Goal: Task Accomplishment & Management: Manage account settings

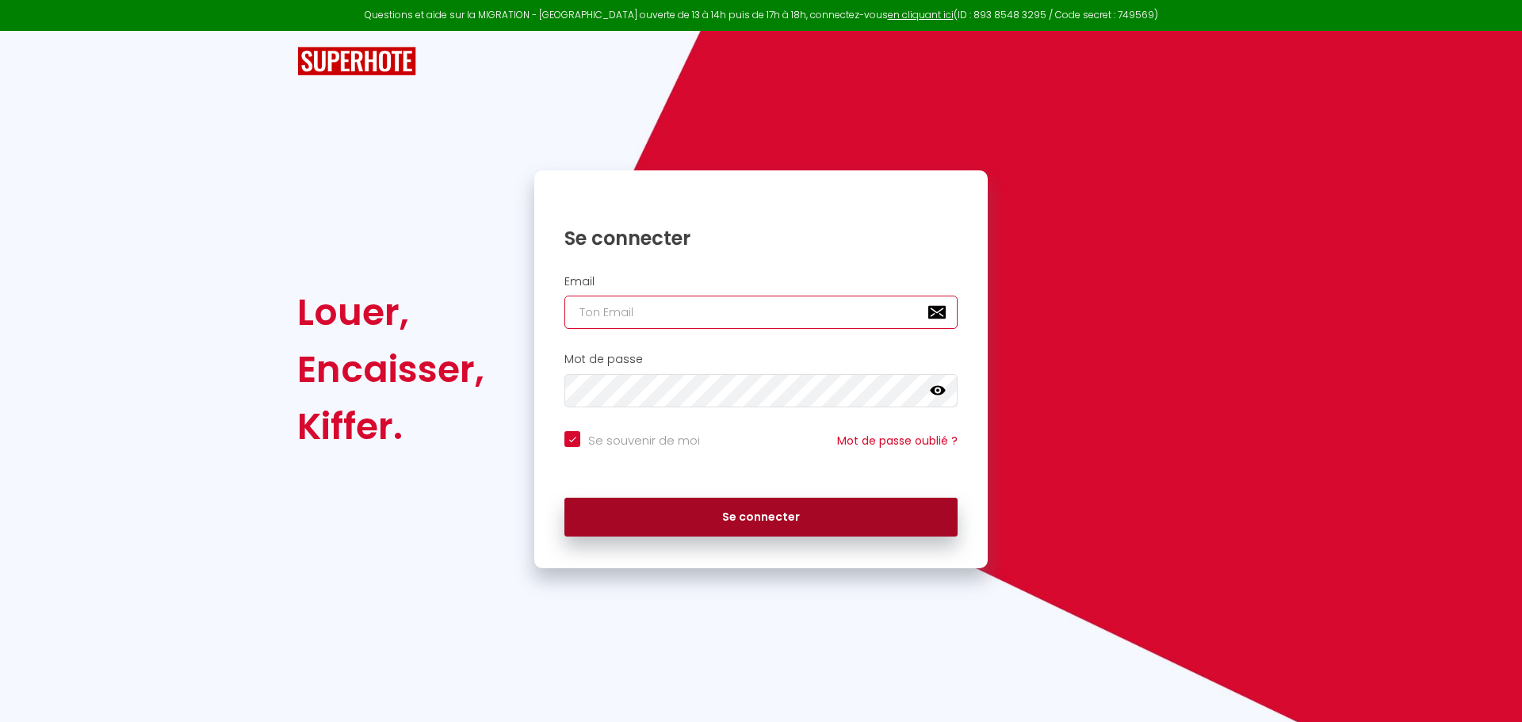
type input "[EMAIL_ADDRESS][DOMAIN_NAME]"
click at [689, 498] on button "Se connecter" at bounding box center [760, 518] width 393 height 40
checkbox input "true"
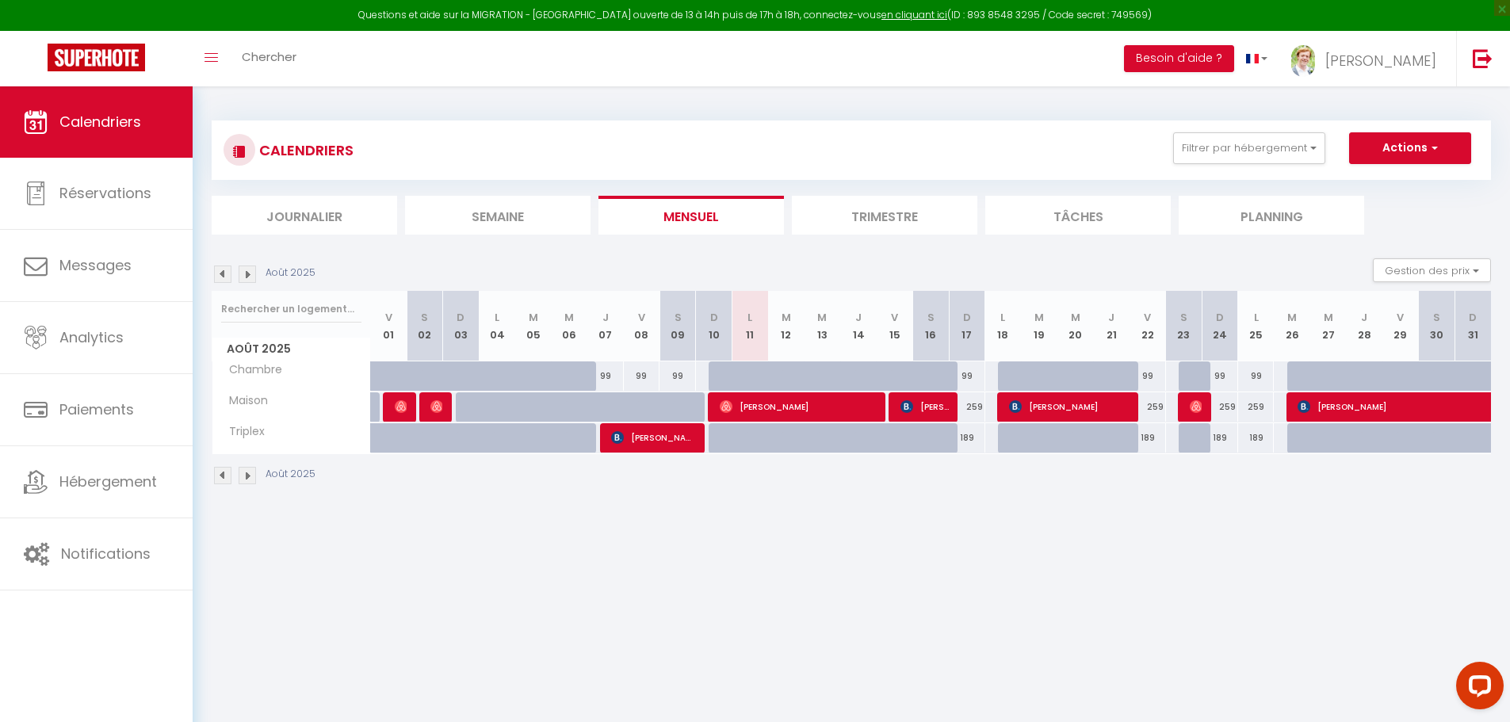
click at [250, 273] on img at bounding box center [247, 273] width 17 height 17
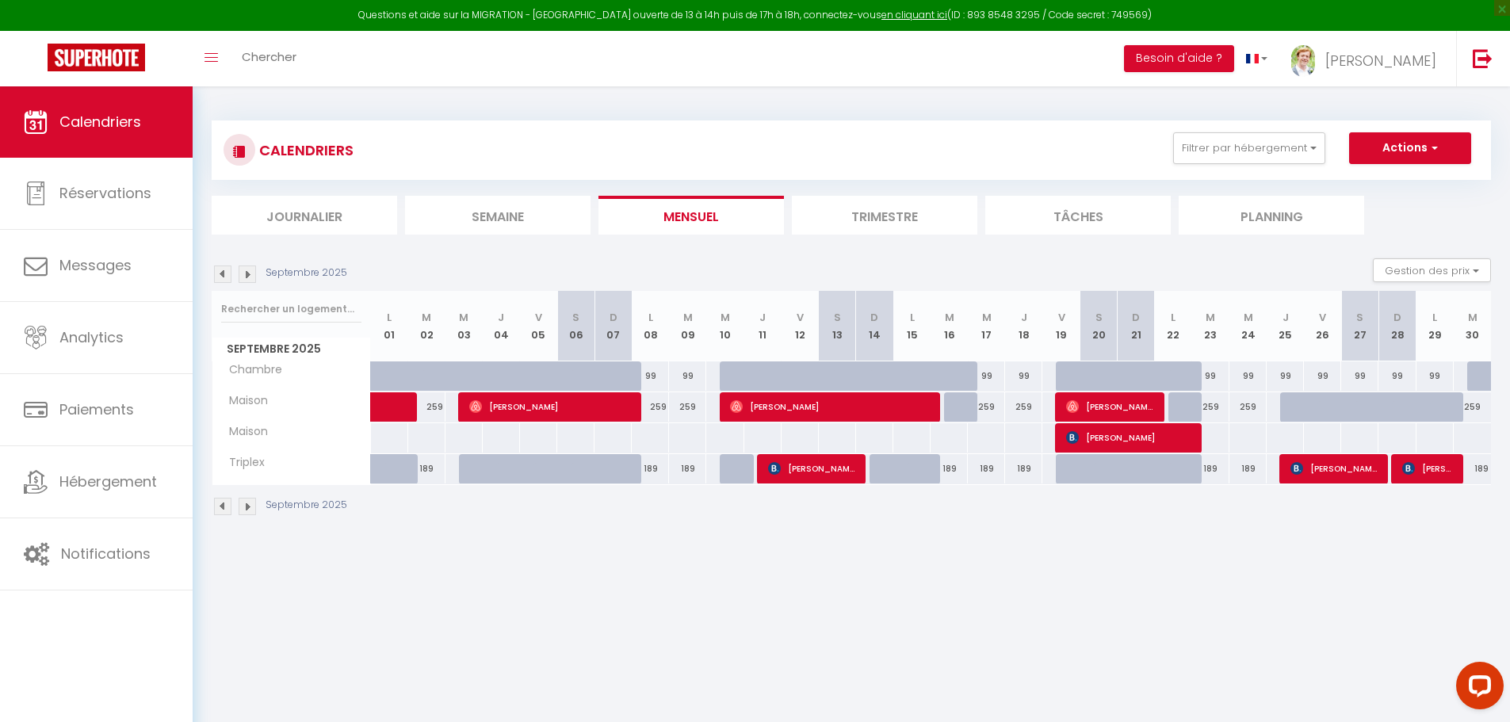
click at [250, 273] on img at bounding box center [247, 273] width 17 height 17
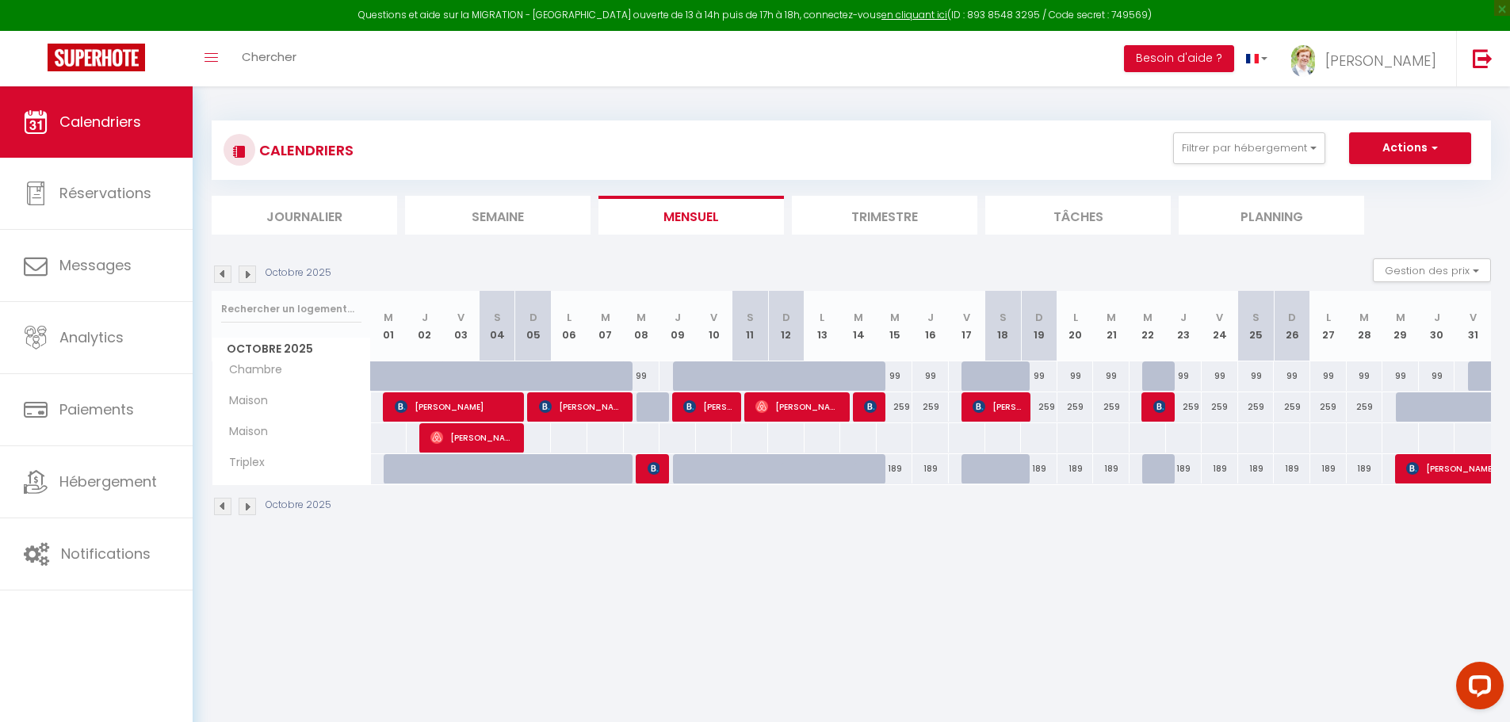
click at [250, 273] on img at bounding box center [247, 273] width 17 height 17
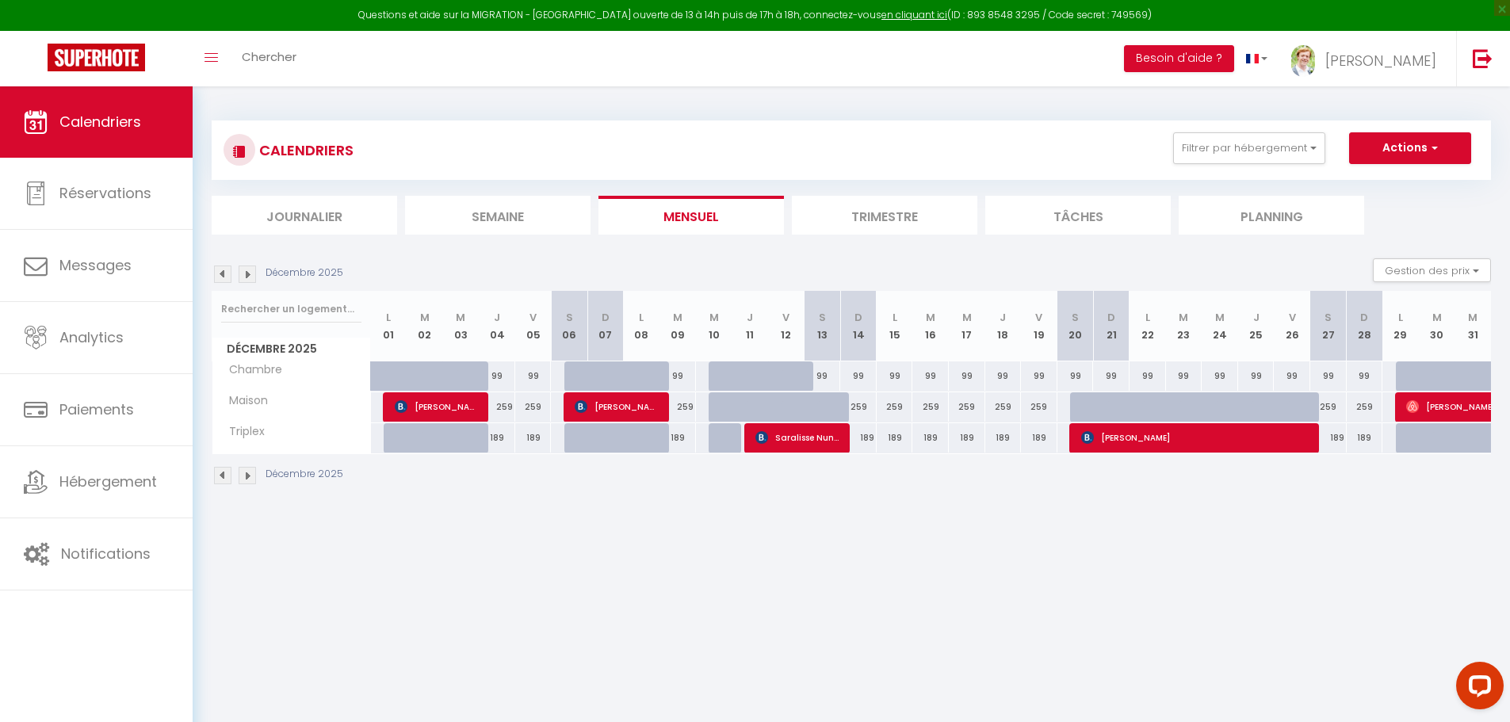
click at [250, 273] on img at bounding box center [247, 273] width 17 height 17
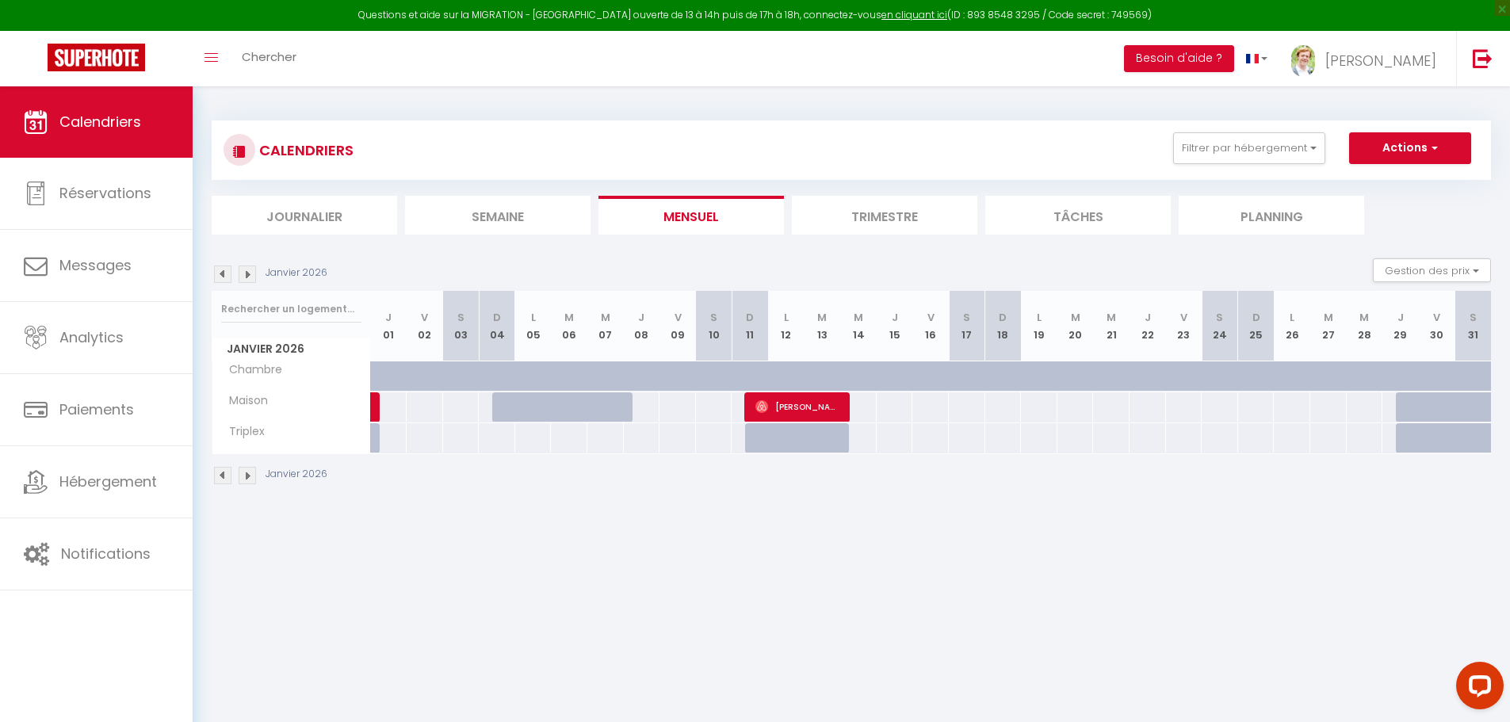
click at [218, 274] on img at bounding box center [222, 273] width 17 height 17
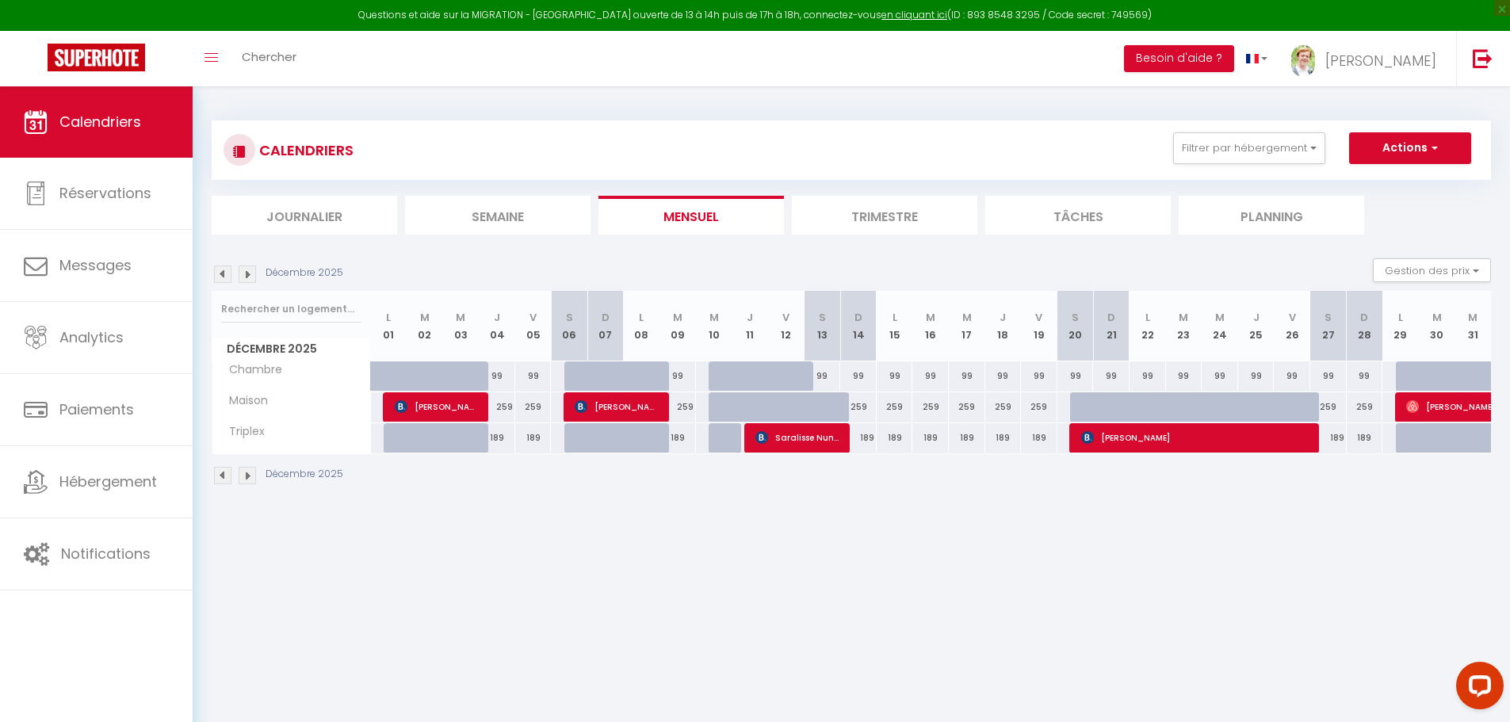
click at [246, 279] on img at bounding box center [247, 273] width 17 height 17
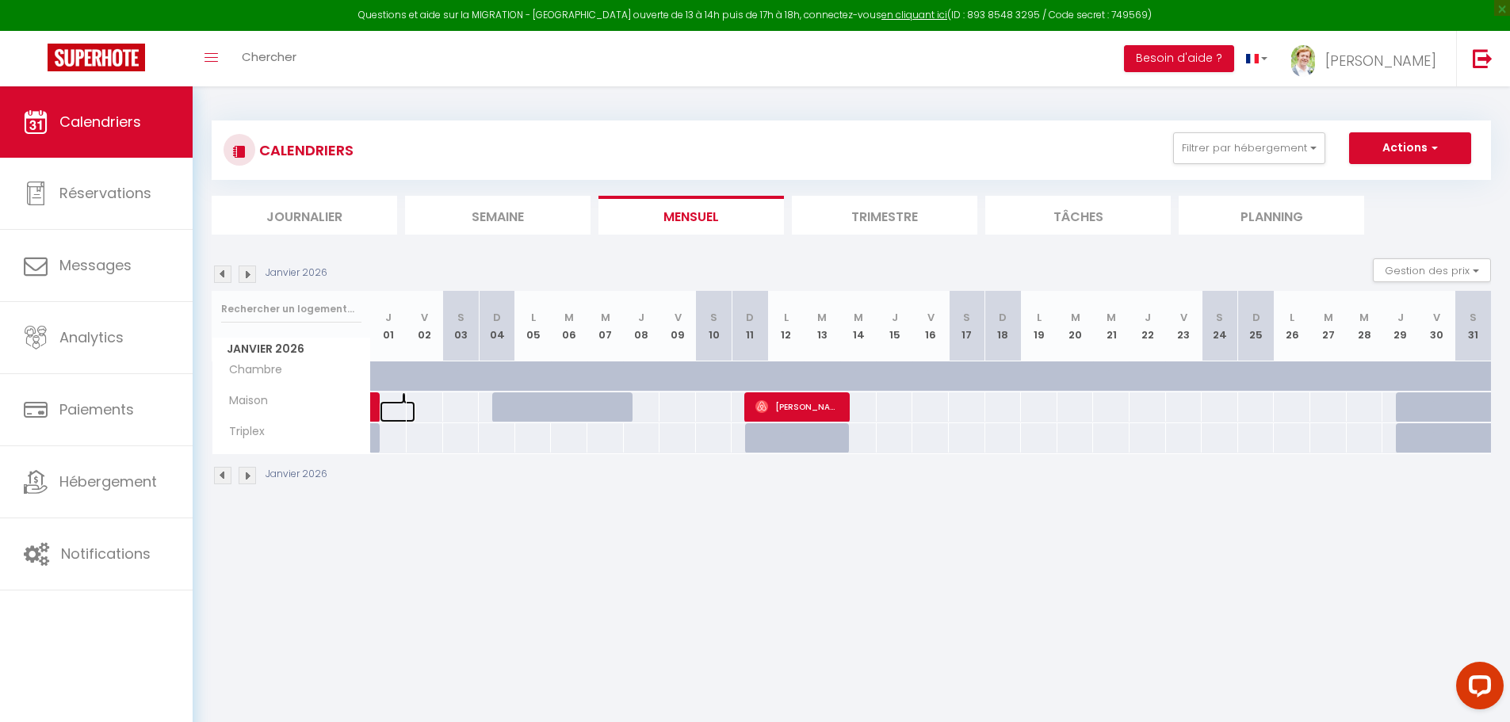
click at [396, 408] on link at bounding box center [398, 411] width 36 height 21
type input "Jeu 01 Janvier 2026"
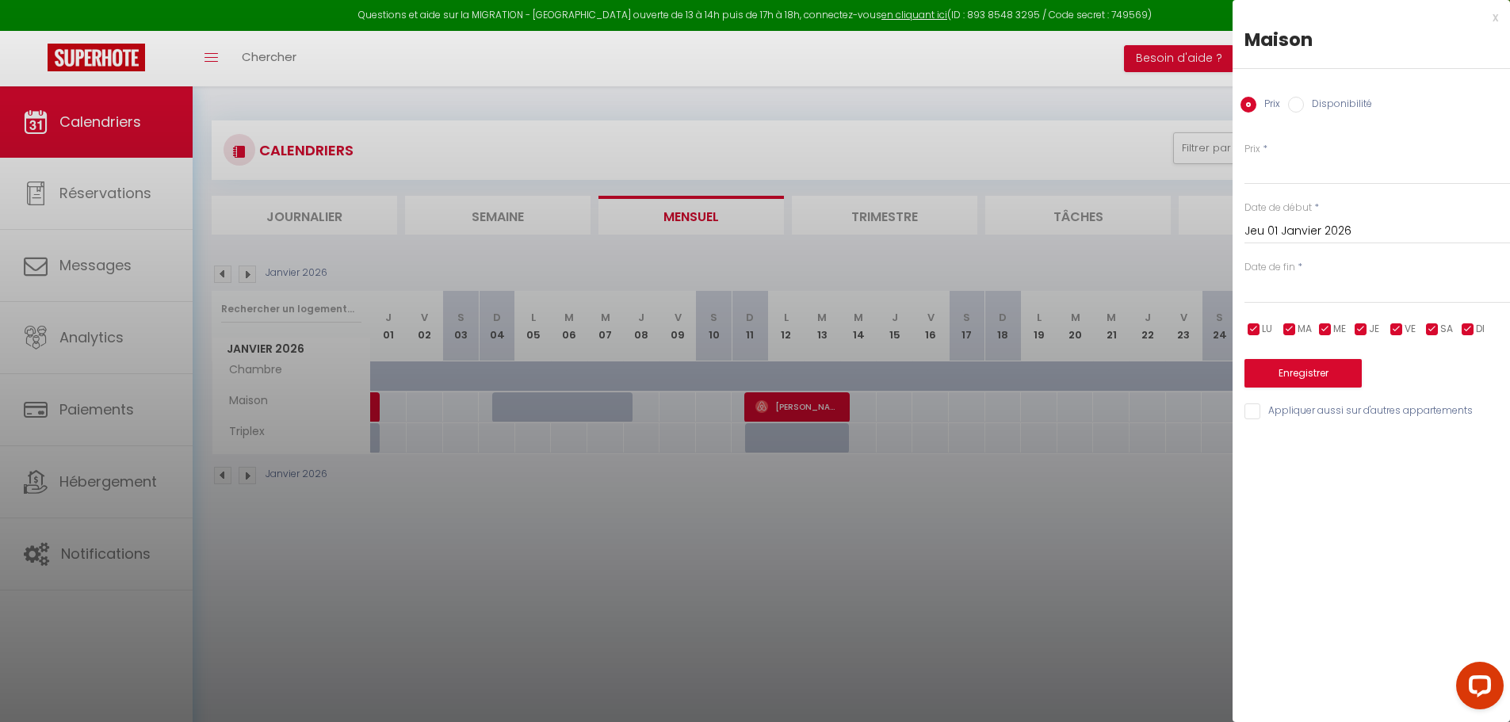
click at [1291, 285] on input "text" at bounding box center [1376, 291] width 265 height 21
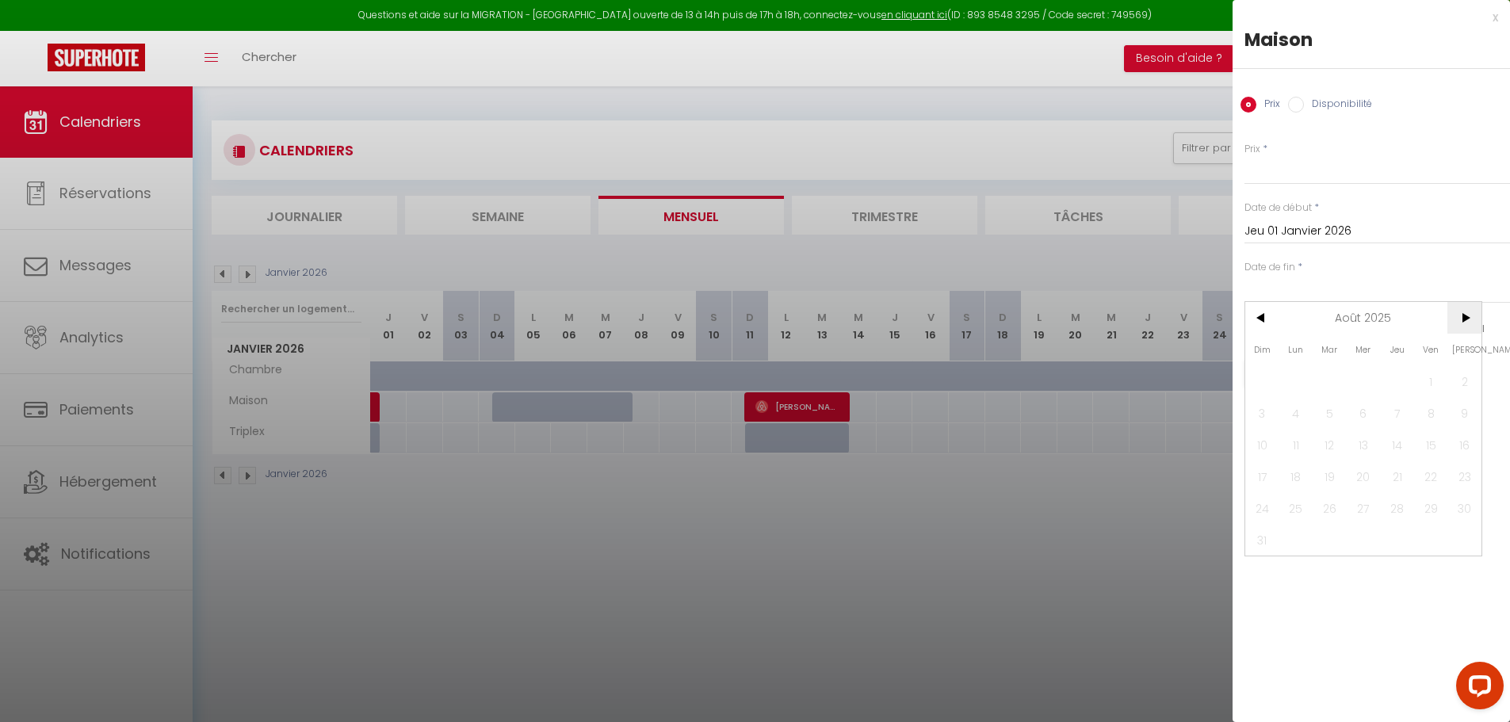
click at [1465, 319] on span ">" at bounding box center [1464, 318] width 34 height 32
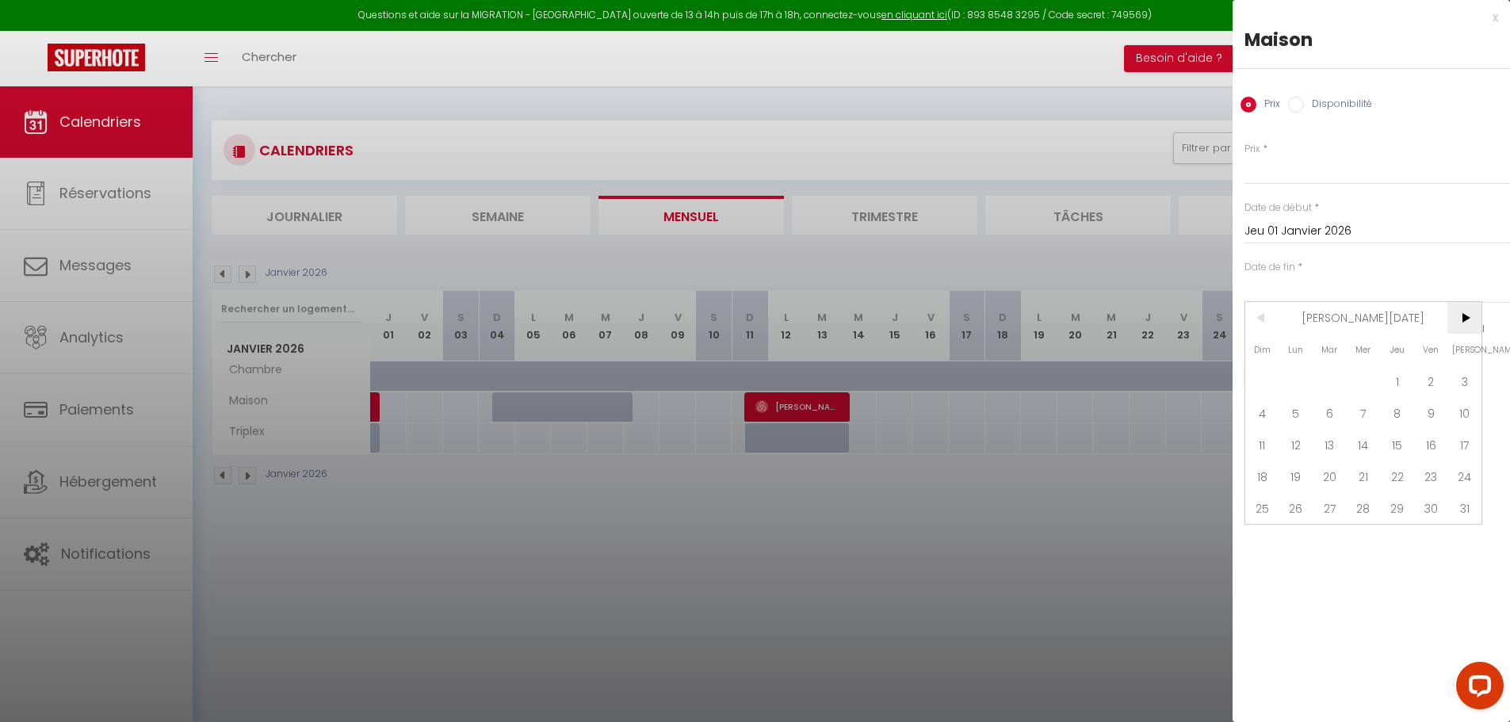
click at [1465, 319] on span ">" at bounding box center [1464, 318] width 34 height 32
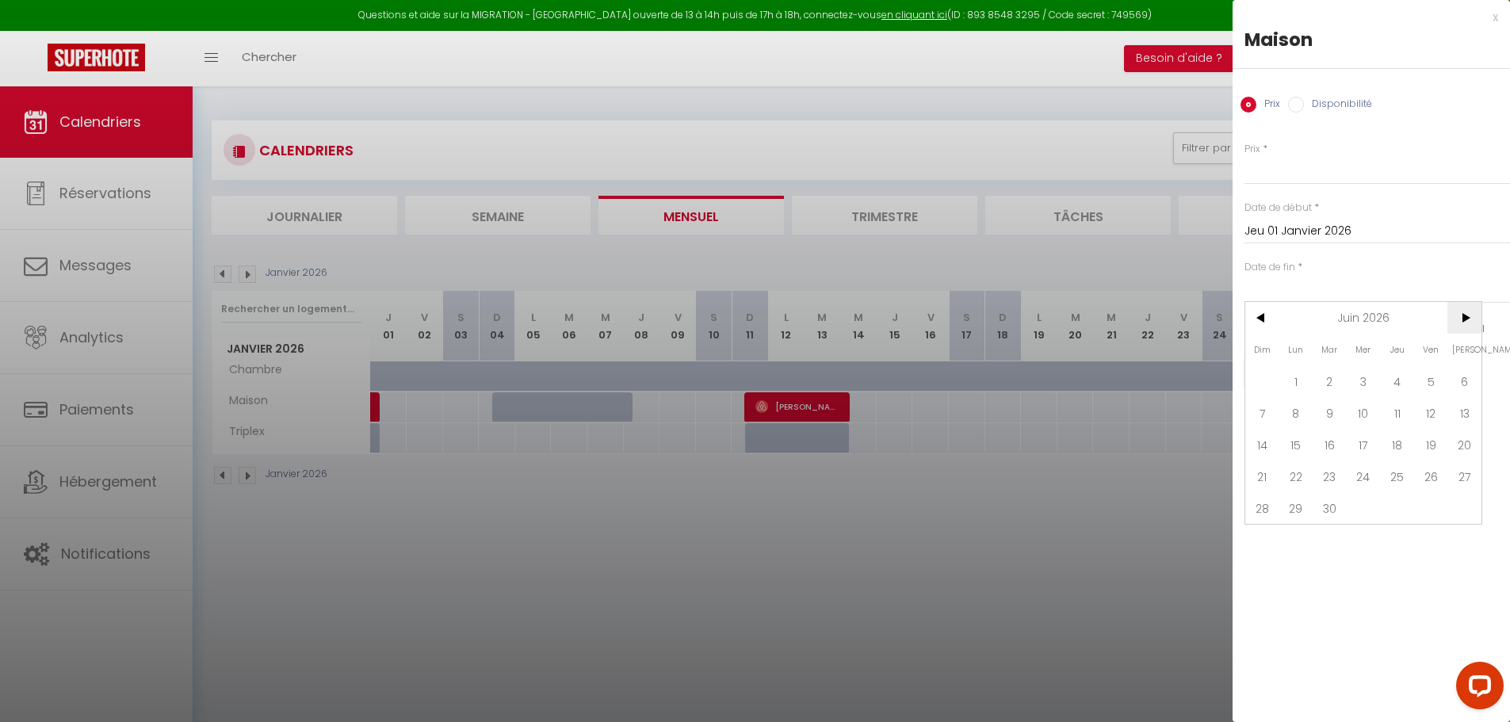
click at [1465, 319] on span ">" at bounding box center [1464, 318] width 34 height 32
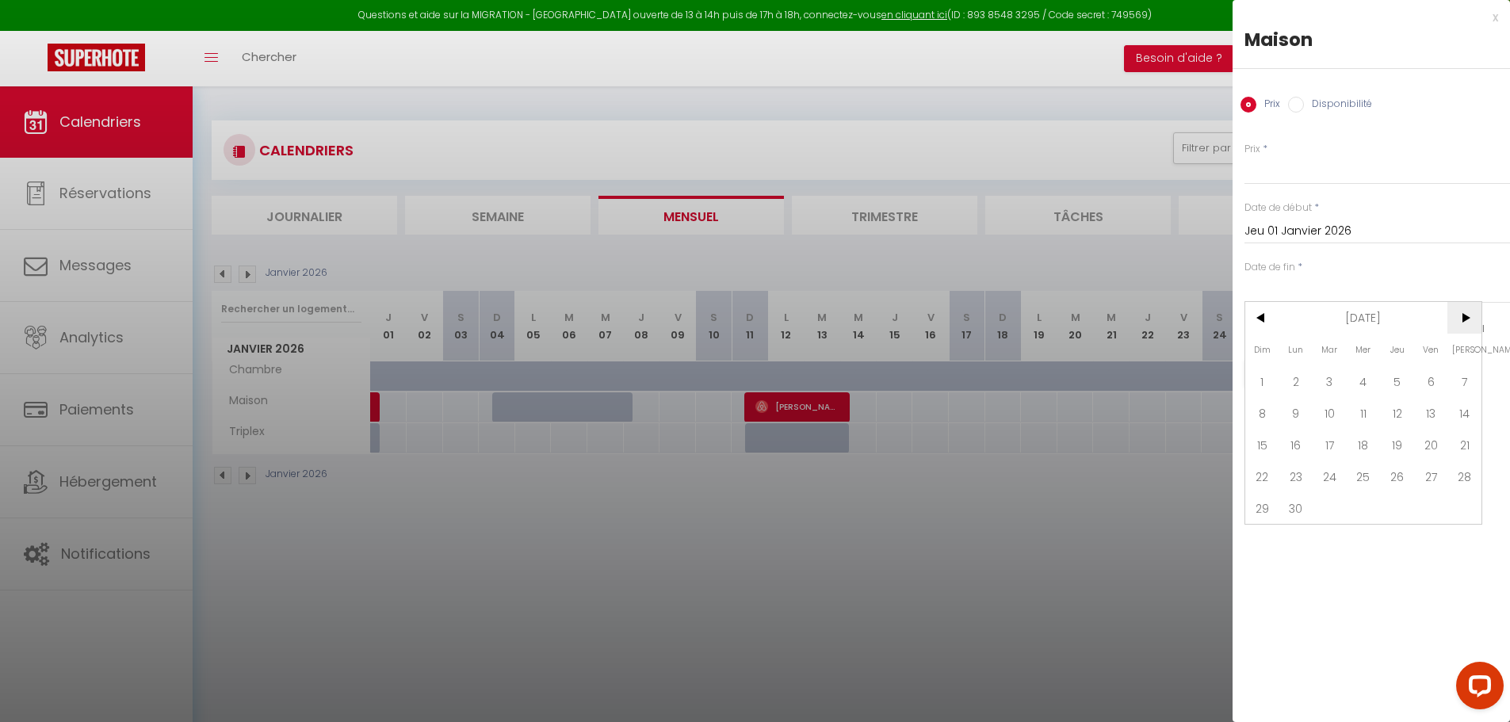
click at [1464, 319] on span ">" at bounding box center [1464, 318] width 34 height 32
drag, startPoint x: 1399, startPoint y: 507, endPoint x: 1392, endPoint y: 485, distance: 23.1
click at [1399, 507] on span "31" at bounding box center [1397, 508] width 34 height 32
type input "Jeu 31 Décembre 2026"
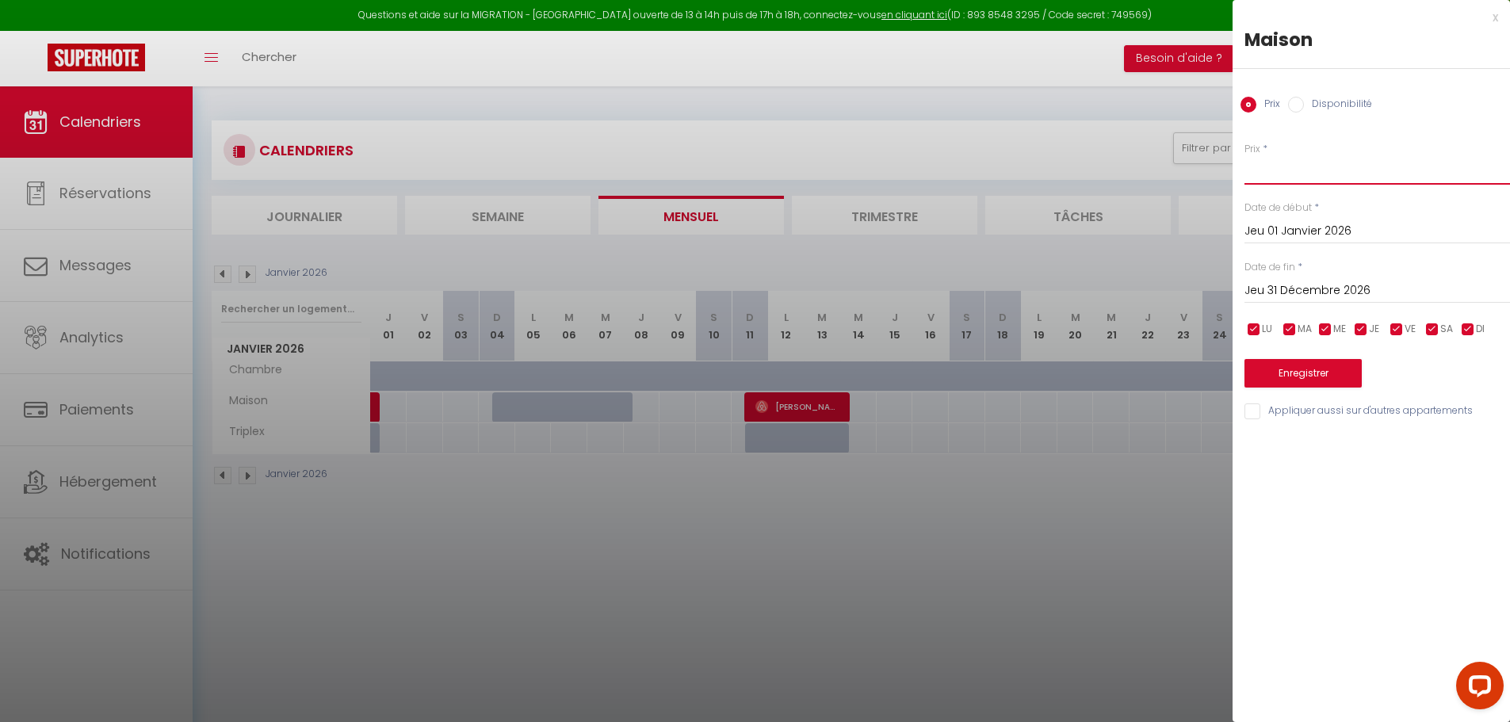
click at [1293, 174] on input "Prix" at bounding box center [1376, 170] width 265 height 29
type input "99"
click at [1319, 373] on button "Enregistrer" at bounding box center [1302, 373] width 117 height 29
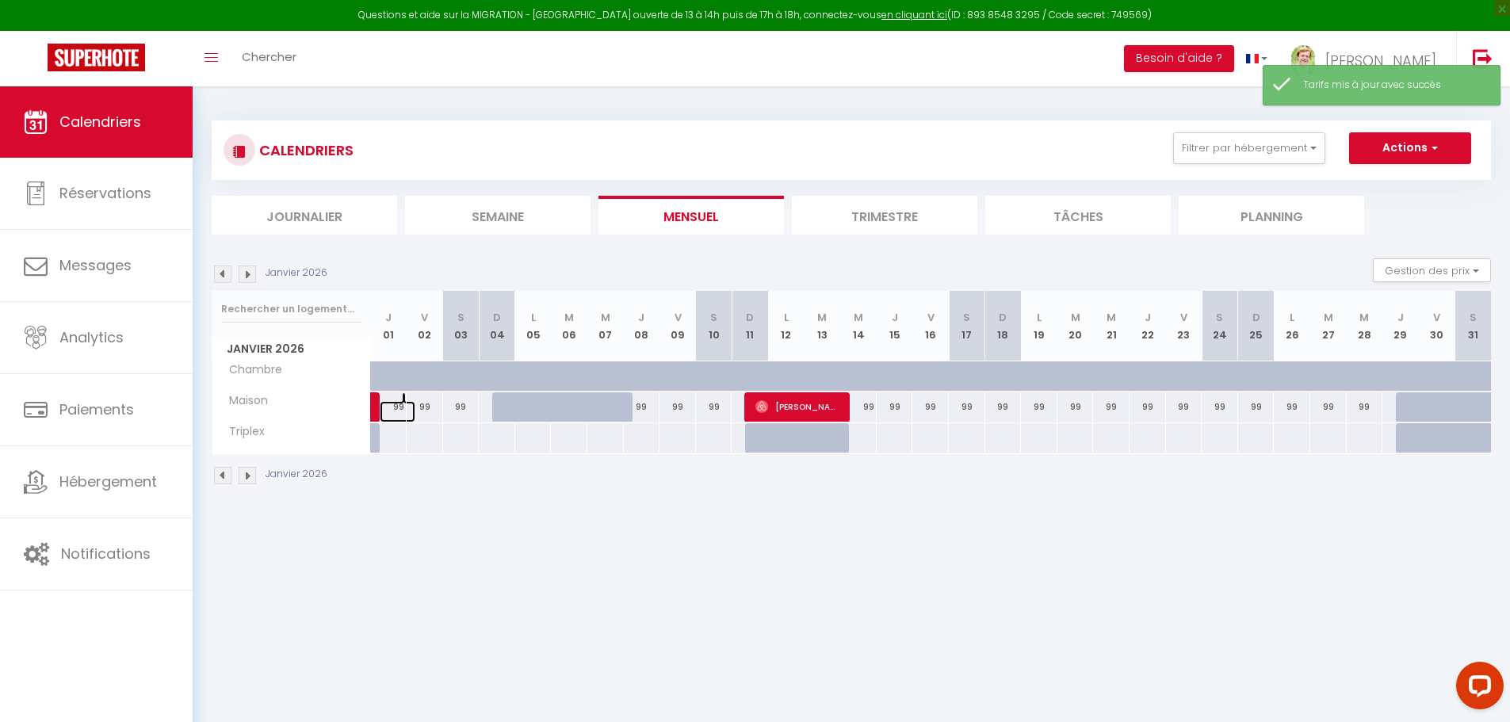
click at [396, 407] on link at bounding box center [398, 411] width 36 height 21
type input "99"
type input "Jeu 01 Janvier 2026"
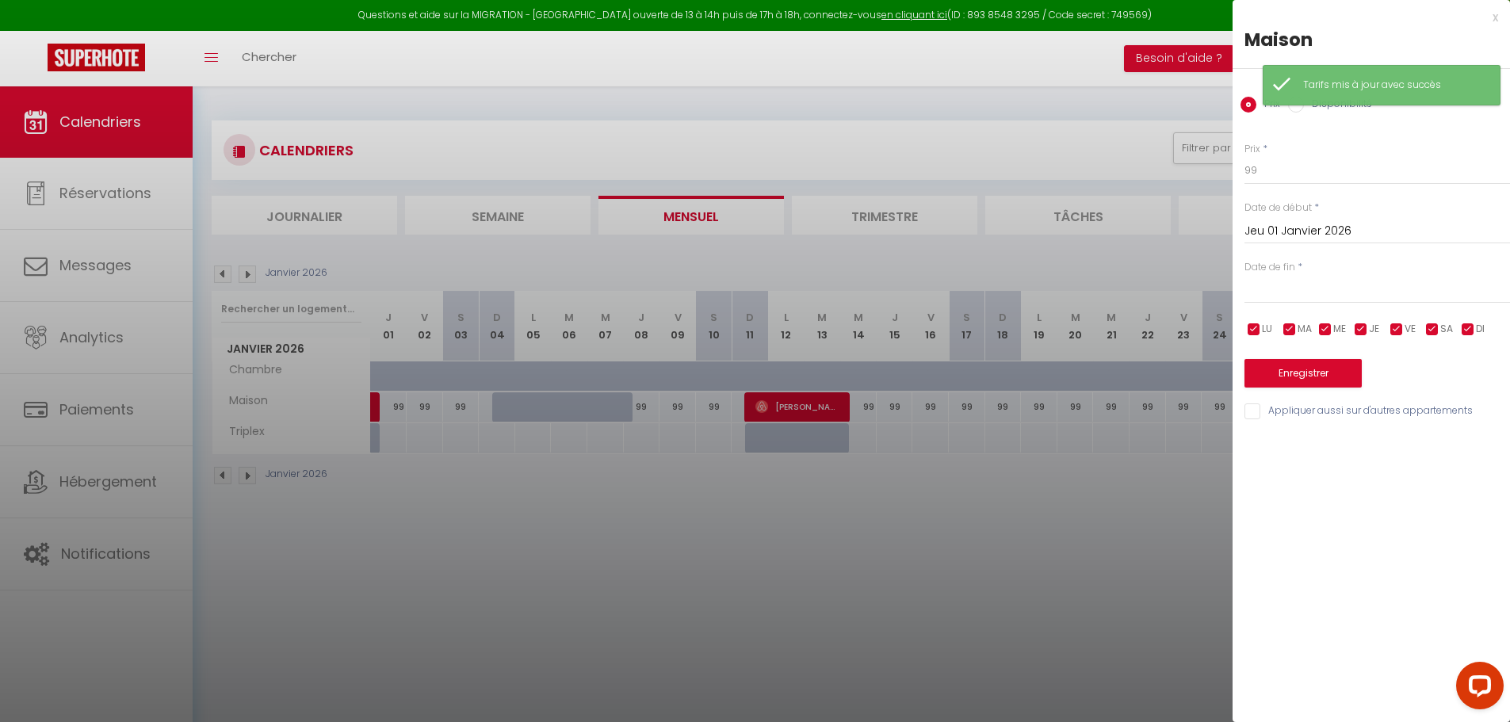
click at [1281, 282] on input "text" at bounding box center [1376, 291] width 265 height 21
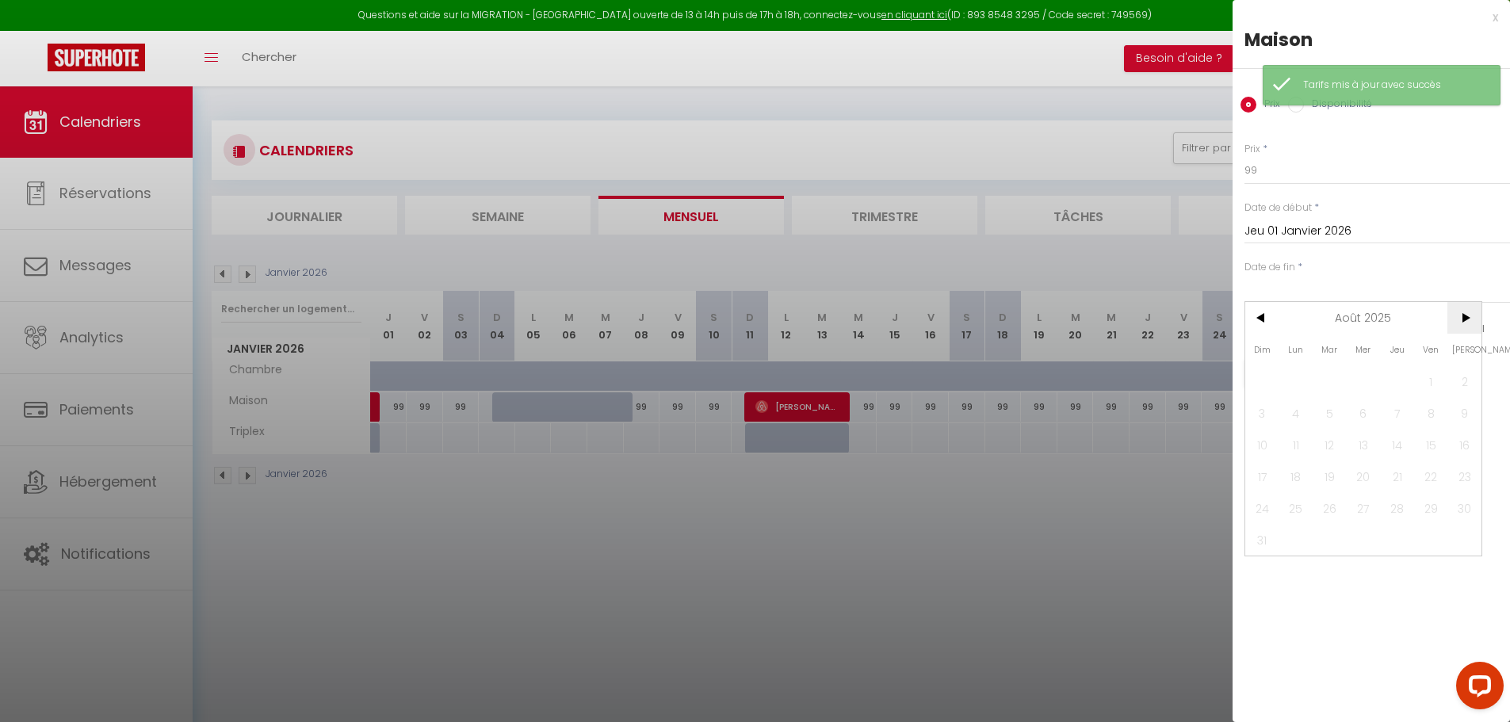
click at [1467, 318] on span ">" at bounding box center [1464, 318] width 34 height 32
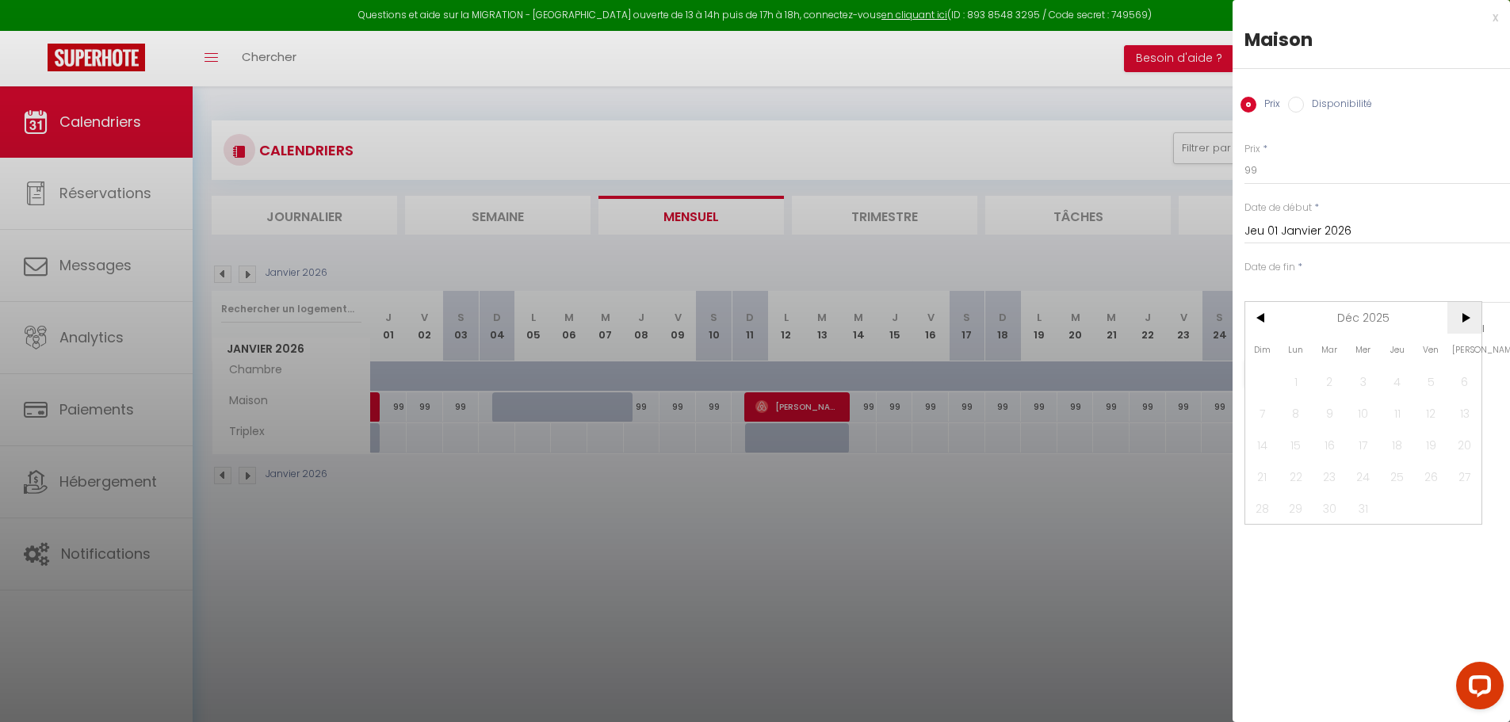
click at [1467, 318] on span ">" at bounding box center [1464, 318] width 34 height 32
click at [1466, 317] on span ">" at bounding box center [1464, 318] width 34 height 32
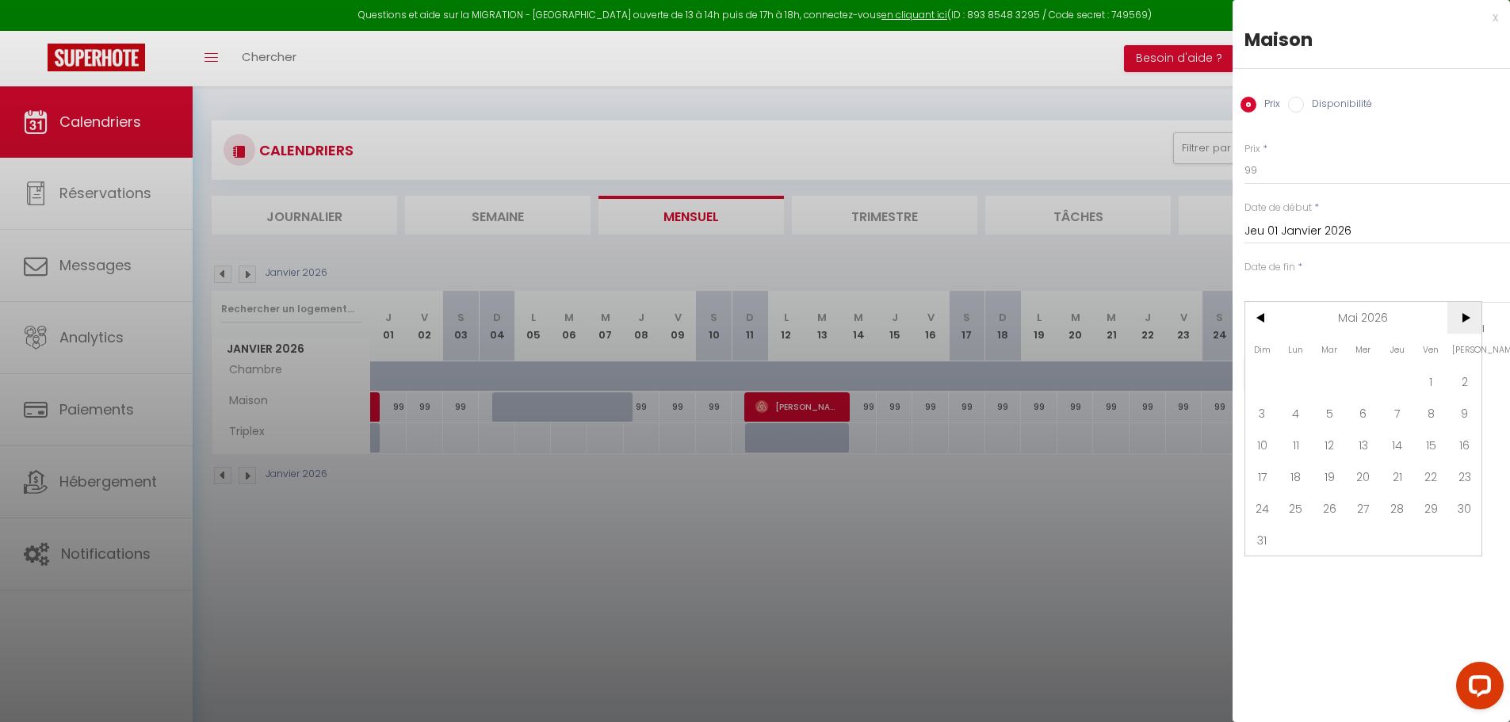
click at [1466, 317] on span ">" at bounding box center [1464, 318] width 34 height 32
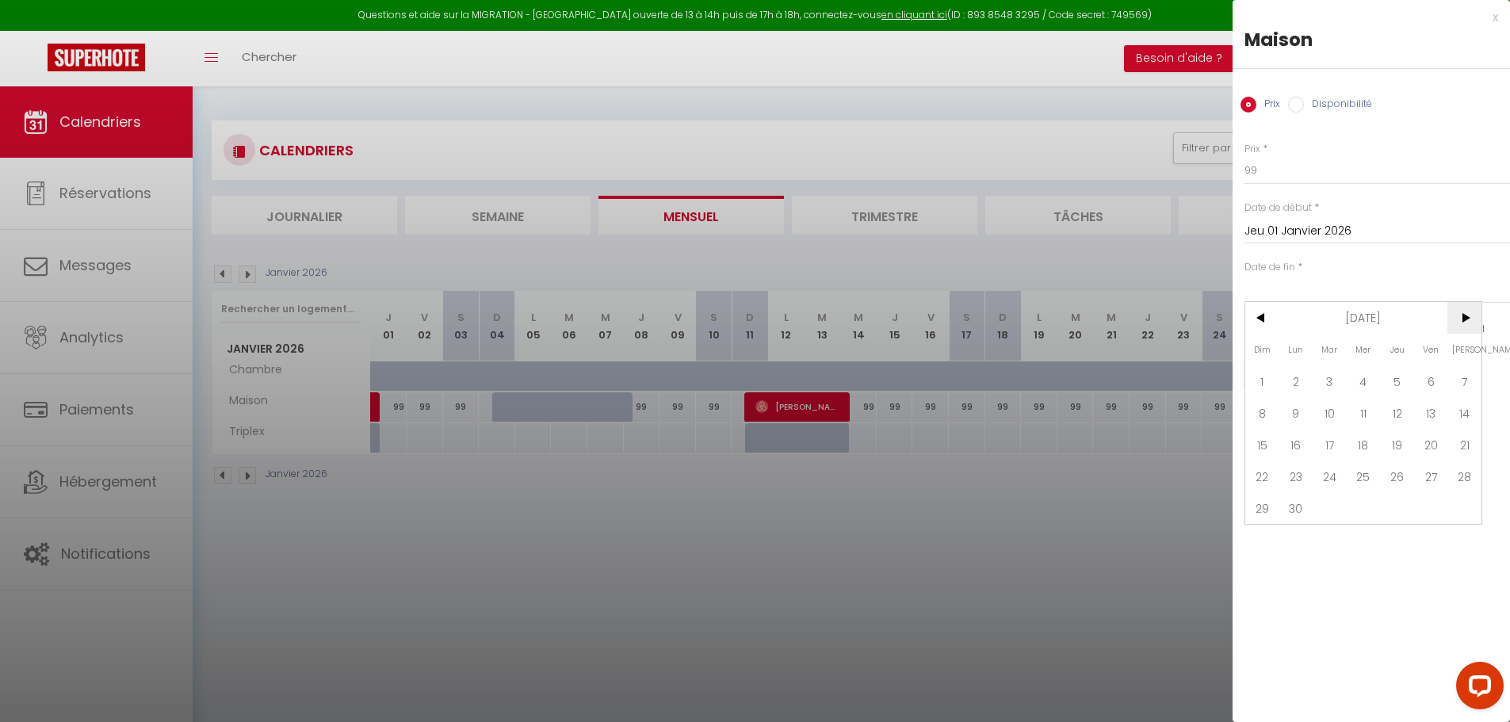
click at [1466, 317] on span ">" at bounding box center [1464, 318] width 34 height 32
click at [1397, 510] on span "31" at bounding box center [1397, 508] width 34 height 32
type input "Jeu 31 Décembre 2026"
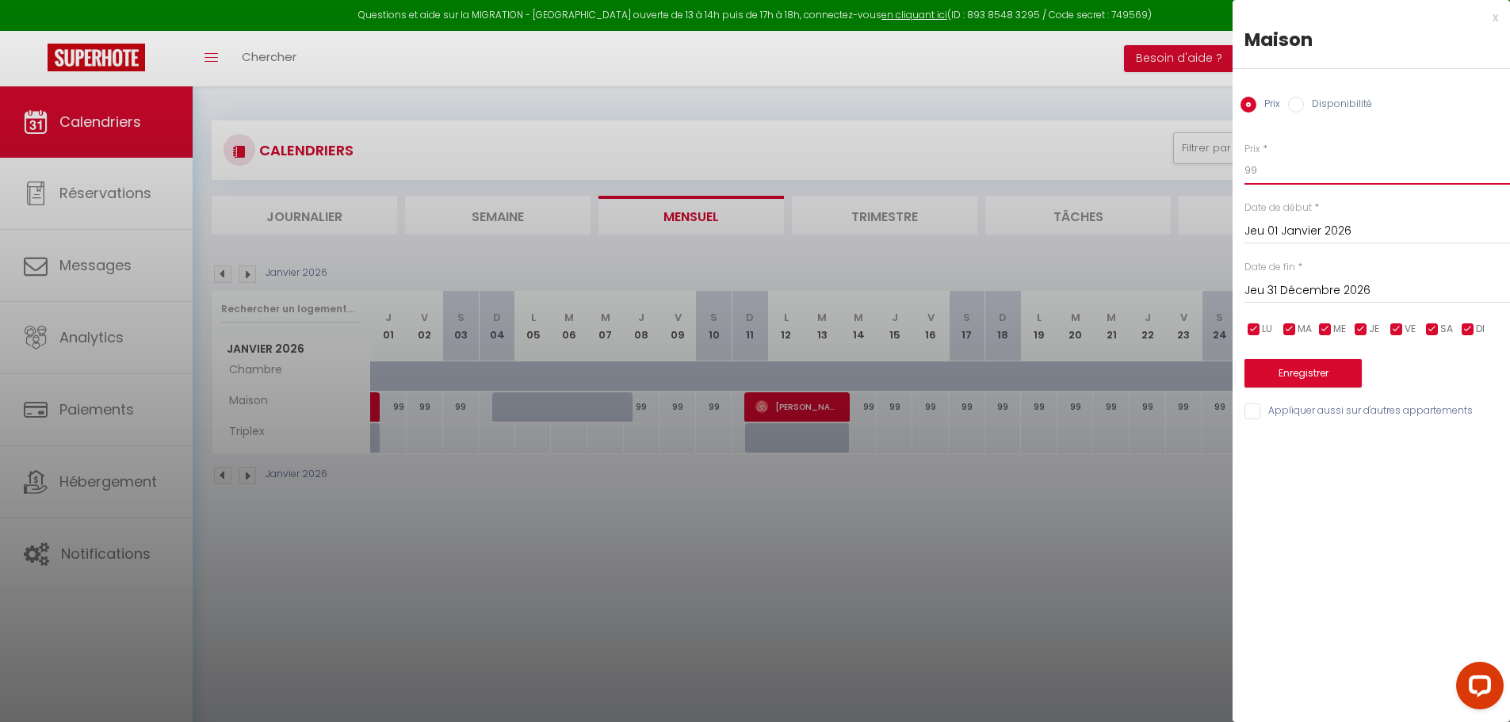
drag, startPoint x: 1278, startPoint y: 174, endPoint x: 1098, endPoint y: 149, distance: 181.6
click at [1098, 149] on body "Questions et aide sur la MIGRATION - [GEOGRAPHIC_DATA] ouverte de 13 à 14h puis…" at bounding box center [755, 447] width 1510 height 722
type input "269"
click at [1282, 380] on button "Enregistrer" at bounding box center [1302, 373] width 117 height 29
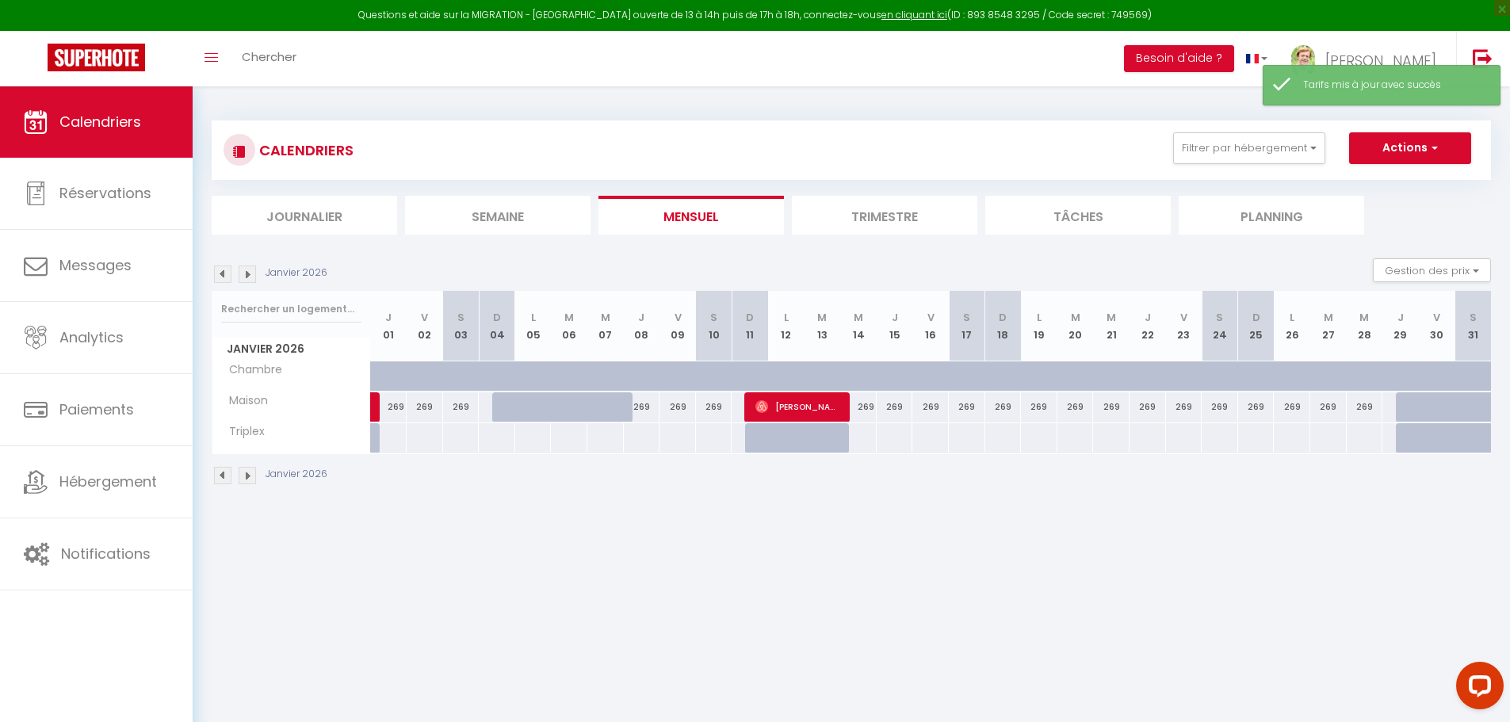
click at [220, 273] on img at bounding box center [222, 273] width 17 height 17
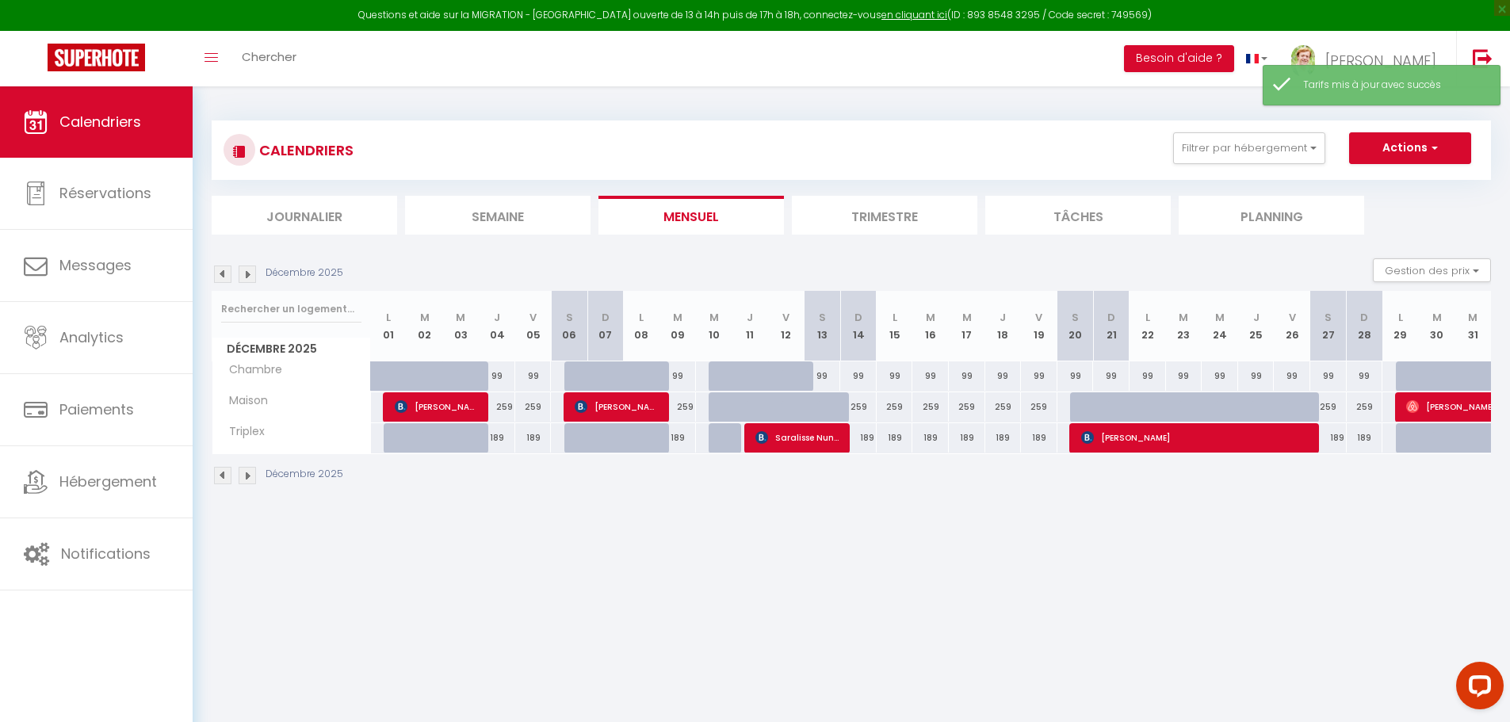
click at [243, 273] on img at bounding box center [247, 273] width 17 height 17
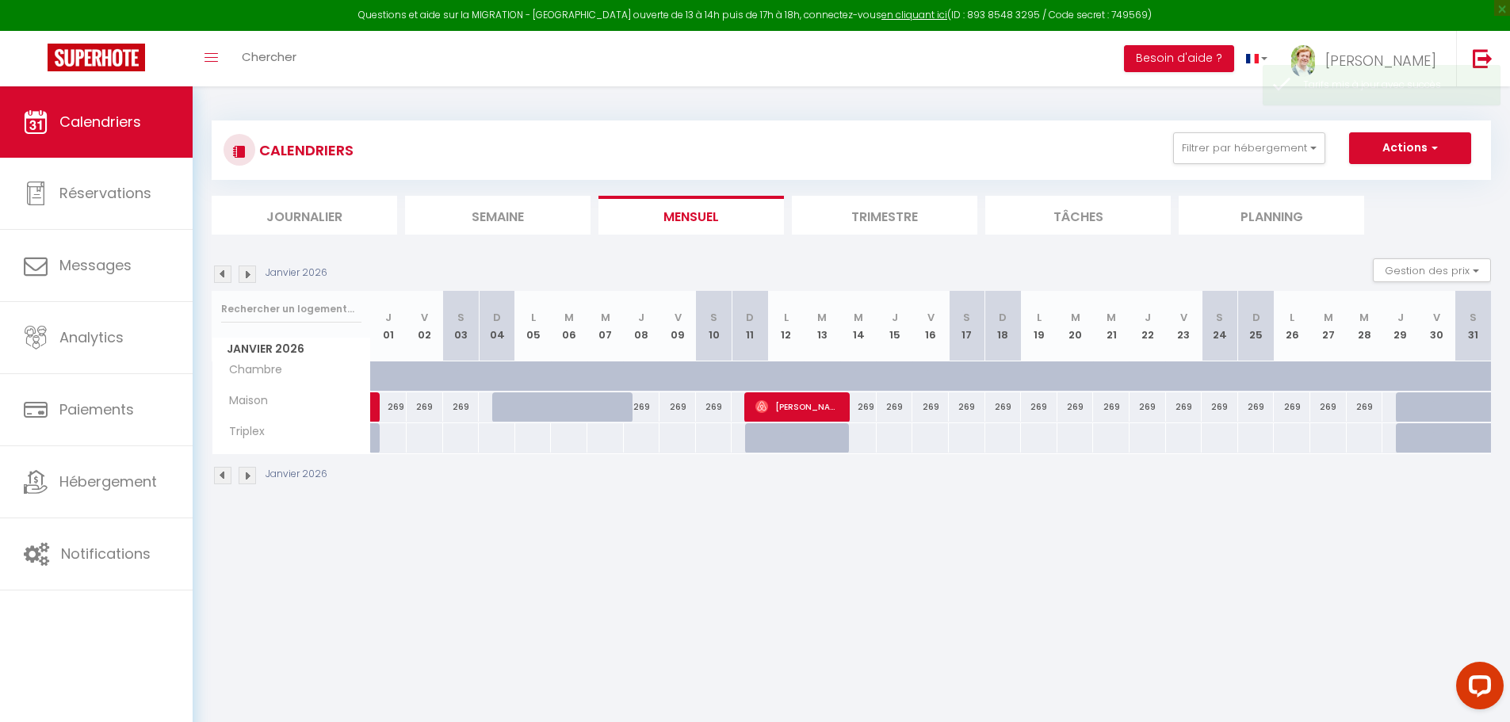
click at [396, 439] on div at bounding box center [388, 437] width 37 height 29
type input "Jeu 01 Janvier 2026"
type input "Ven 02 Janvier 2026"
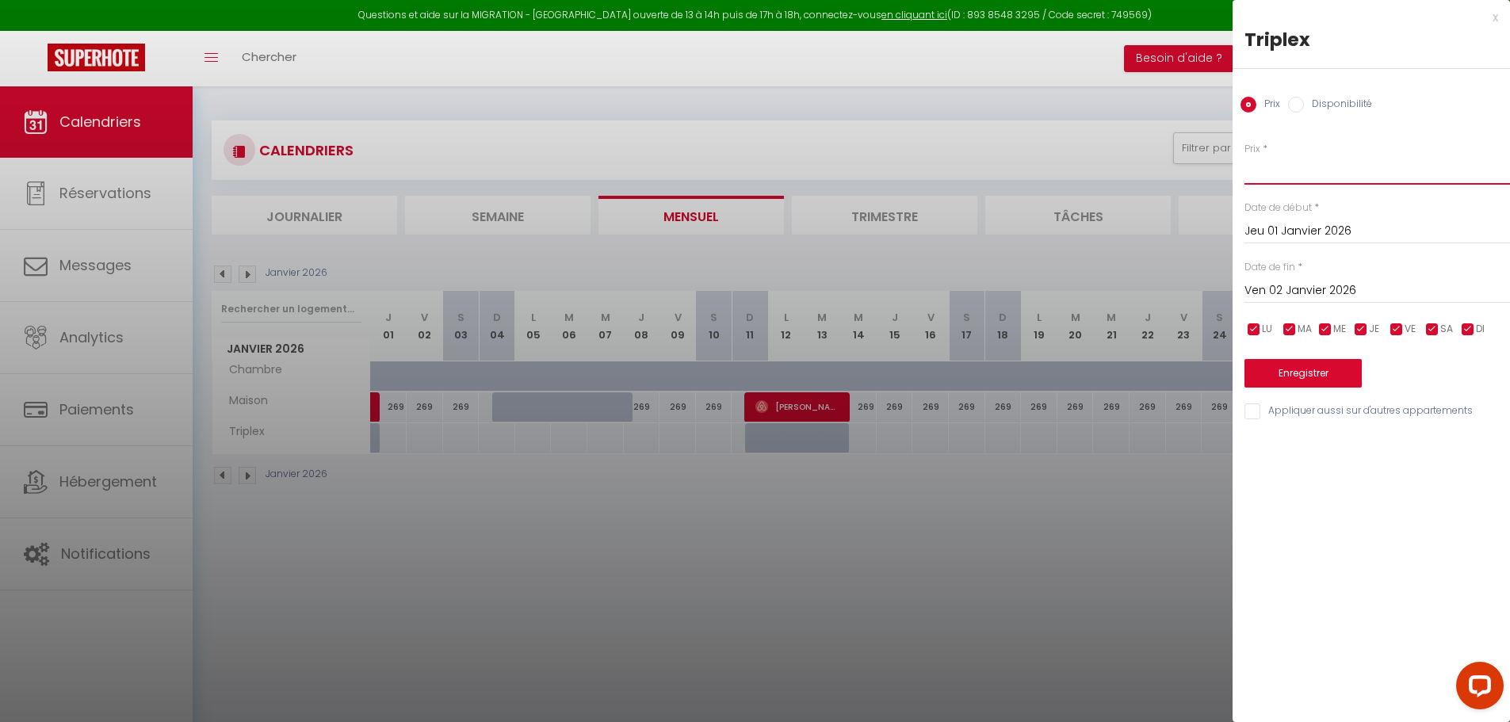
click at [1335, 174] on input "Prix" at bounding box center [1376, 170] width 265 height 29
type input "199"
click at [1312, 292] on input "Ven 02 Janvier 2026" at bounding box center [1376, 291] width 265 height 21
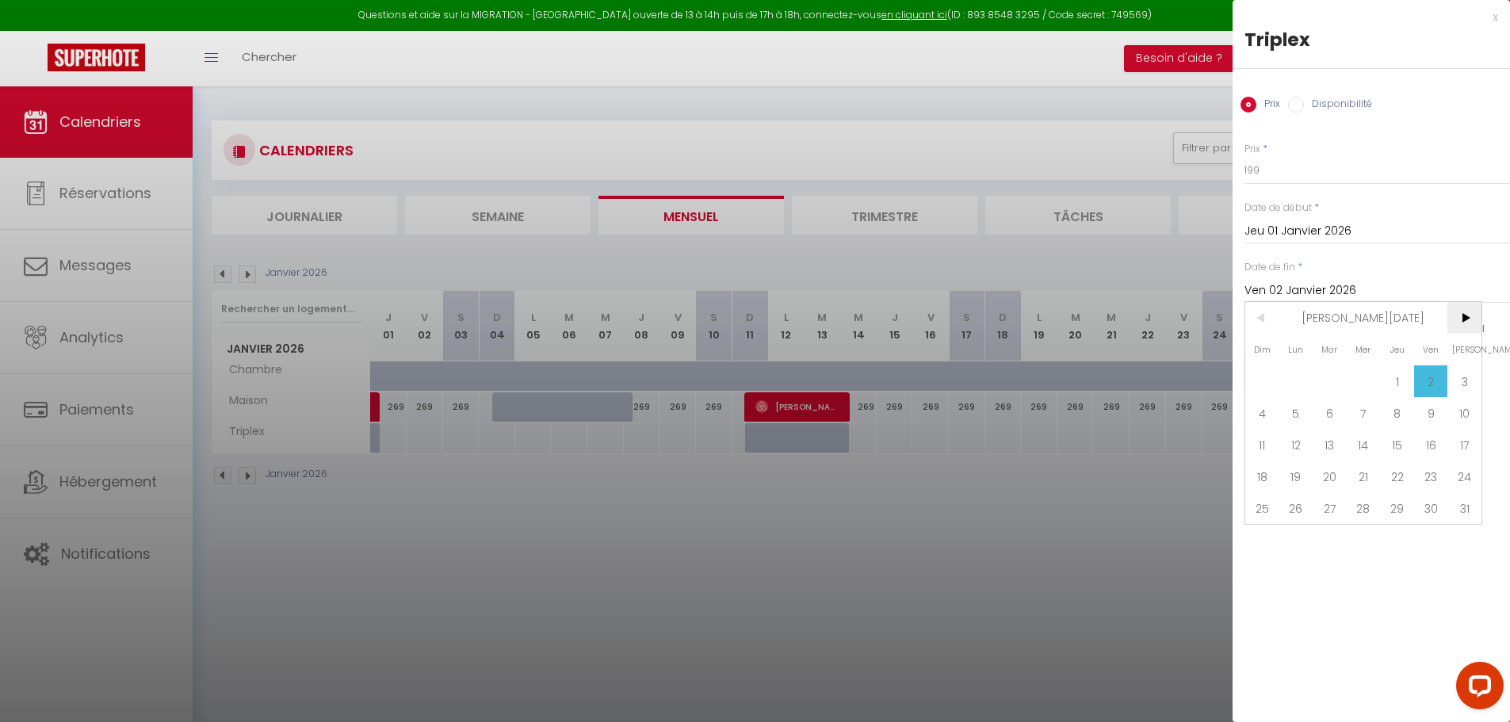
click at [1467, 328] on span ">" at bounding box center [1464, 318] width 34 height 32
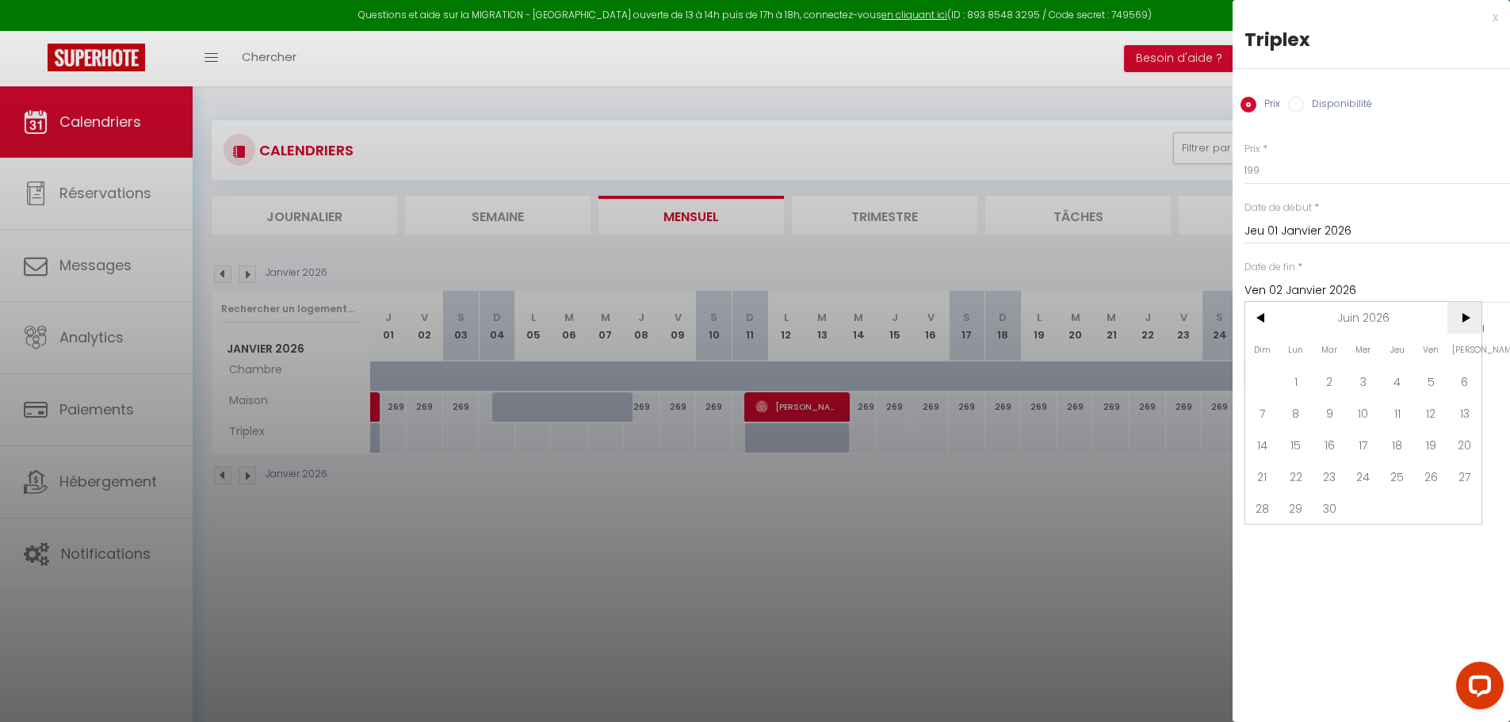
click at [1467, 328] on span ">" at bounding box center [1464, 318] width 34 height 32
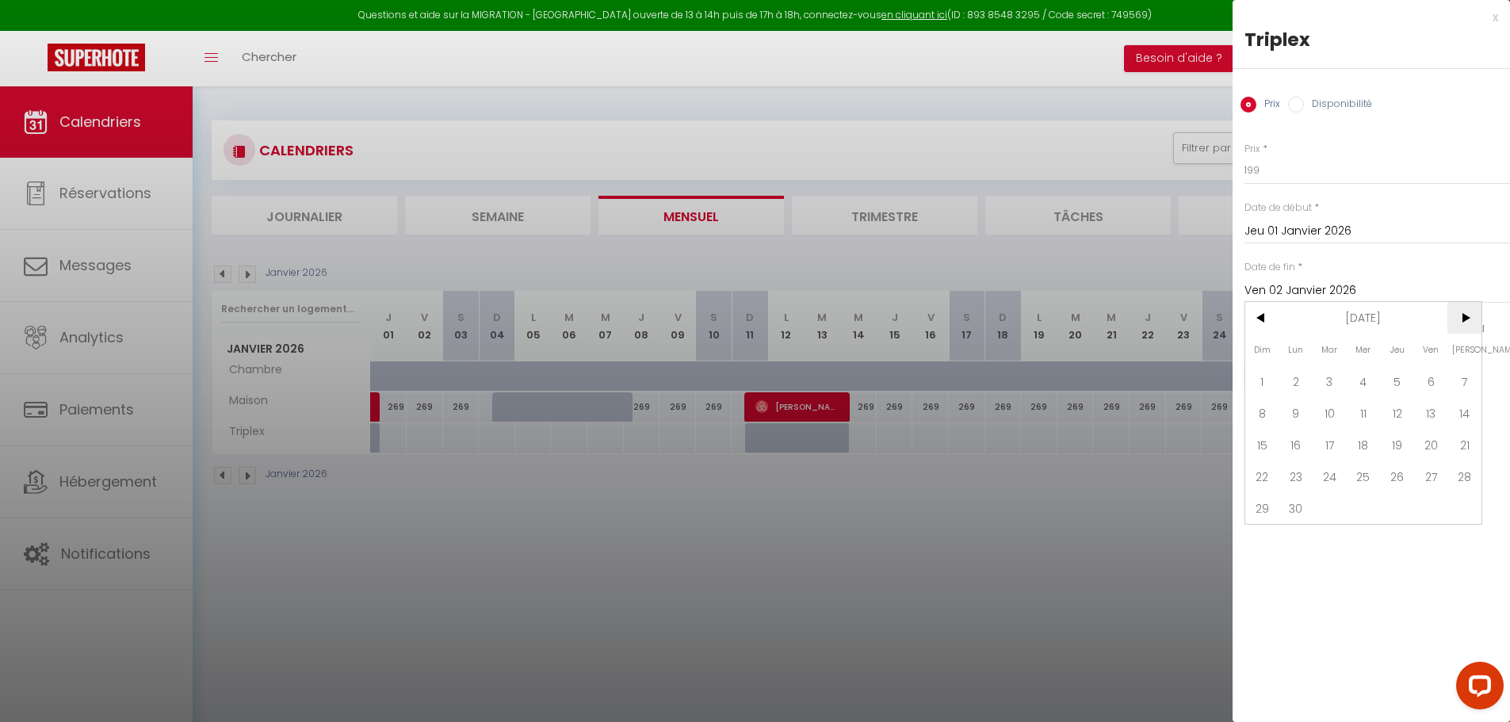
click at [1467, 328] on span ">" at bounding box center [1464, 318] width 34 height 32
click at [1251, 310] on span "<" at bounding box center [1262, 318] width 34 height 32
click at [1391, 499] on span "31" at bounding box center [1397, 508] width 34 height 32
type input "Jeu 31 Décembre 2026"
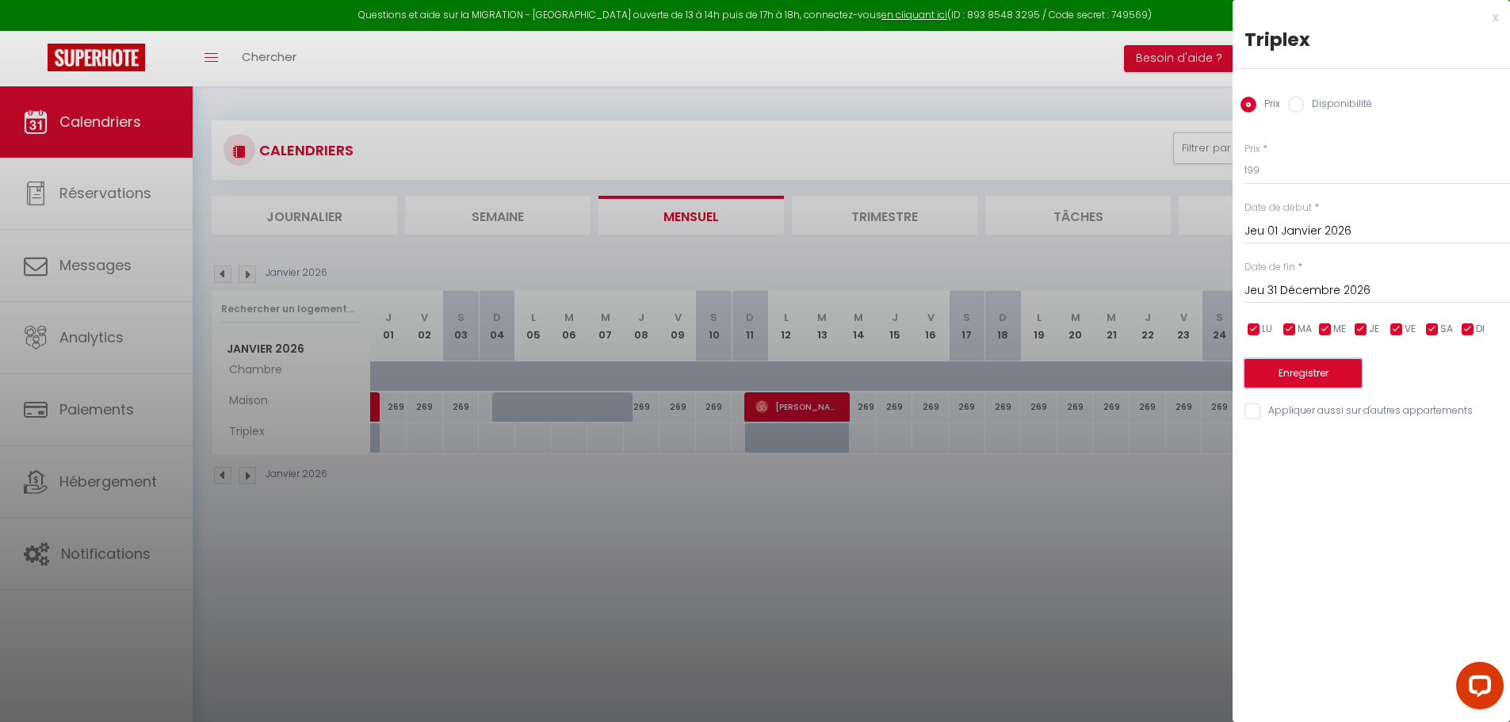
click at [1282, 369] on button "Enregistrer" at bounding box center [1302, 373] width 117 height 29
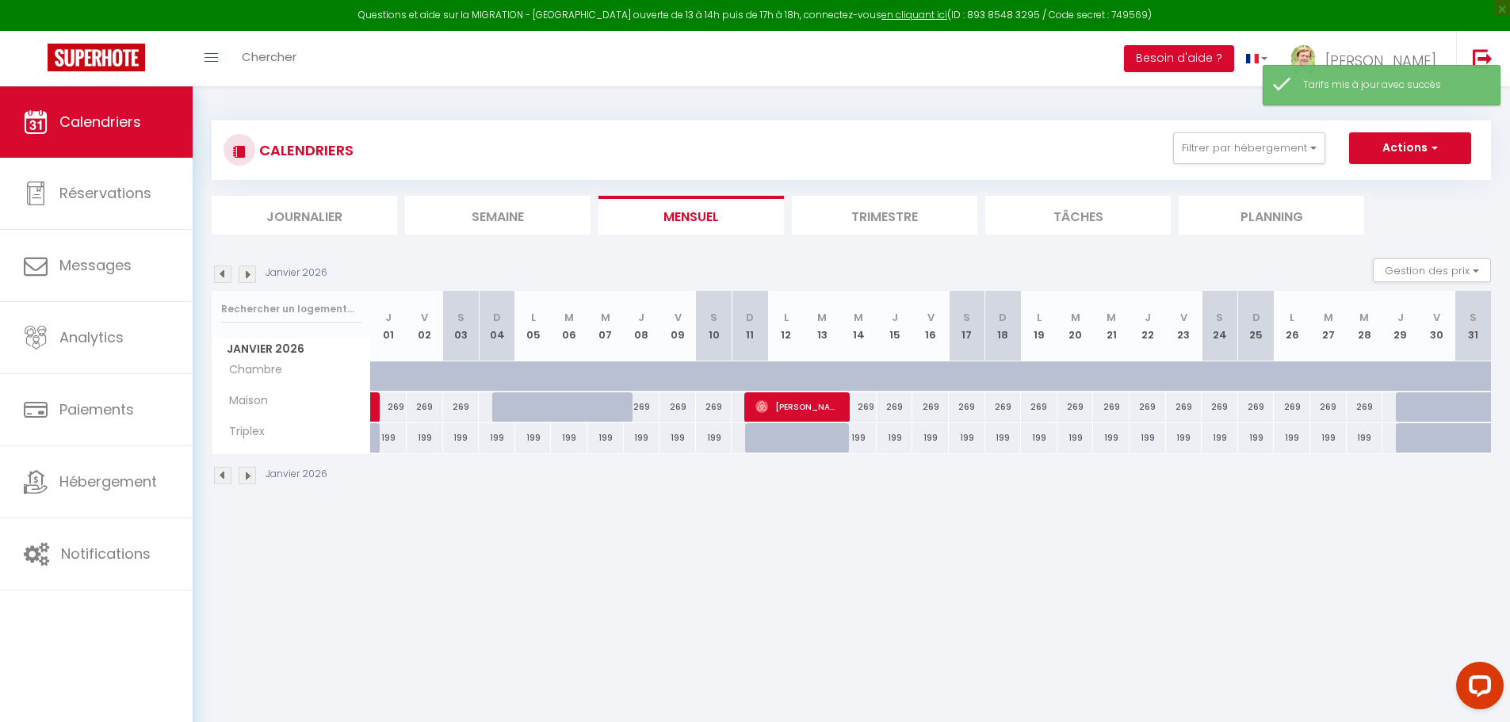
click at [391, 376] on div at bounding box center [402, 385] width 36 height 30
type input "99"
type input "Jeu 01 Janvier 2026"
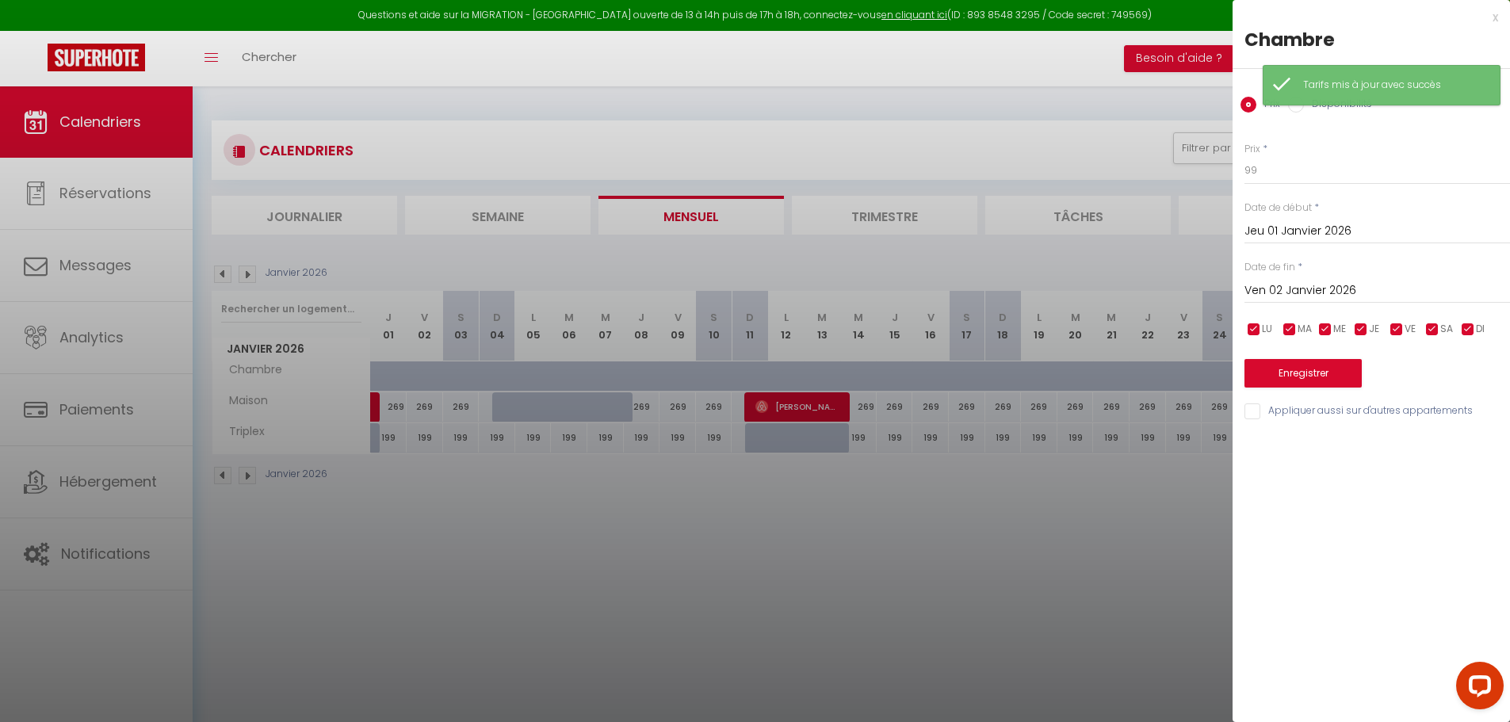
click at [1315, 273] on div "Date de fin * [DATE] < [PERSON_NAME][DATE] > Dim Lun Mar Mer Jeu Ven Sam 1 2 3 …" at bounding box center [1376, 282] width 265 height 44
click at [1315, 292] on input "Ven 02 Janvier 2026" at bounding box center [1376, 291] width 265 height 21
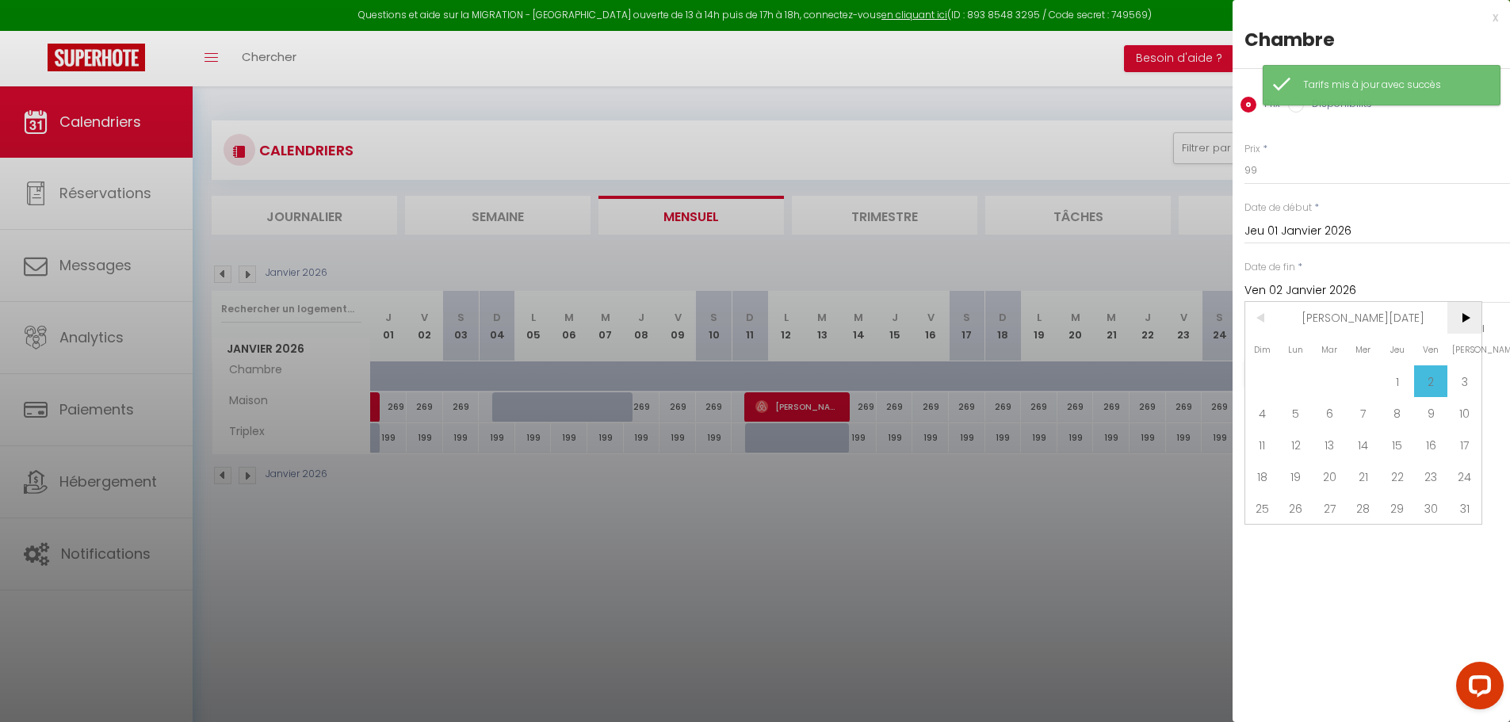
click at [1468, 317] on span ">" at bounding box center [1464, 318] width 34 height 32
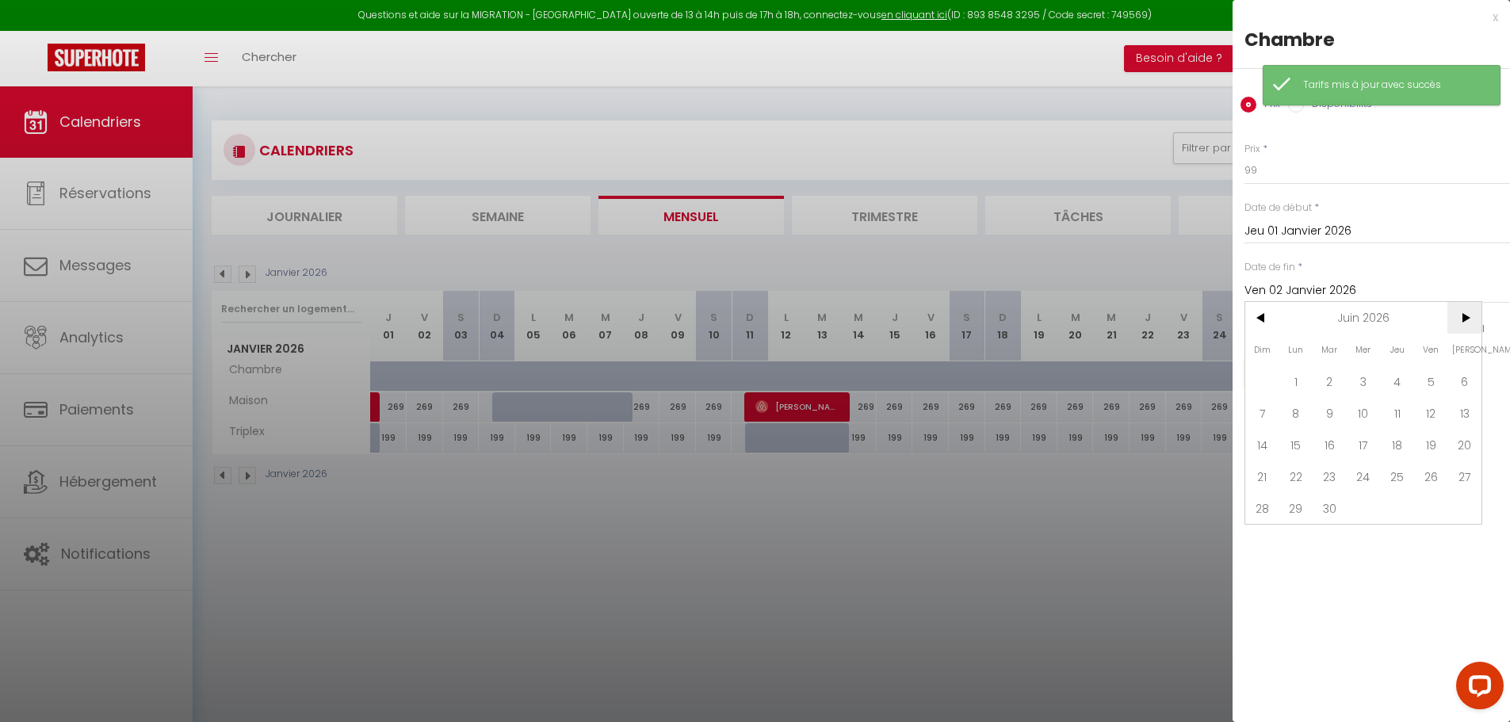
click at [1468, 317] on span ">" at bounding box center [1464, 318] width 34 height 32
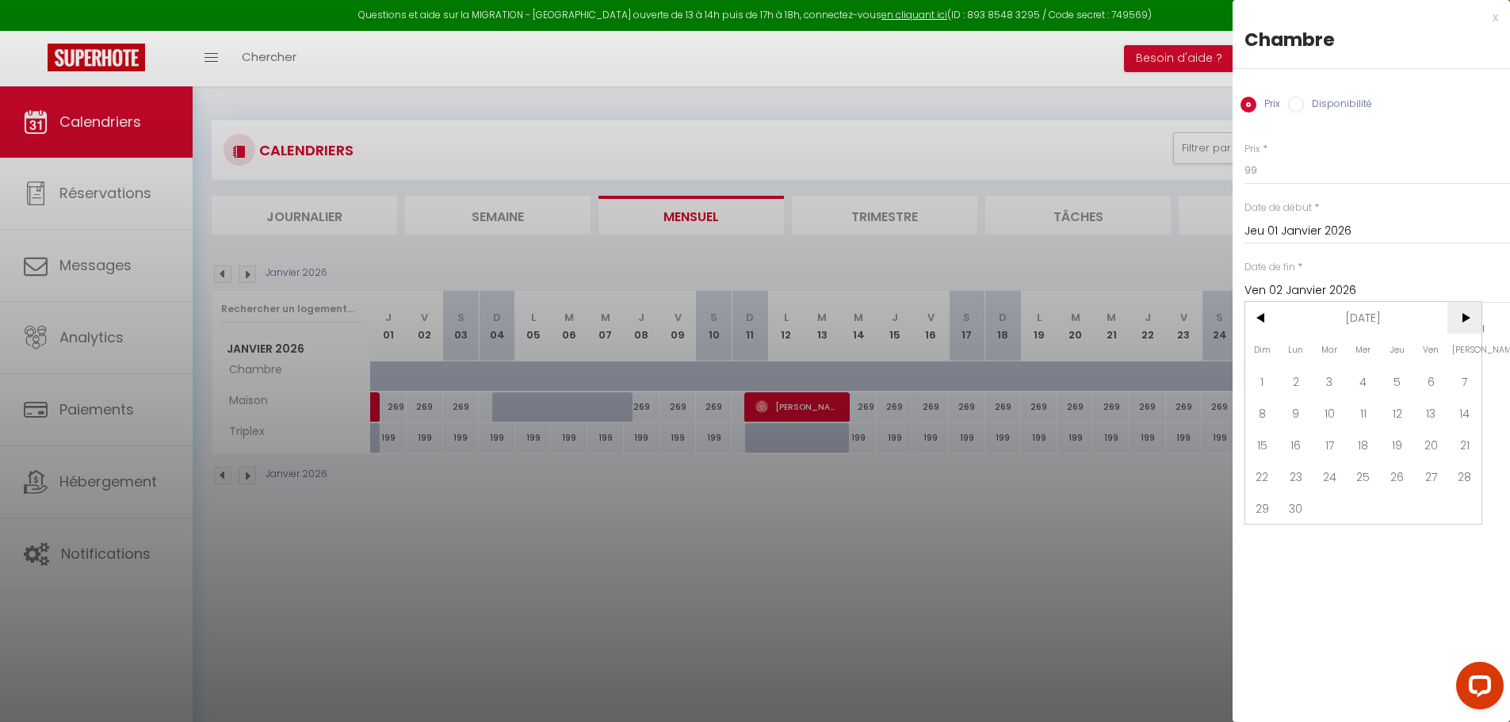
click at [1468, 317] on span ">" at bounding box center [1464, 318] width 34 height 32
click at [1404, 507] on span "31" at bounding box center [1397, 508] width 34 height 32
type input "Jeu 31 Décembre 2026"
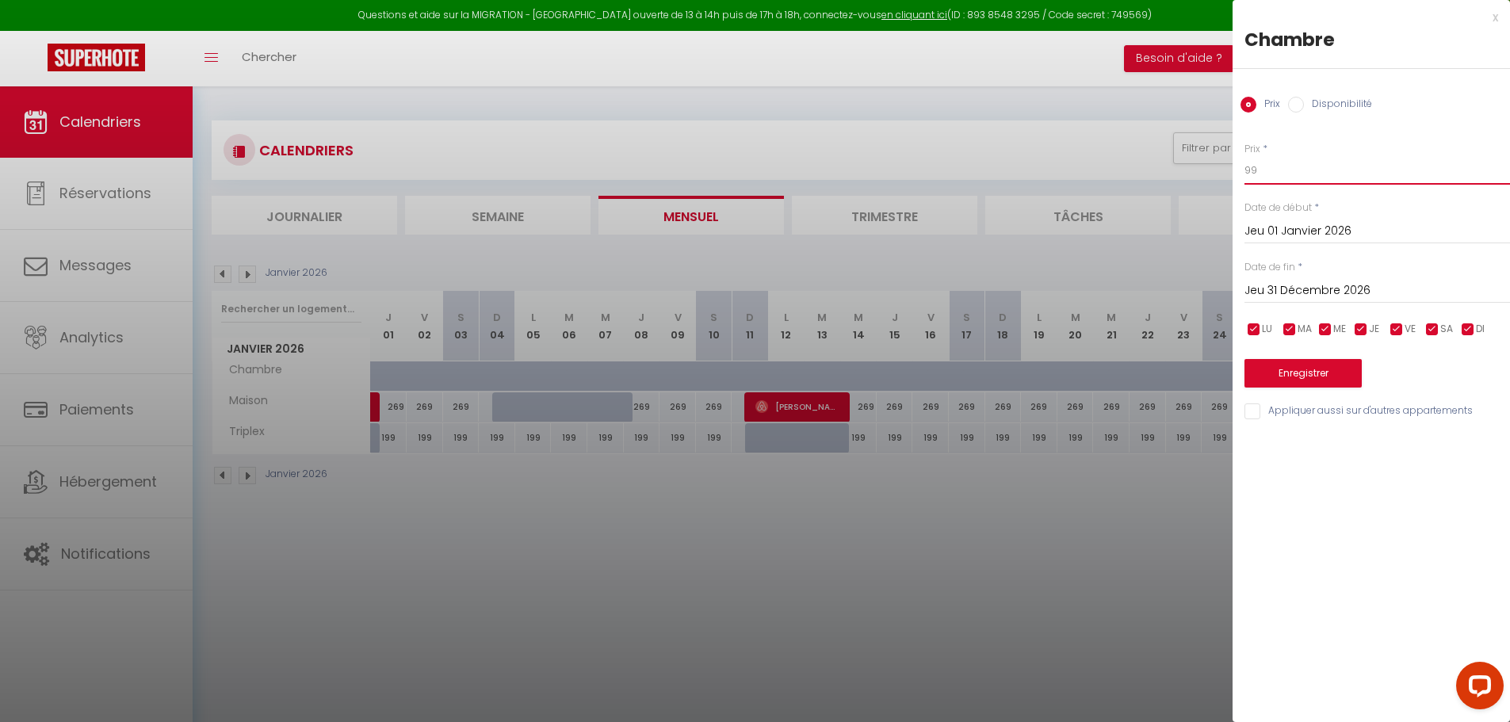
click at [1291, 176] on input "99" at bounding box center [1376, 170] width 265 height 29
click at [1338, 370] on button "Enregistrer" at bounding box center [1302, 373] width 117 height 29
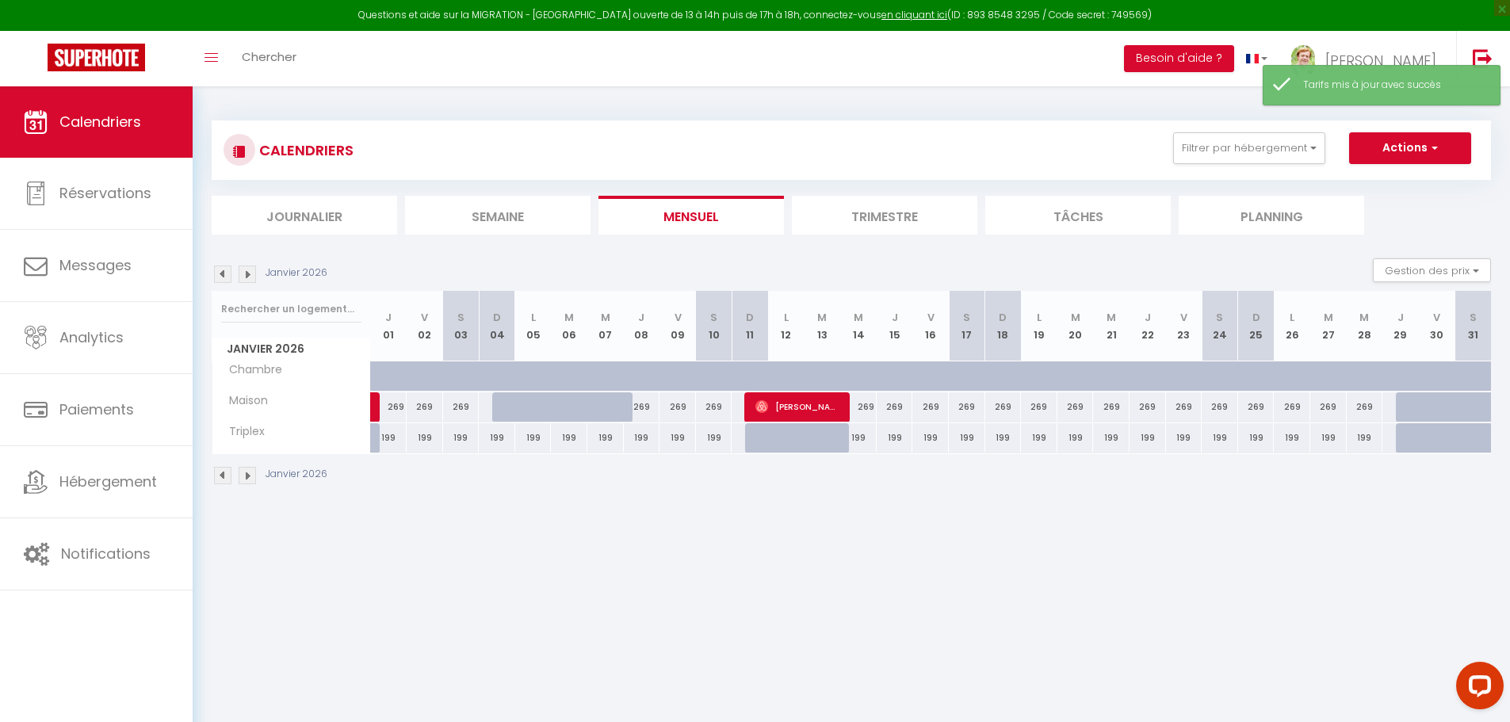
click at [375, 362] on div at bounding box center [389, 376] width 36 height 30
type input "99"
type input "Jeu 01 Janvier 2026"
type input "Ven 02 Janvier 2026"
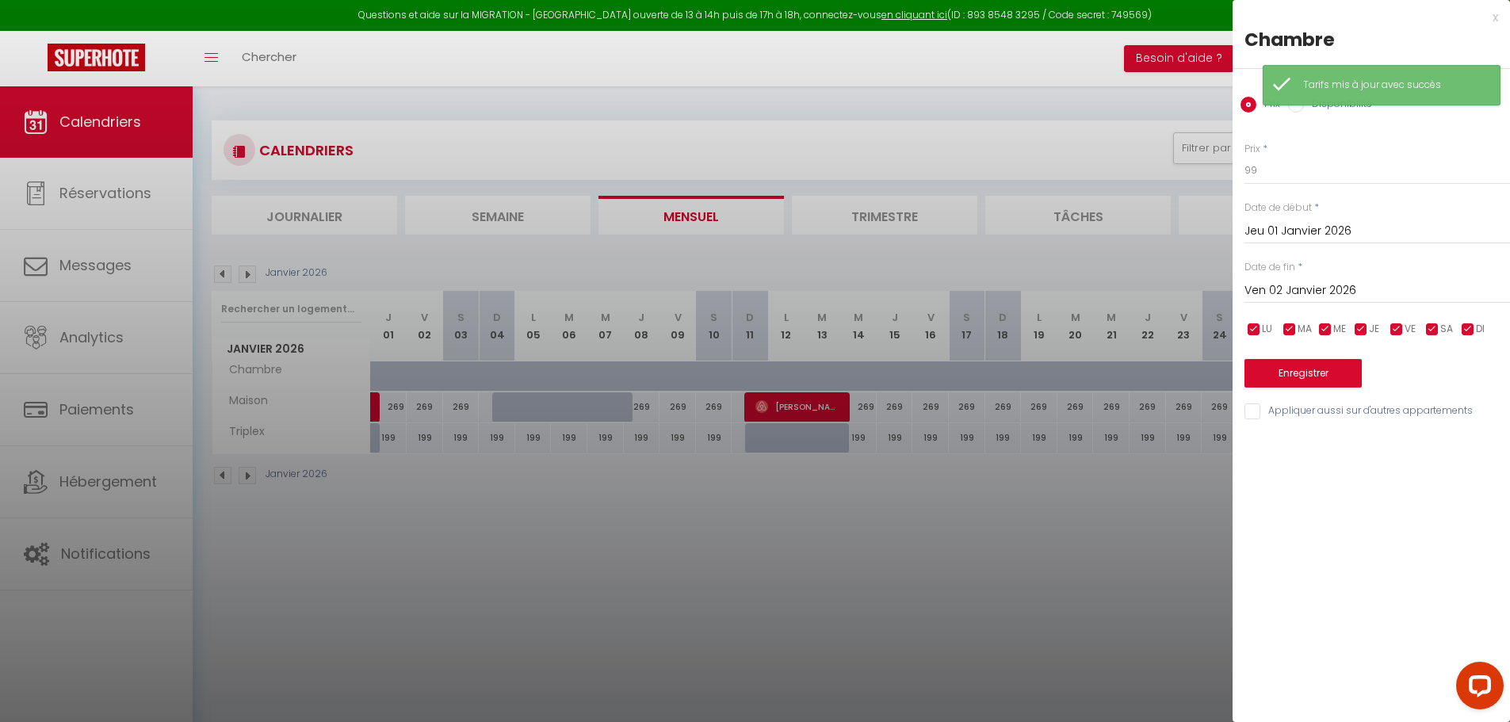
click at [1324, 109] on label "Disponibilité" at bounding box center [1338, 105] width 68 height 17
click at [1304, 109] on input "Disponibilité" at bounding box center [1296, 105] width 16 height 16
radio input "true"
radio input "false"
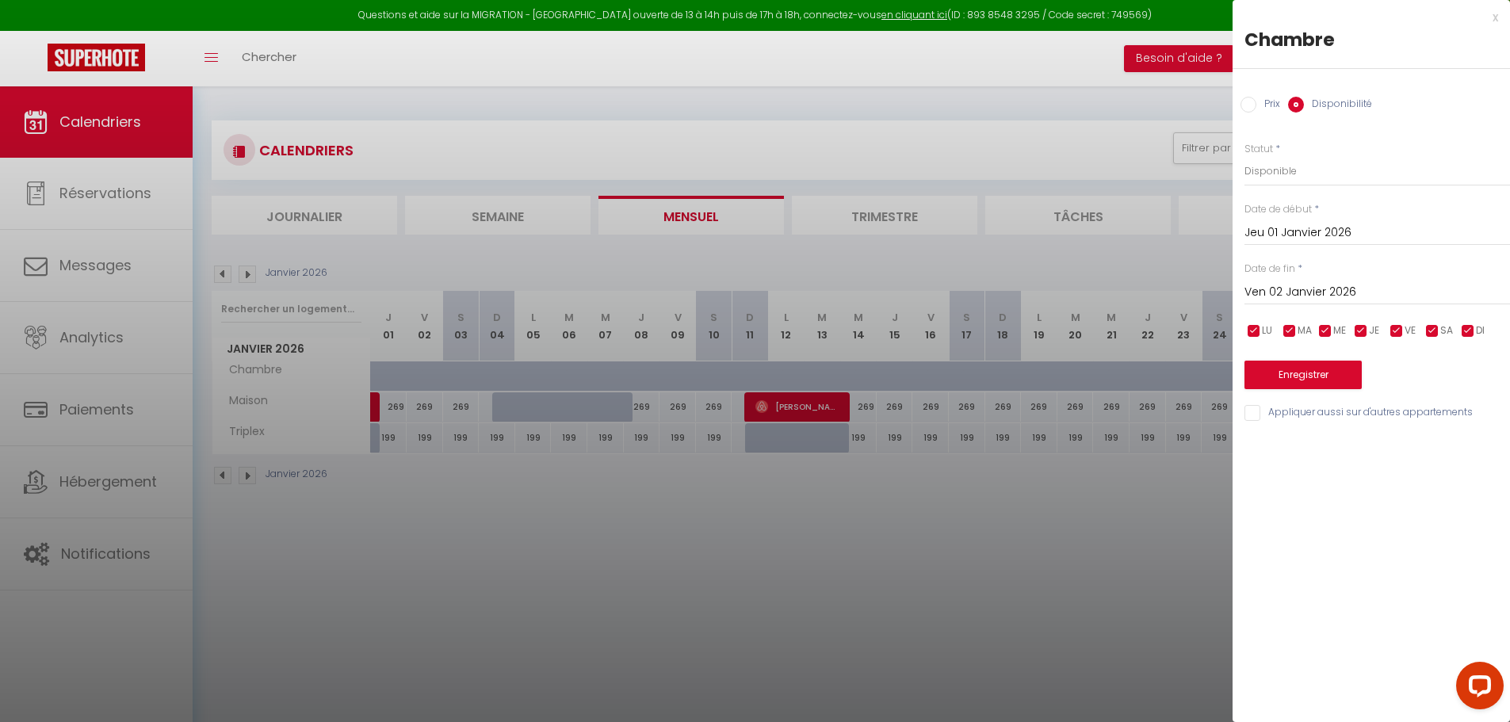
click at [1318, 284] on input "Ven 02 Janvier 2026" at bounding box center [1376, 292] width 265 height 21
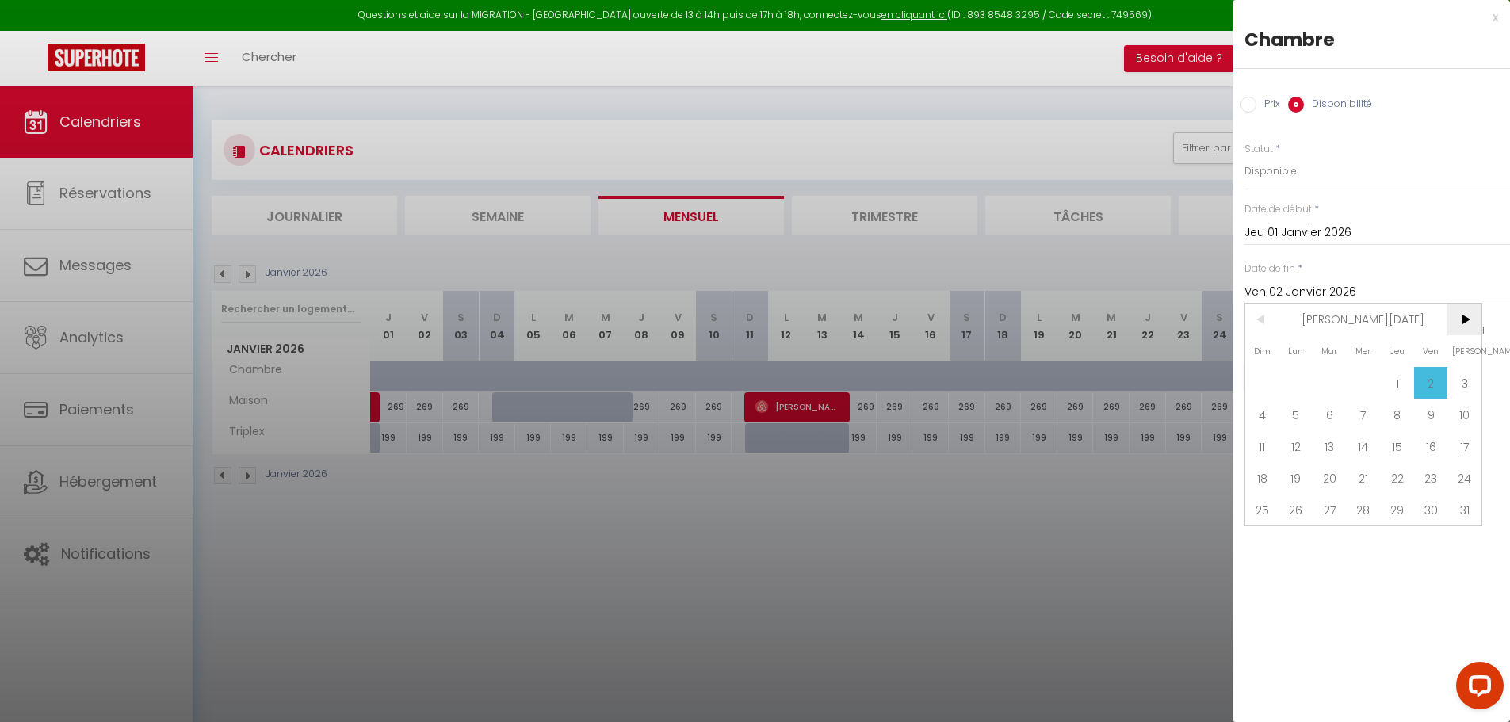
click at [1462, 322] on span ">" at bounding box center [1464, 320] width 34 height 32
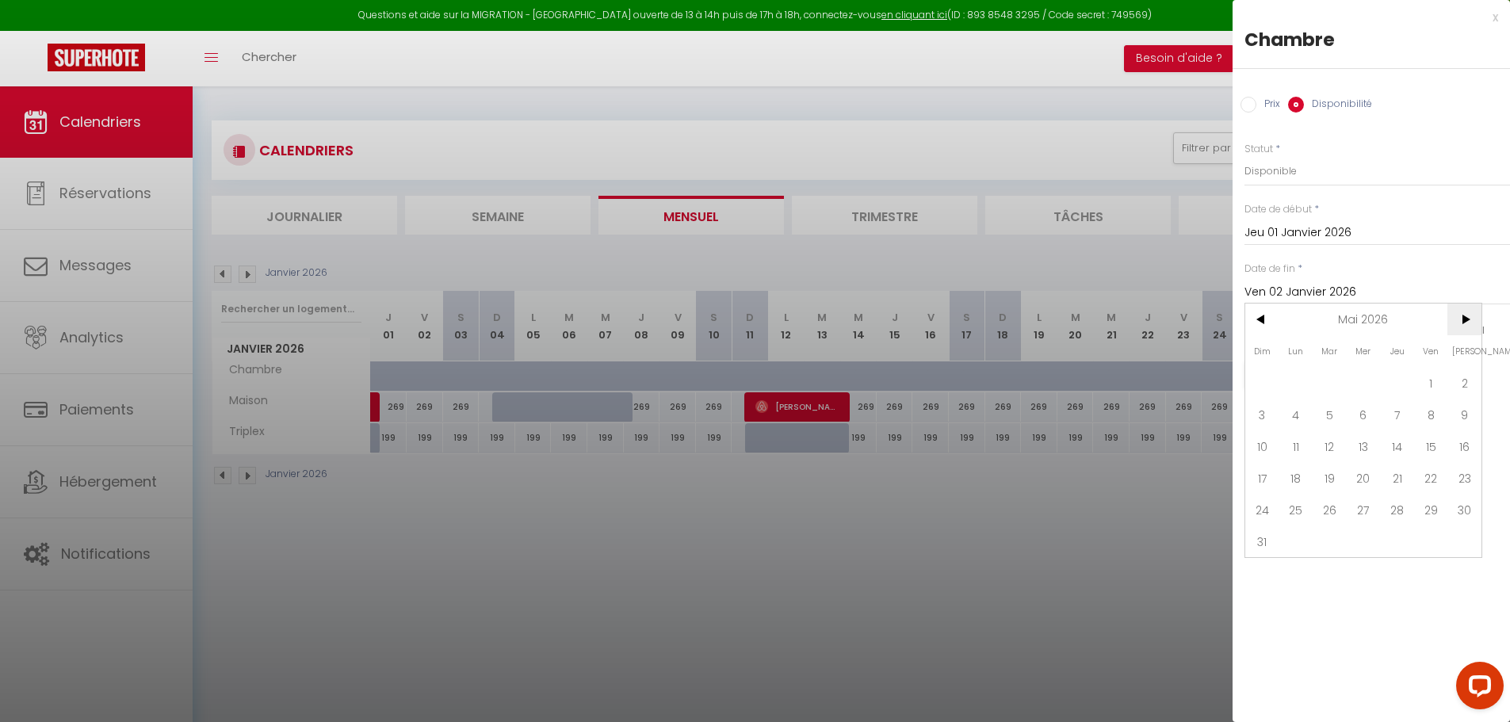
click at [1462, 322] on span ">" at bounding box center [1464, 320] width 34 height 32
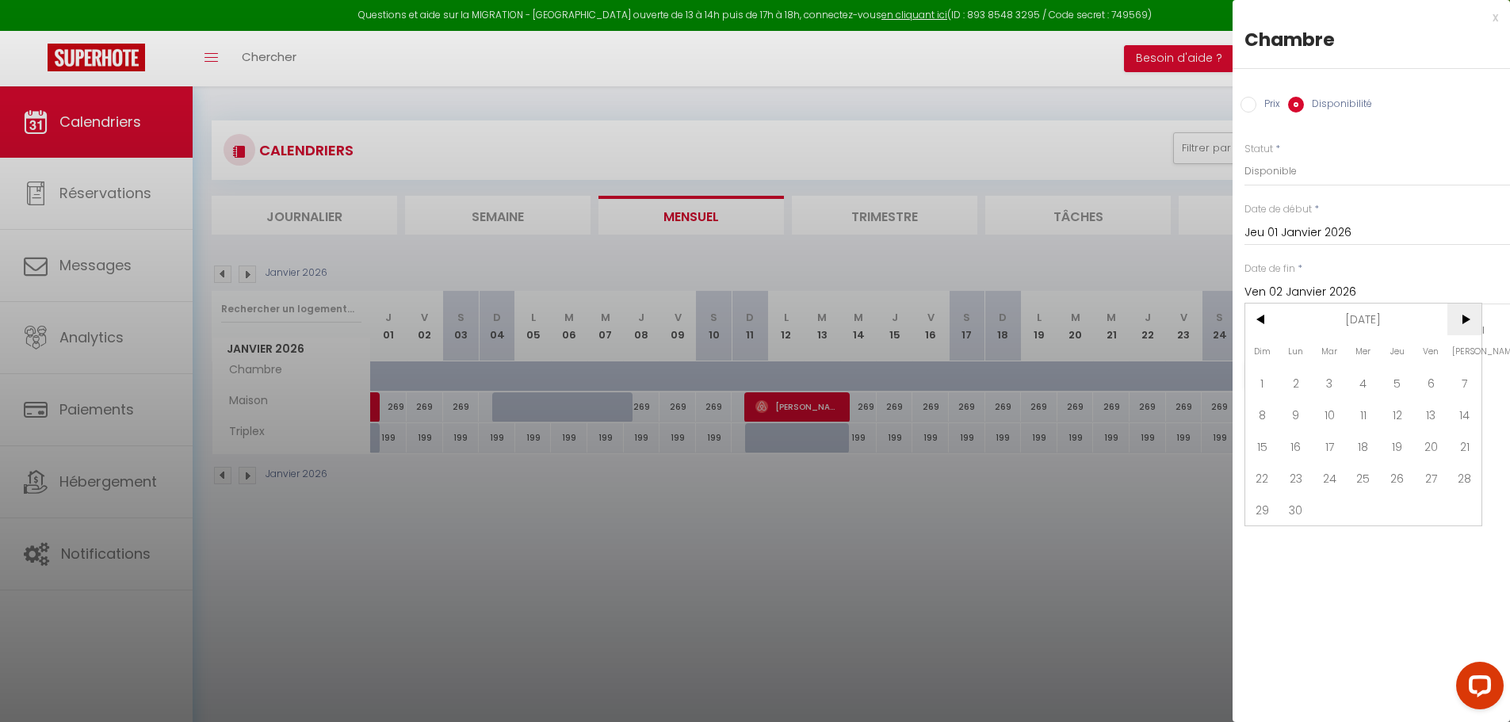
click at [1462, 322] on span ">" at bounding box center [1464, 320] width 34 height 32
click at [1396, 518] on span "31" at bounding box center [1397, 510] width 34 height 32
type input "Jeu 31 Décembre 2026"
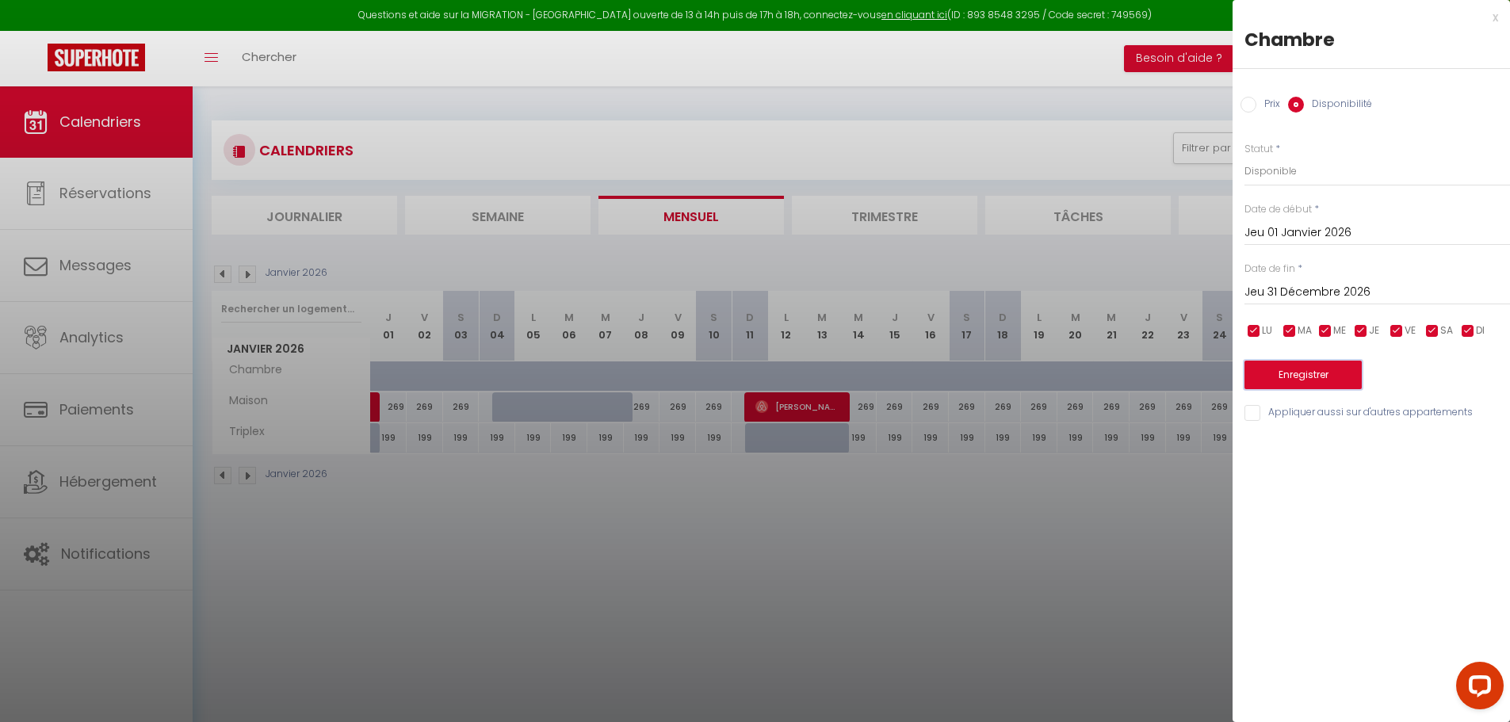
click at [1301, 375] on button "Enregistrer" at bounding box center [1302, 375] width 117 height 29
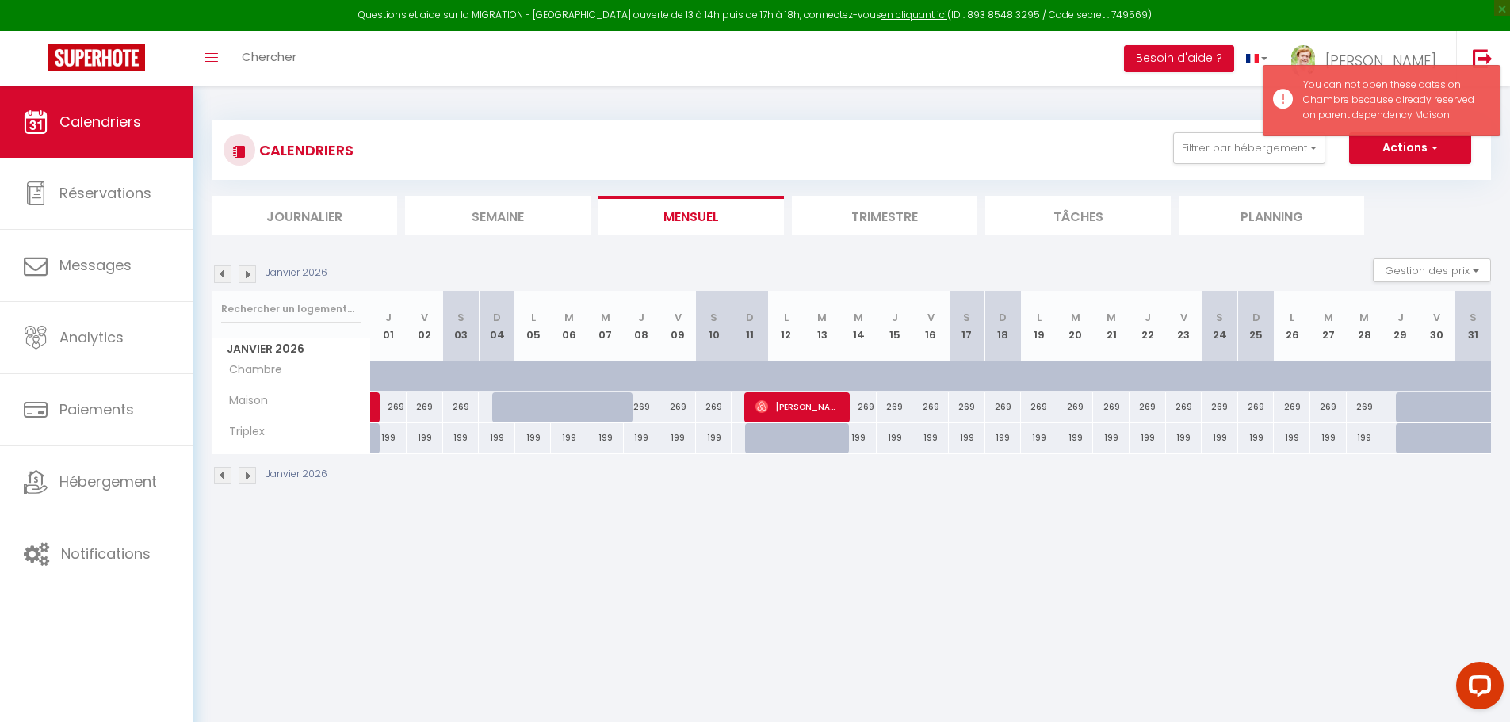
click at [1173, 250] on section "[DATE] Gestion des prix Nb Nuits minimum Règles Disponibilité [DATE] J 01 V 02 …" at bounding box center [851, 372] width 1279 height 258
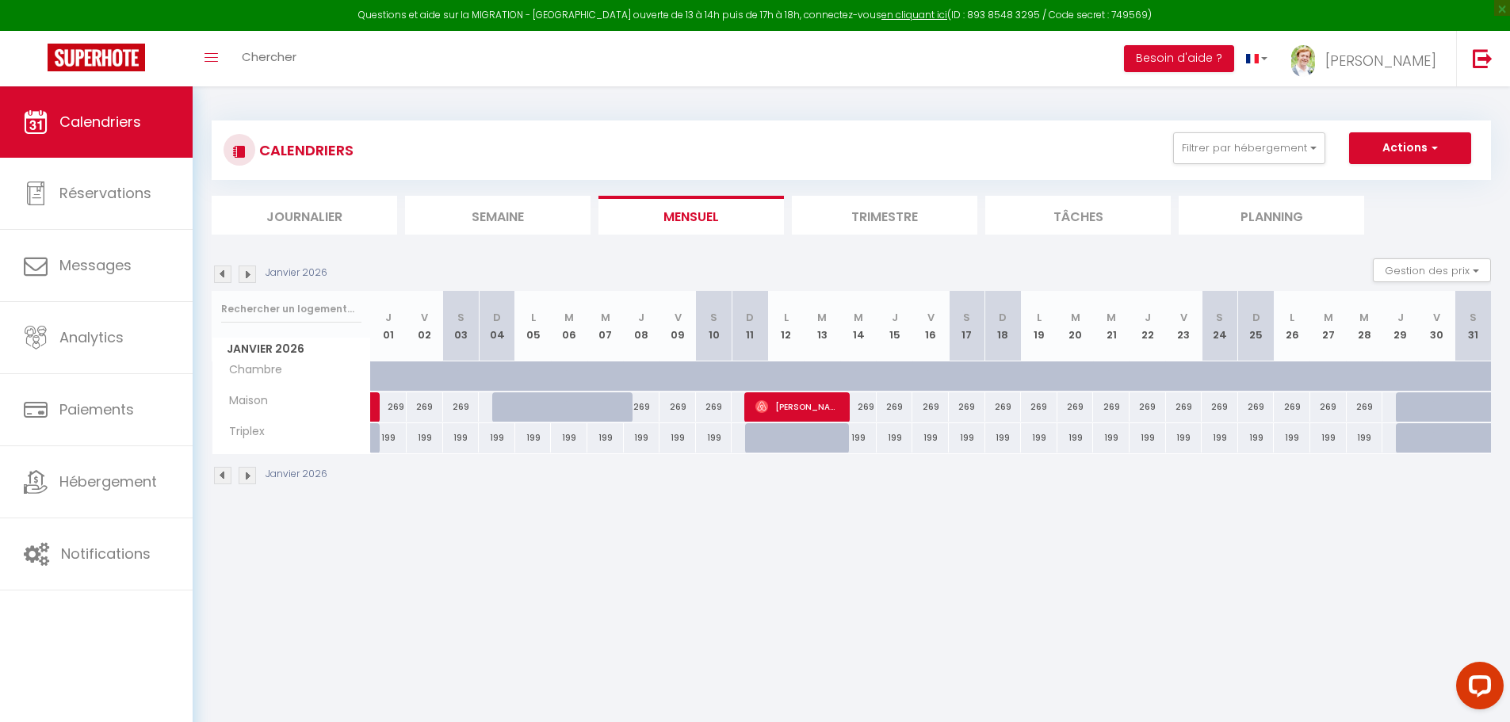
click at [248, 276] on img at bounding box center [247, 273] width 17 height 17
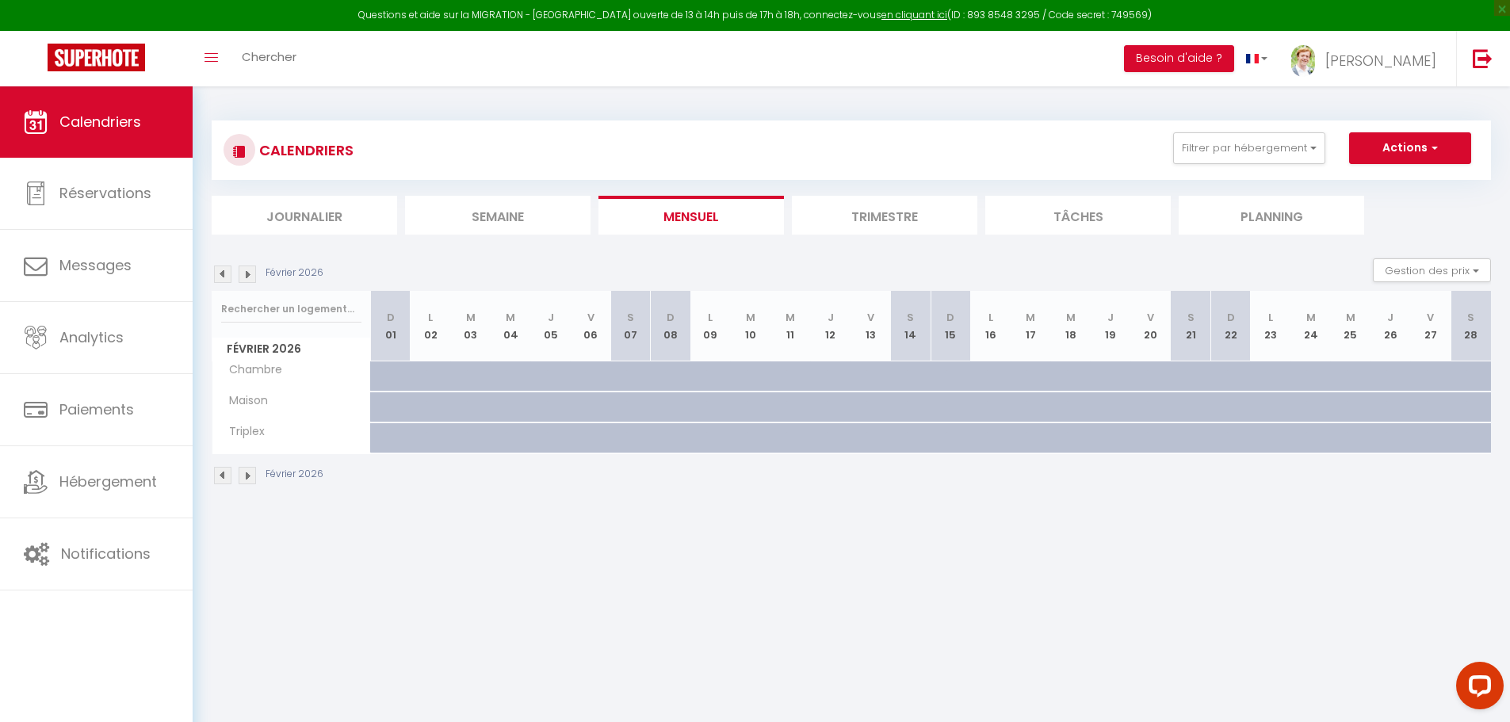
click at [248, 276] on img at bounding box center [247, 273] width 17 height 17
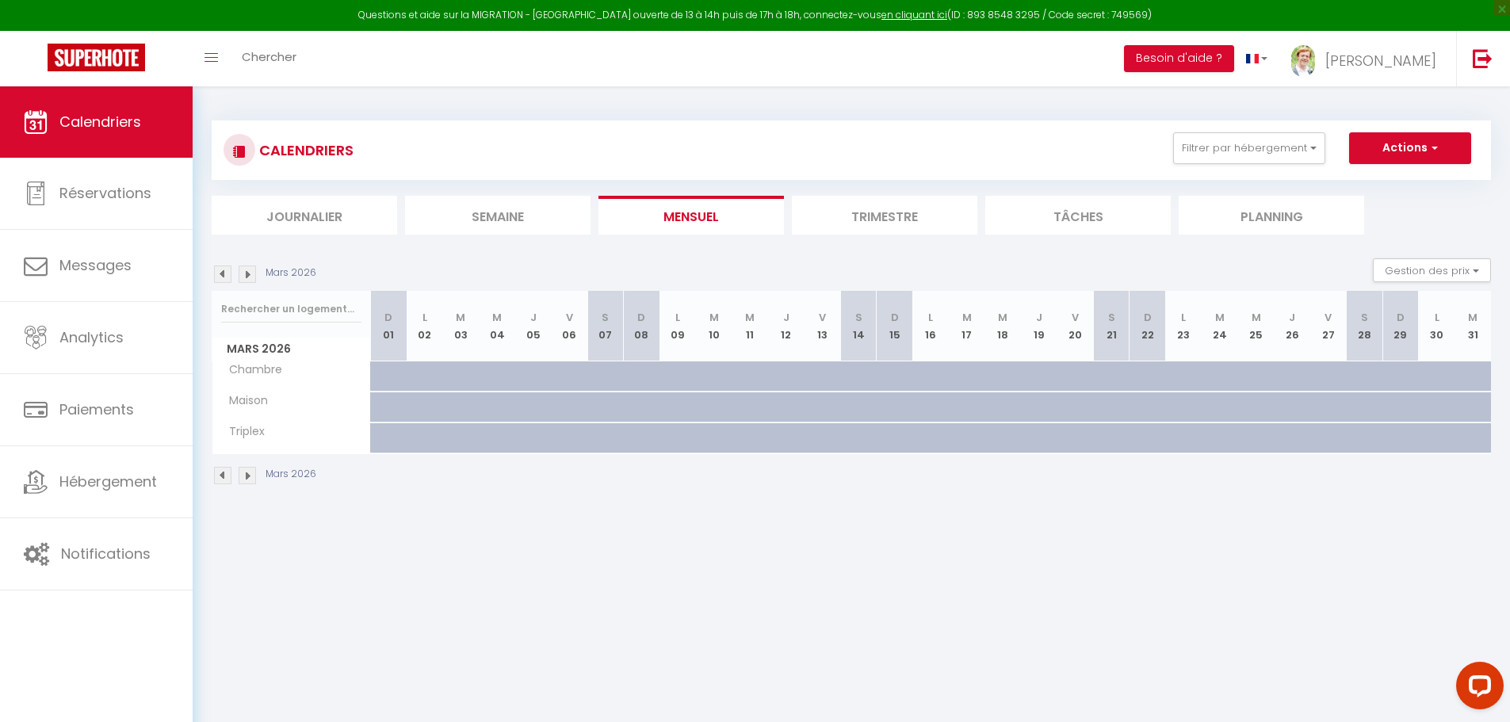
click at [248, 276] on img at bounding box center [247, 273] width 17 height 17
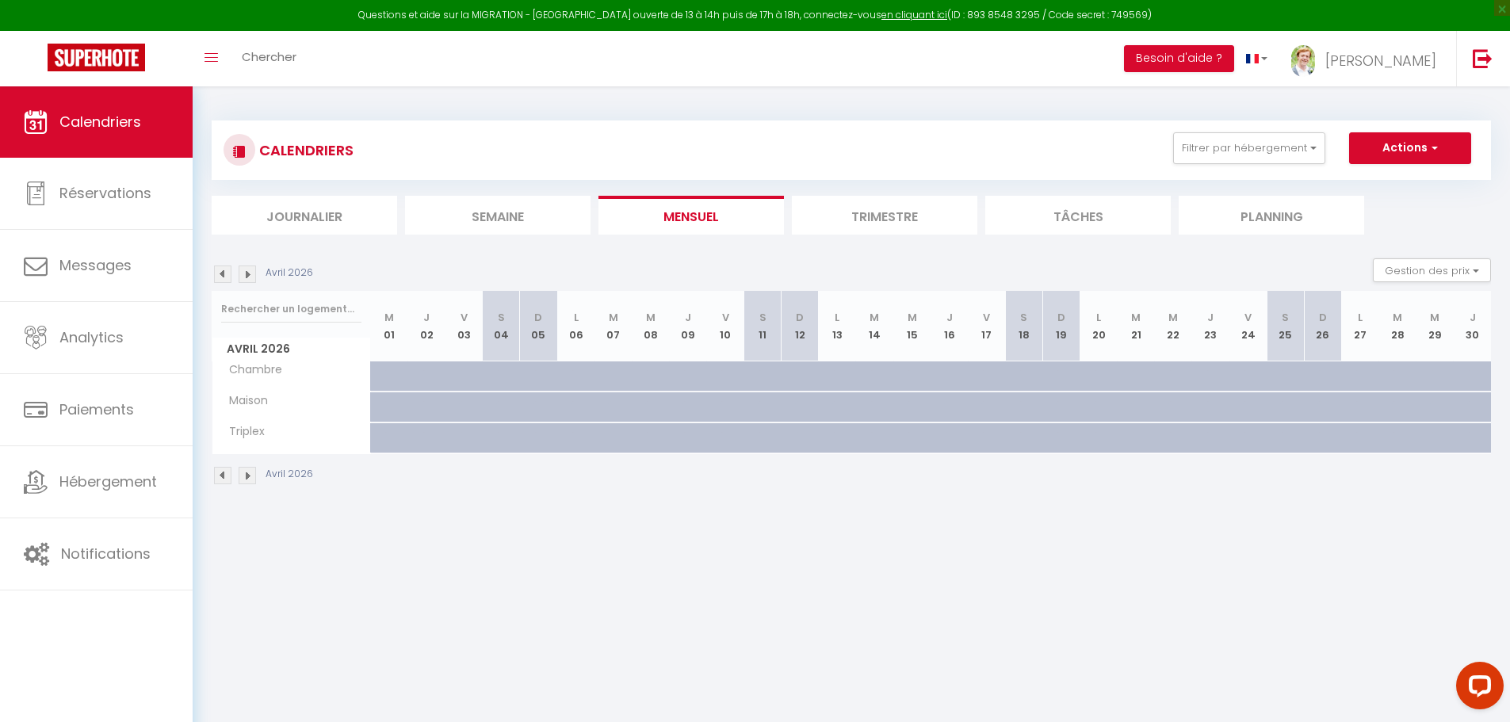
click at [248, 276] on img at bounding box center [247, 273] width 17 height 17
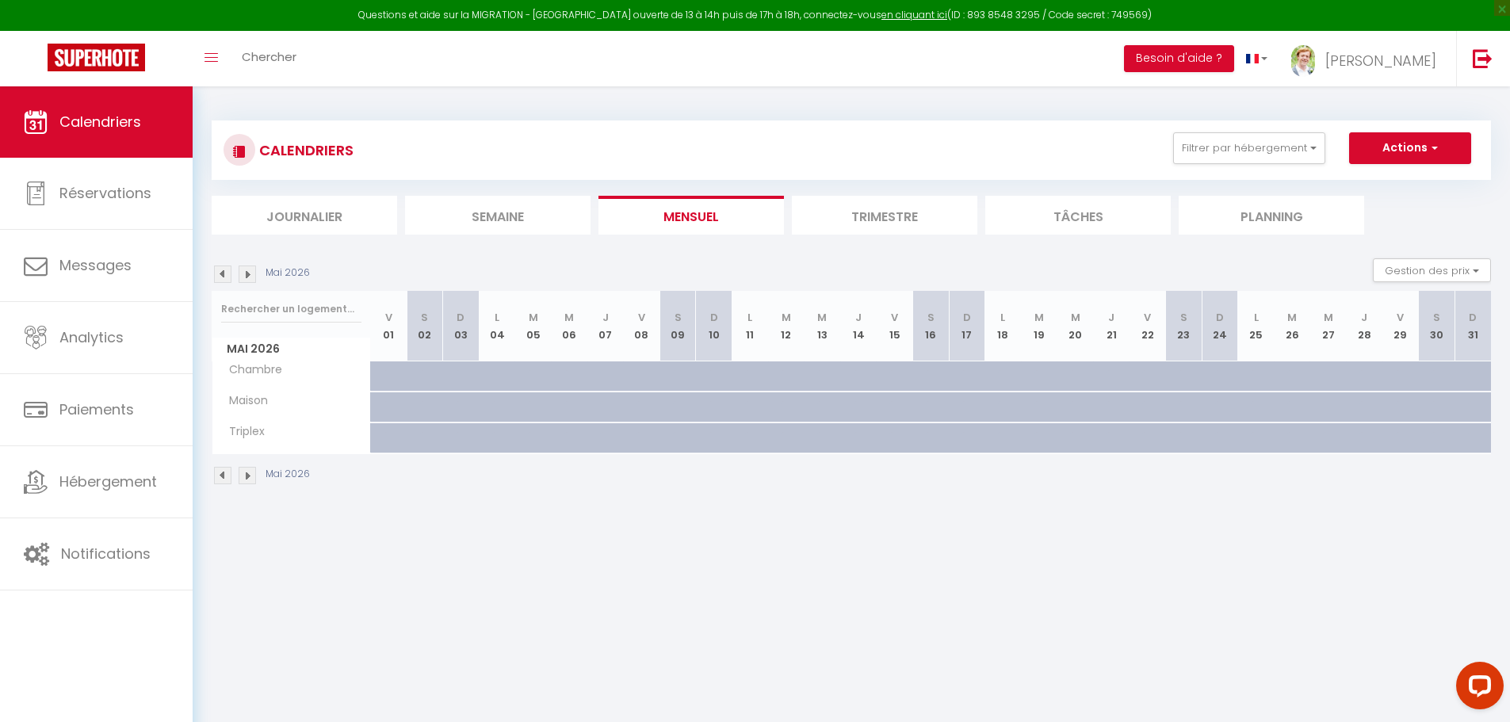
click at [223, 275] on img at bounding box center [222, 273] width 17 height 17
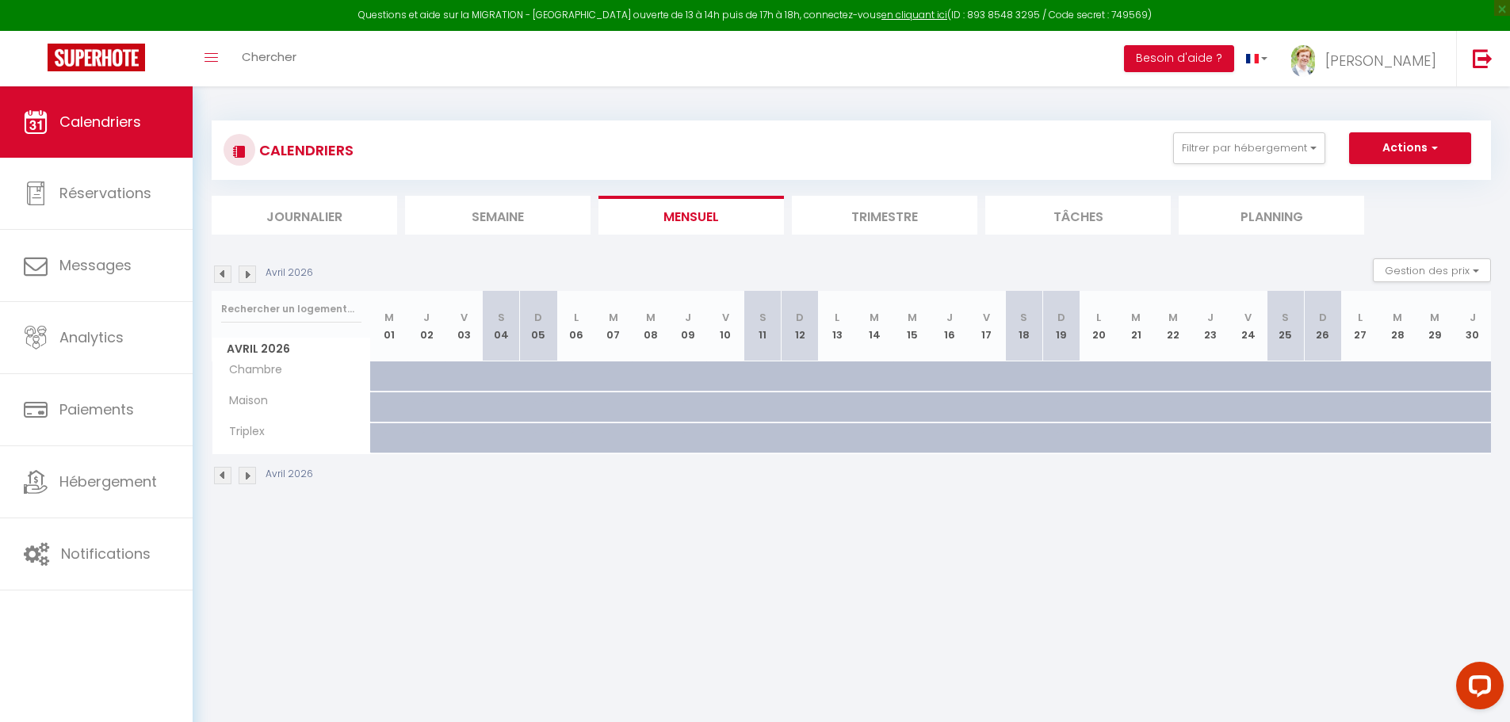
click at [223, 275] on img at bounding box center [222, 273] width 17 height 17
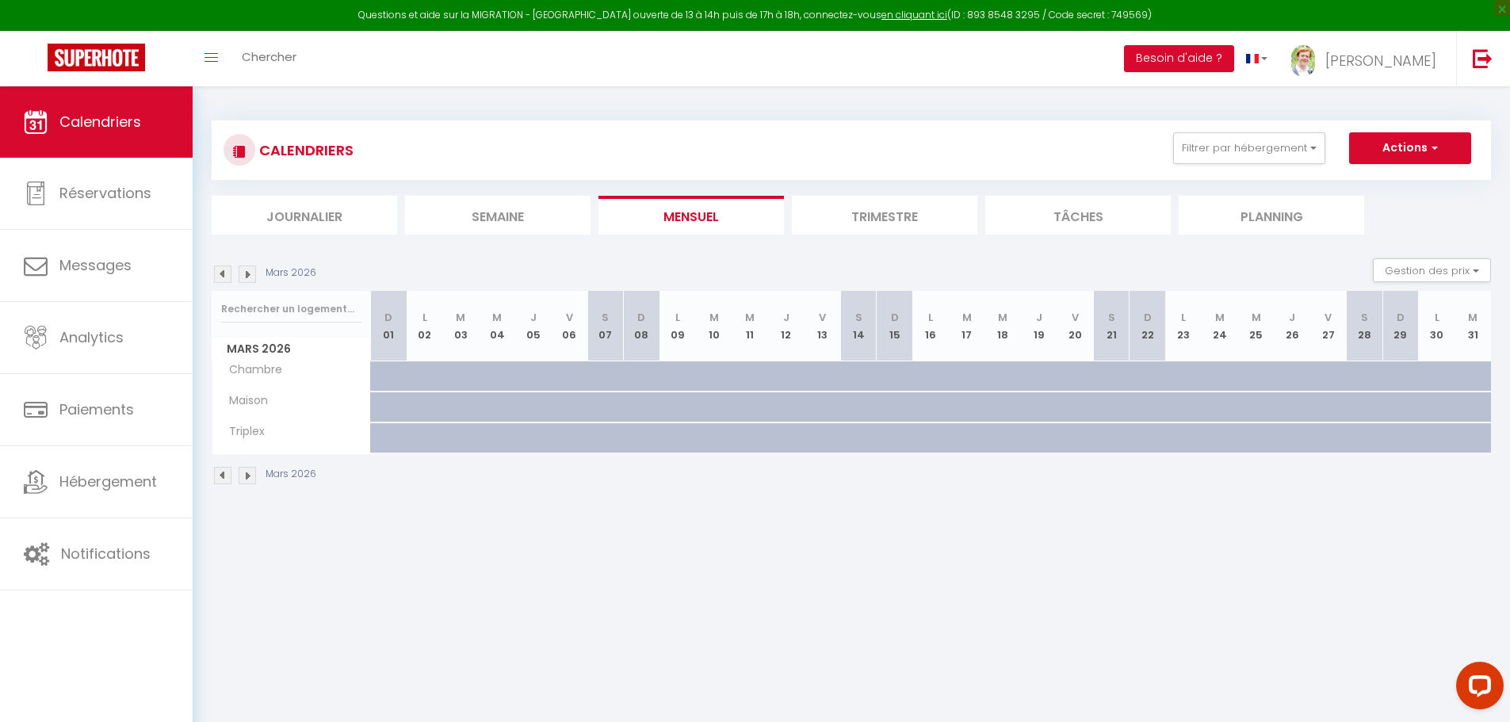
click at [223, 275] on img at bounding box center [222, 273] width 17 height 17
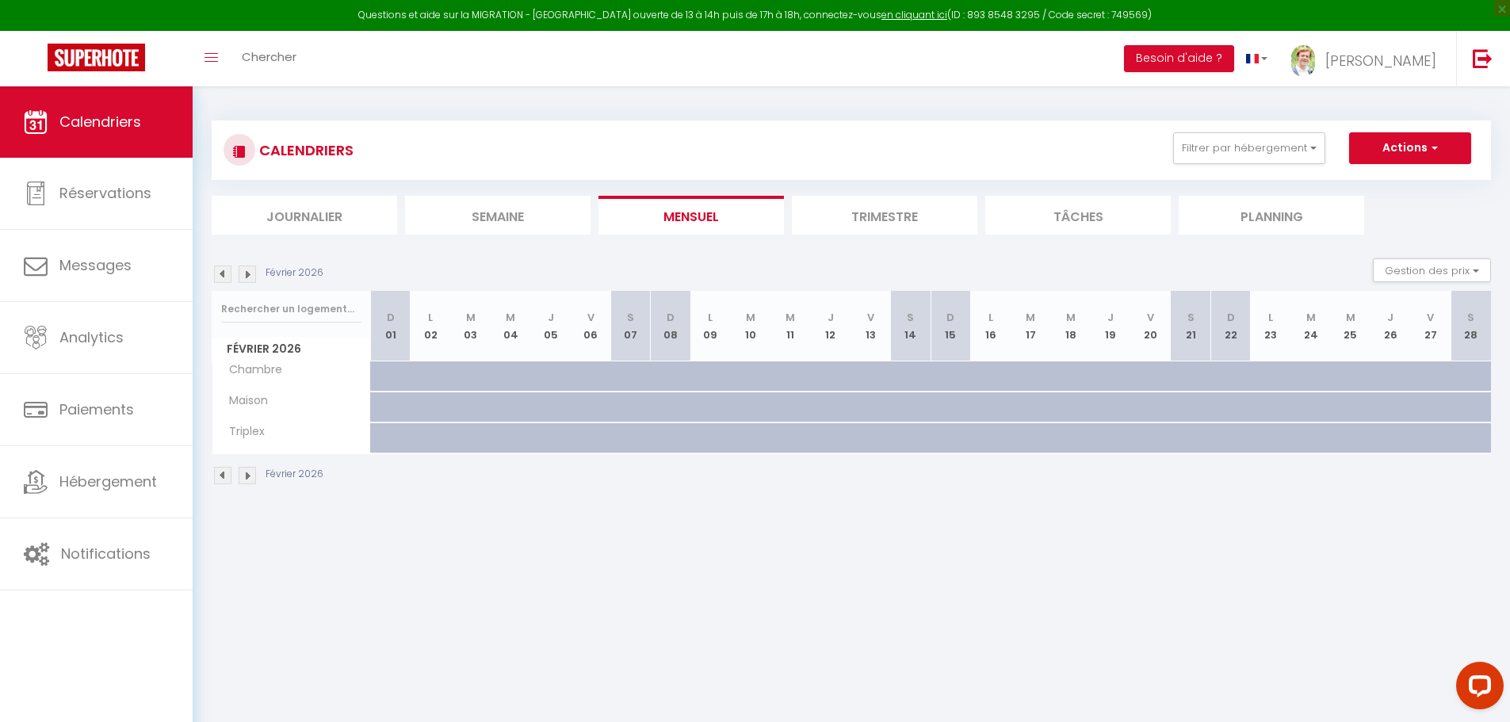
click at [223, 275] on img at bounding box center [222, 273] width 17 height 17
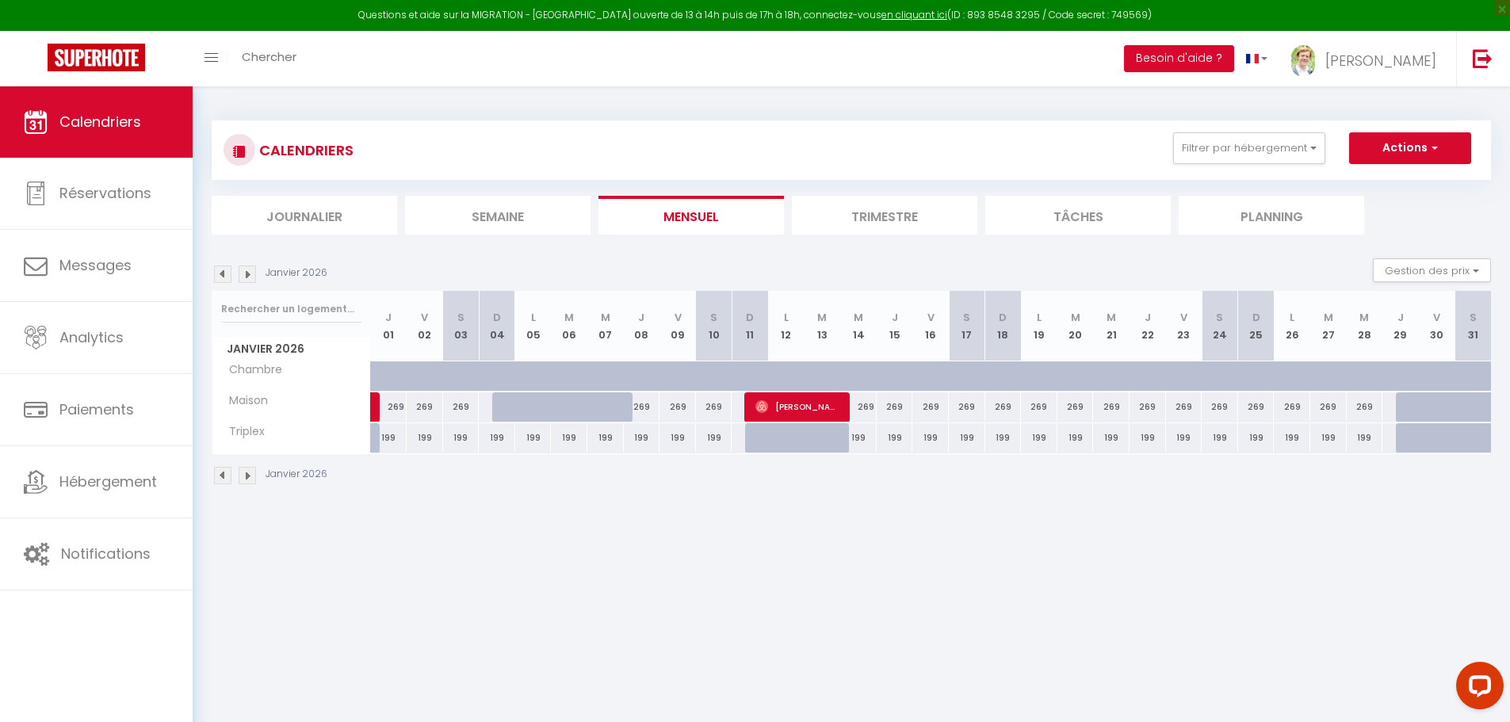
click at [244, 272] on img at bounding box center [247, 273] width 17 height 17
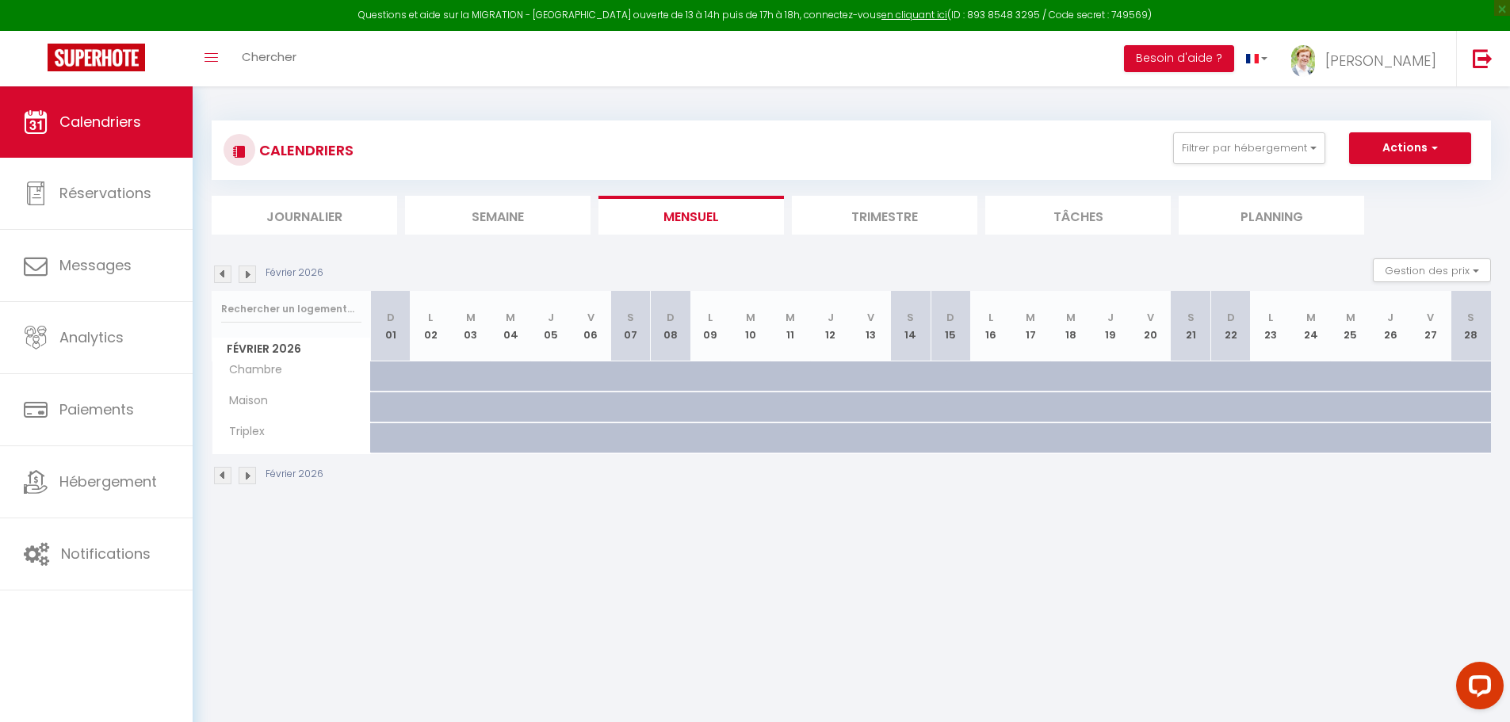
click at [388, 368] on div at bounding box center [391, 376] width 40 height 30
type input "Dim 01 Février 2026"
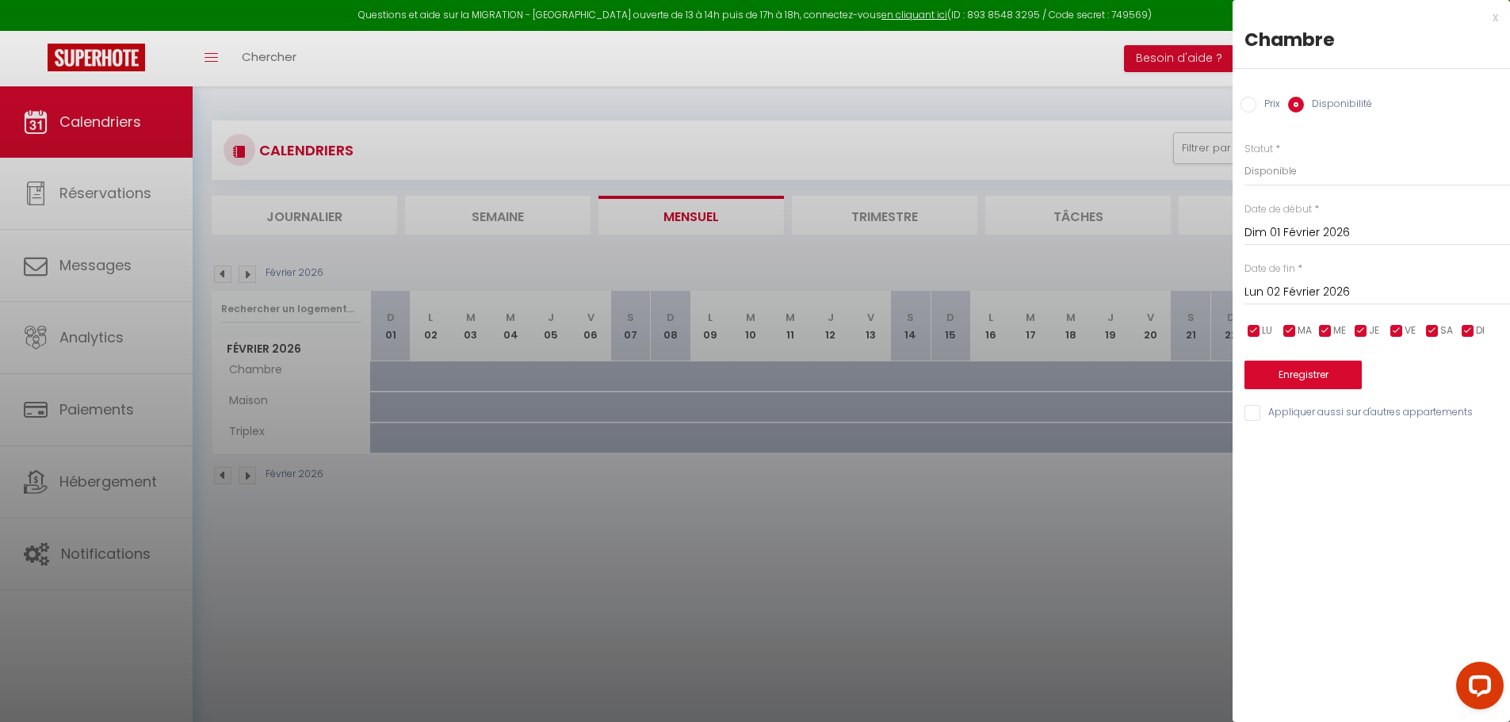
click at [1297, 283] on input "Lun 02 Février 2026" at bounding box center [1376, 292] width 265 height 21
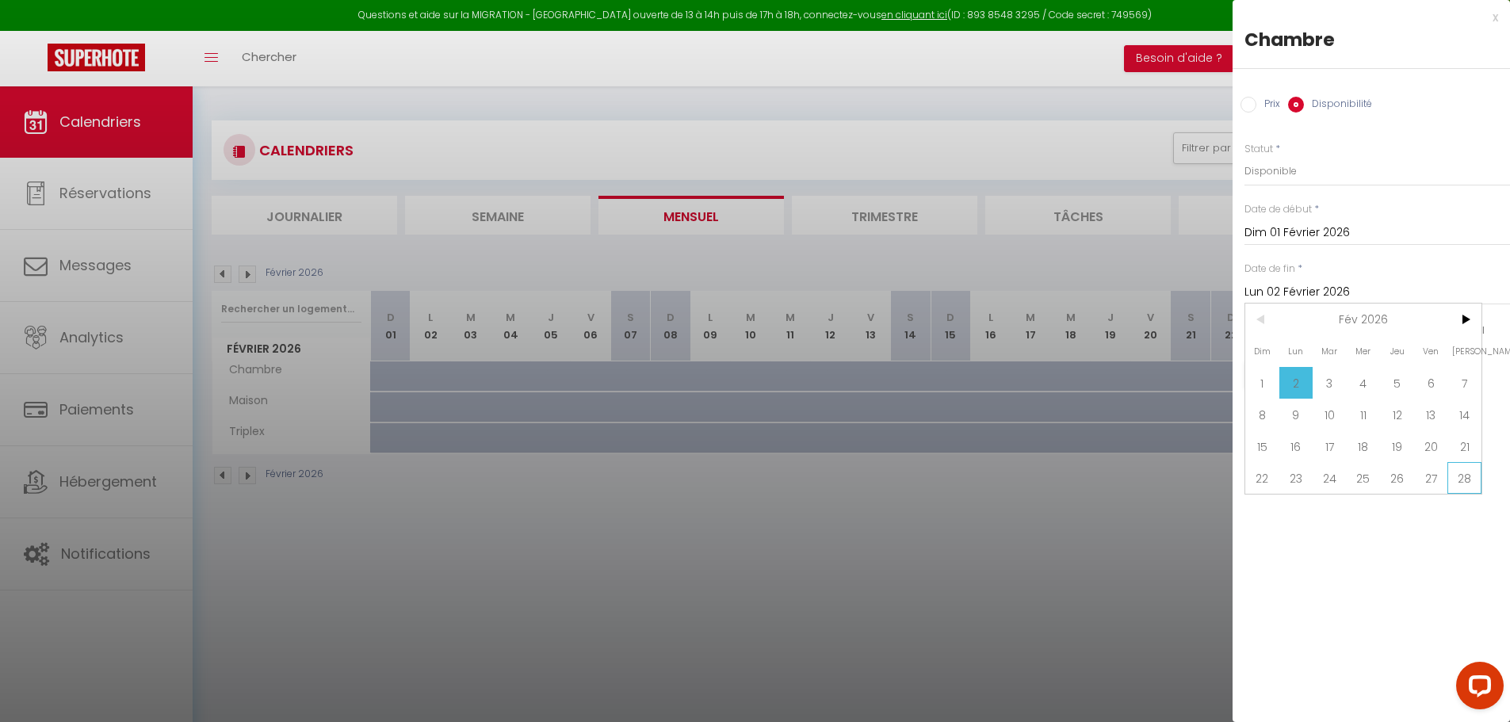
click at [1460, 468] on span "28" at bounding box center [1464, 478] width 34 height 32
type input "[DATE]"
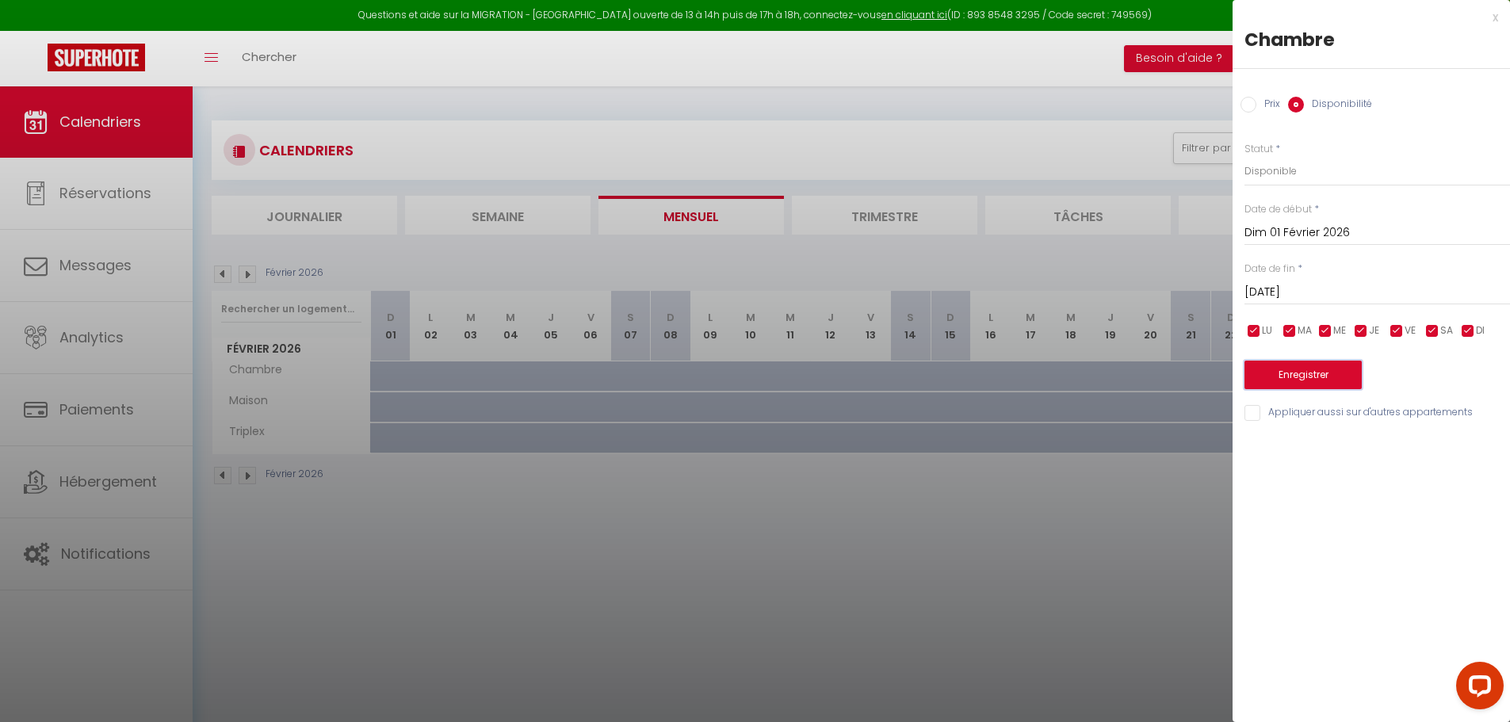
click at [1292, 370] on button "Enregistrer" at bounding box center [1302, 375] width 117 height 29
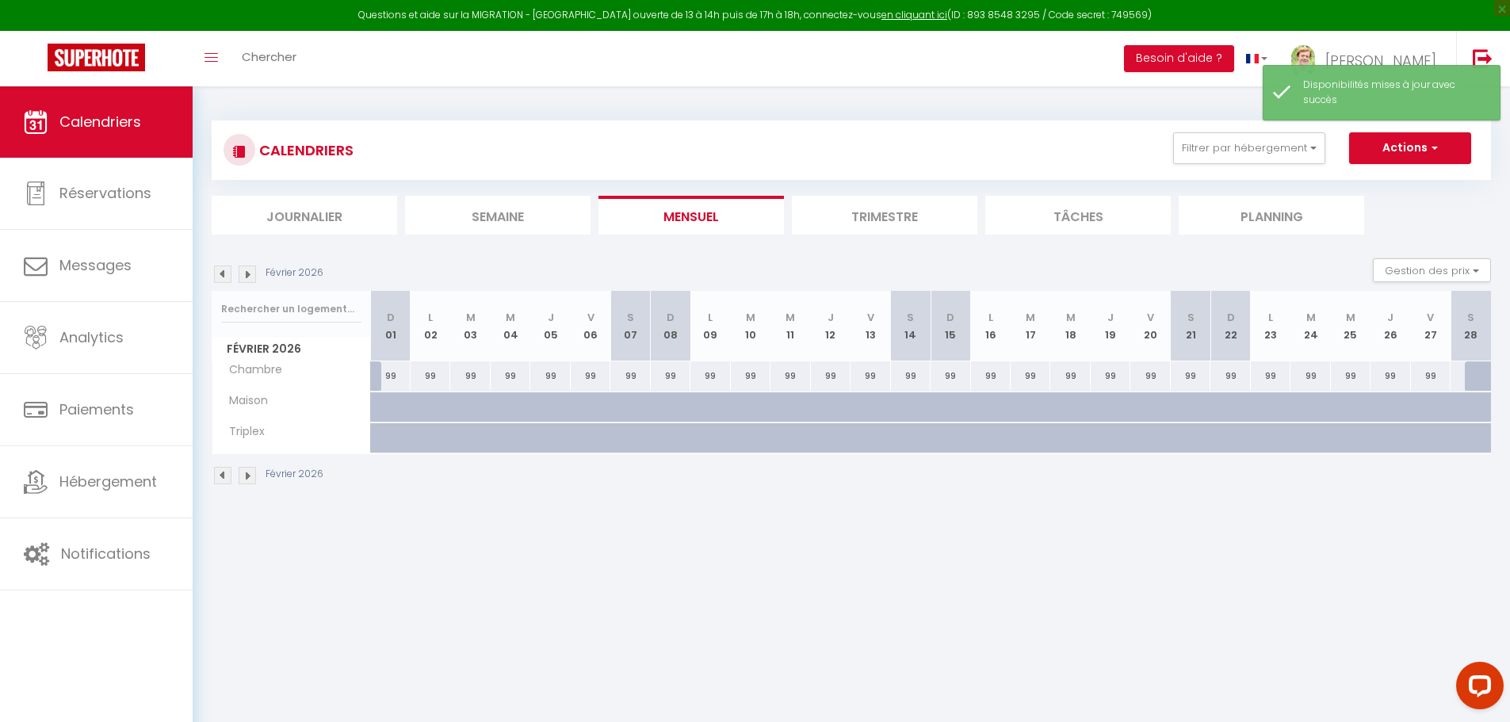
click at [380, 392] on div at bounding box center [391, 407] width 40 height 30
select select "1"
type input "Dim 01 Février 2026"
type input "Lun 02 Février 2026"
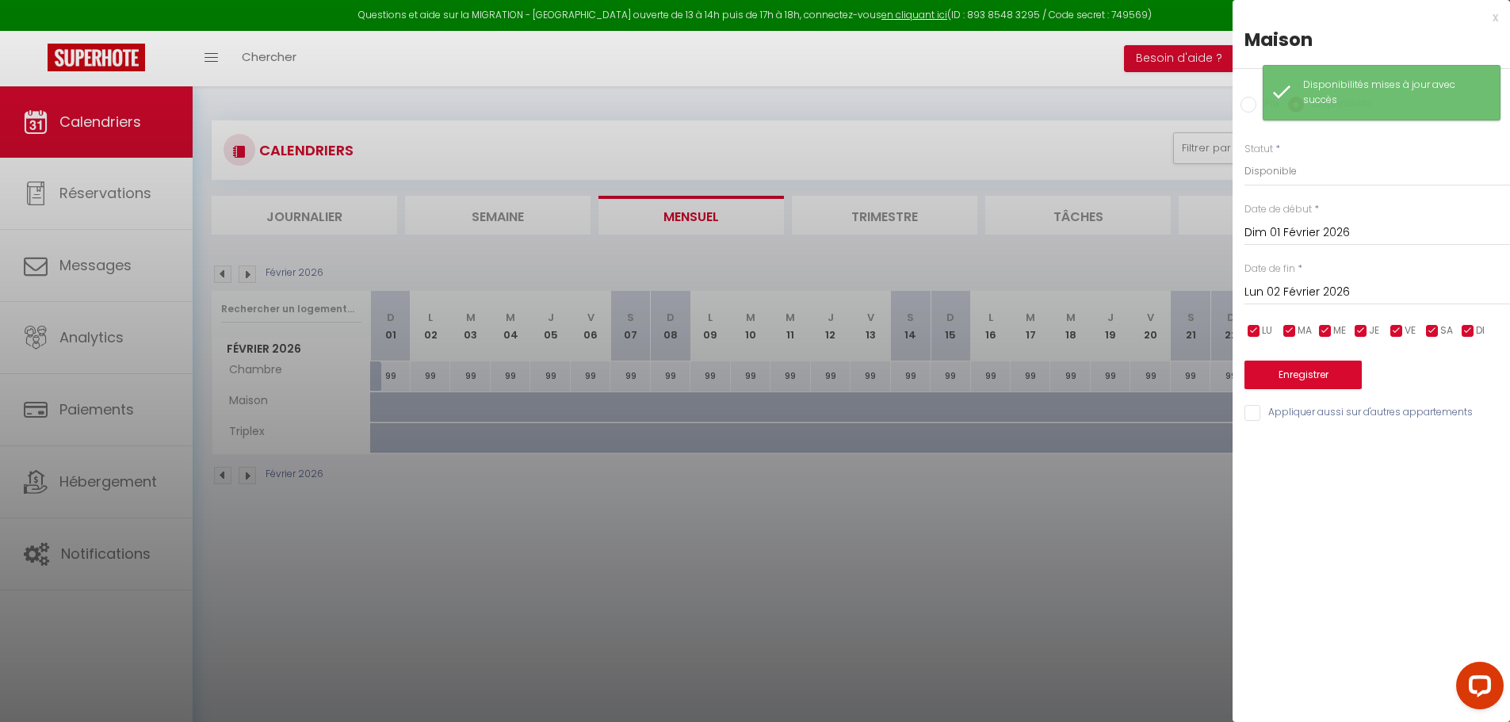
click at [903, 570] on div at bounding box center [755, 361] width 1510 height 722
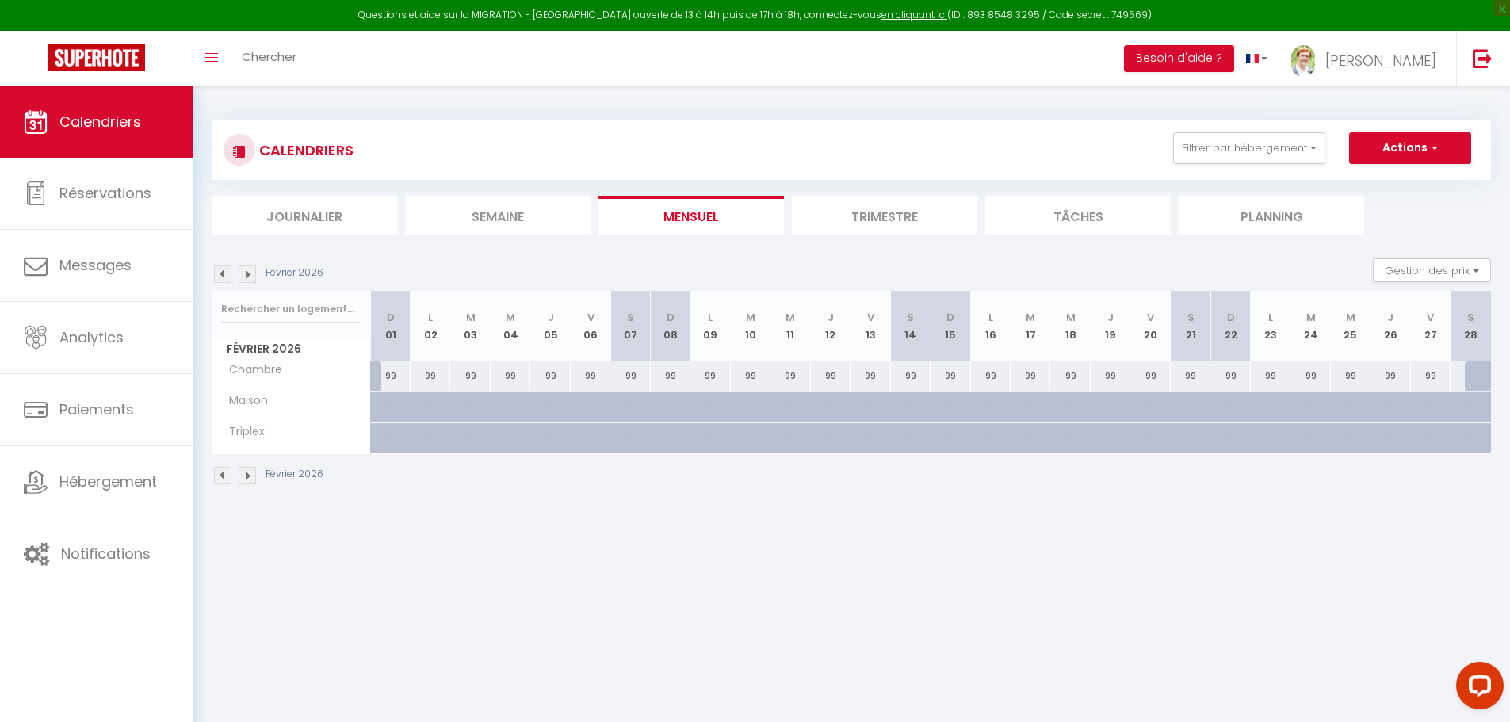
click at [920, 211] on li "Trimestre" at bounding box center [884, 215] width 185 height 39
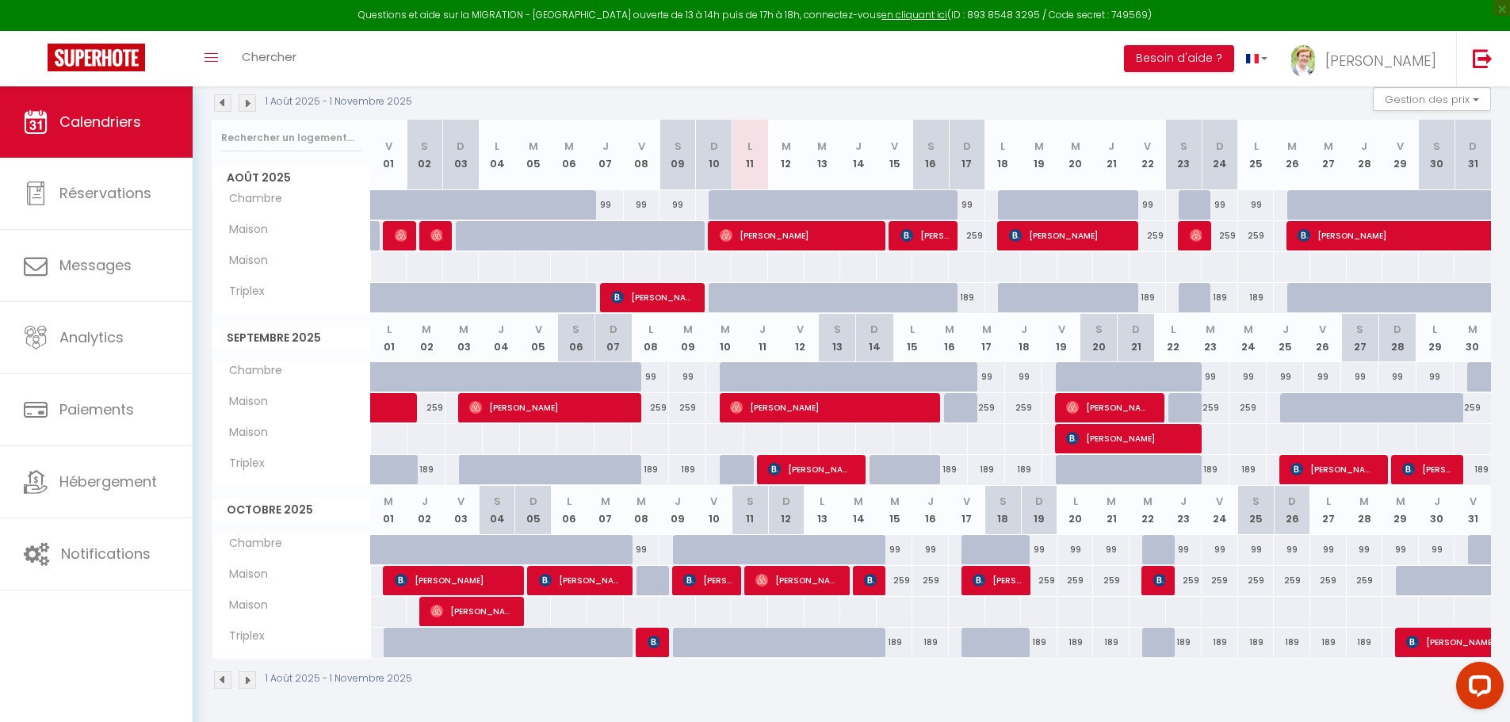
scroll to position [174, 0]
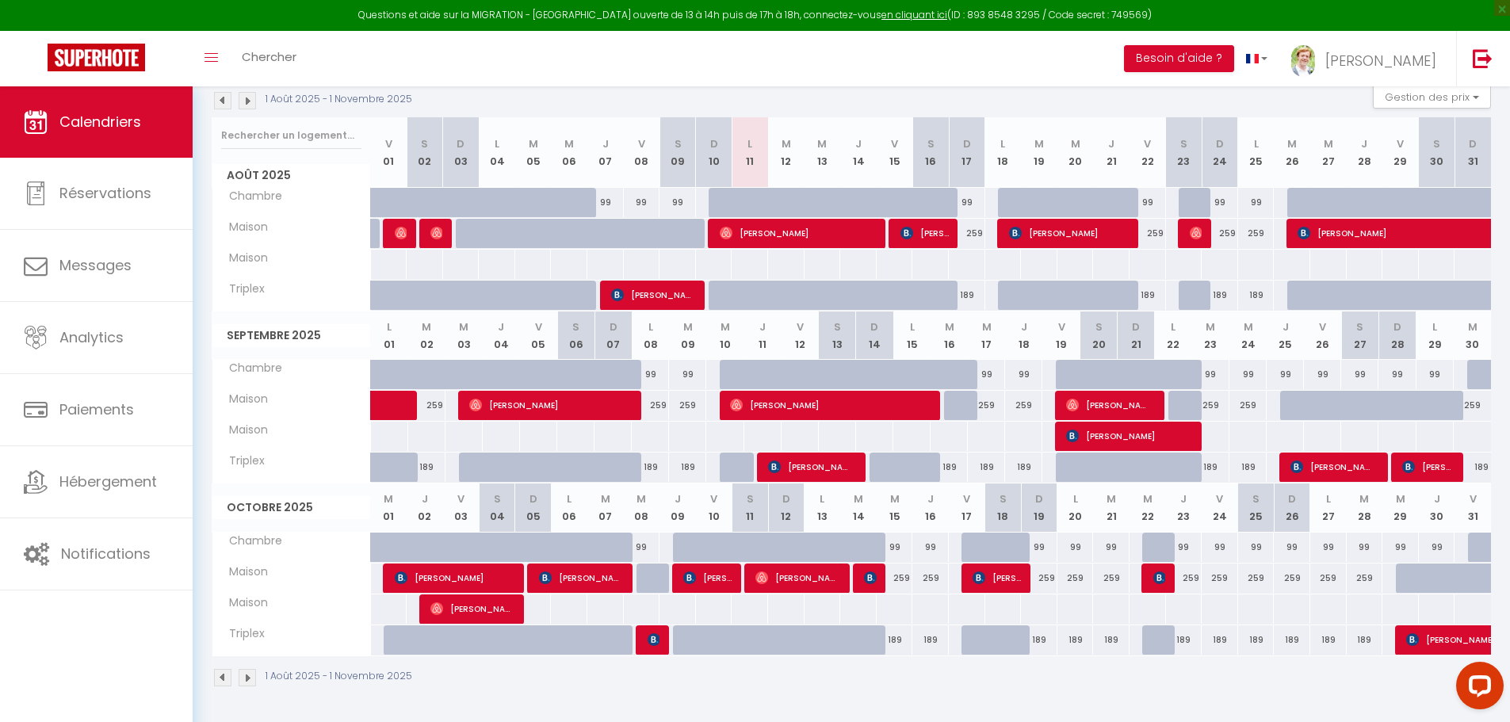
click at [252, 105] on img at bounding box center [247, 100] width 17 height 17
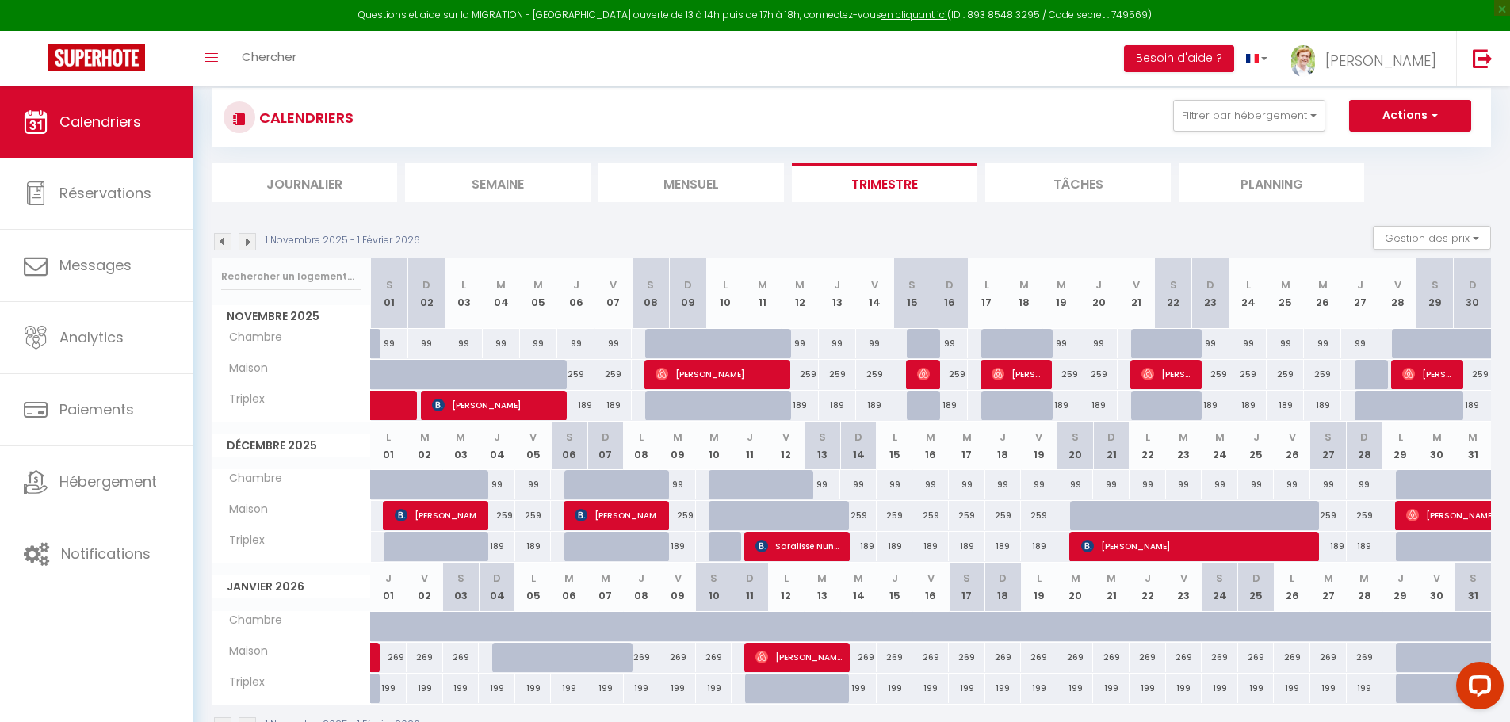
scroll to position [32, 0]
click at [250, 239] on img at bounding box center [247, 242] width 17 height 17
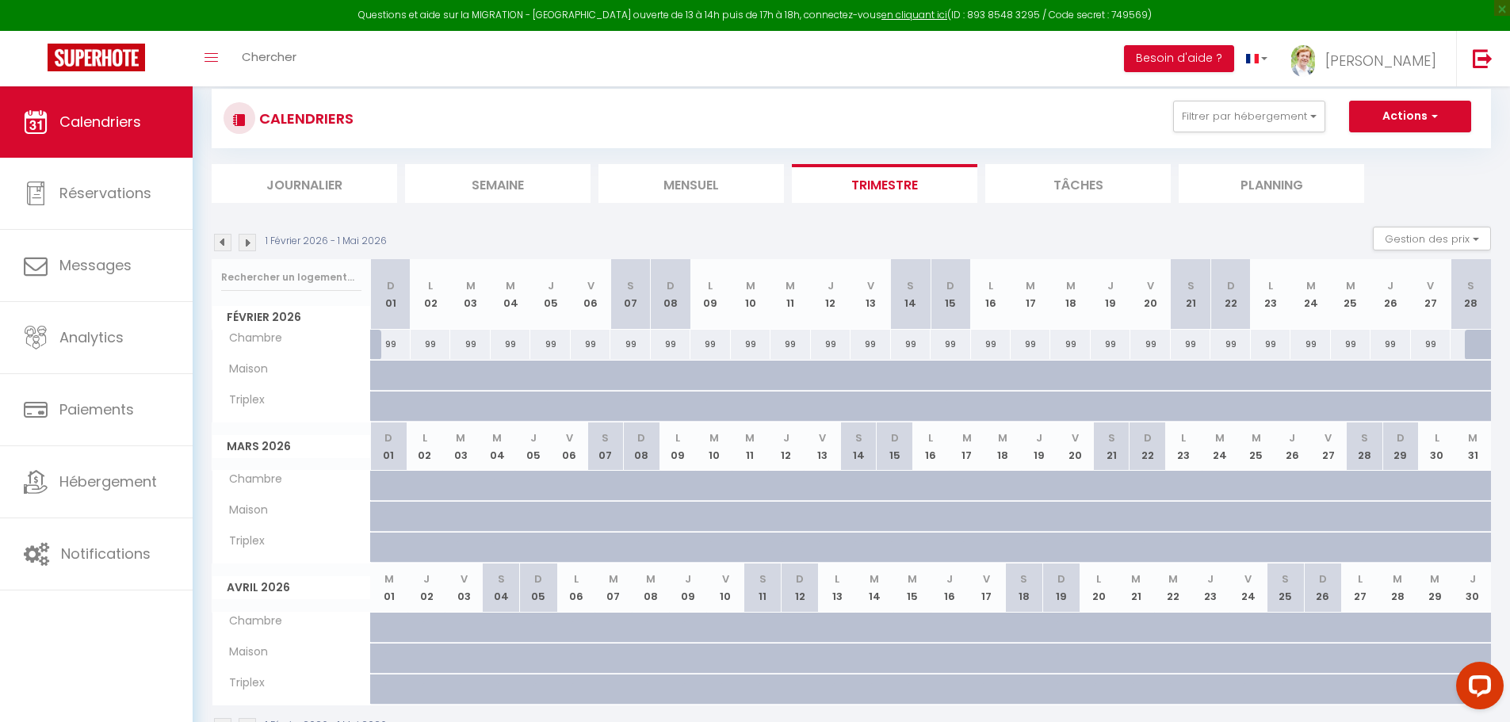
scroll to position [86, 0]
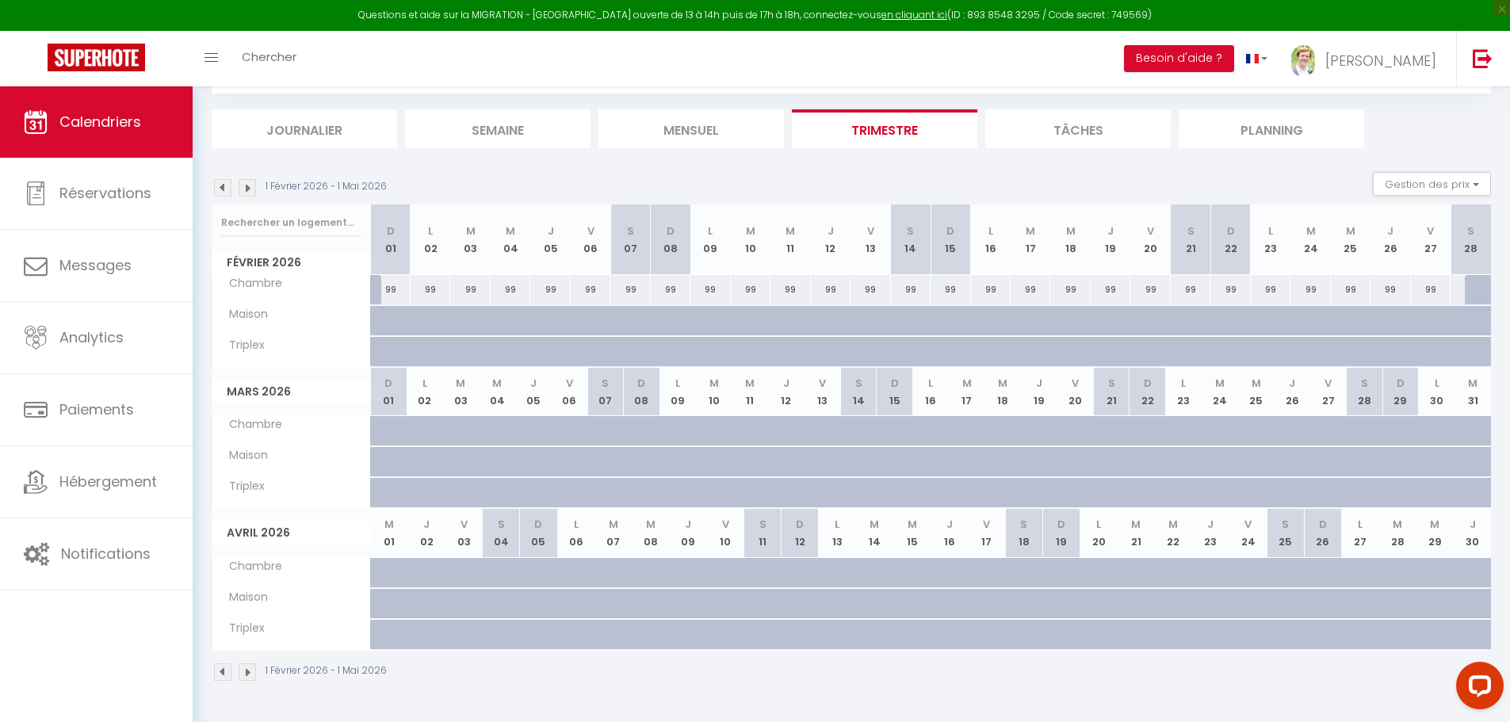
click at [242, 197] on div "1 Février 2026 - 1 Mai 2026 Gestion des prix Nb Nuits minimum Règles Disponibil…" at bounding box center [851, 188] width 1279 height 32
click at [245, 190] on img at bounding box center [247, 187] width 17 height 17
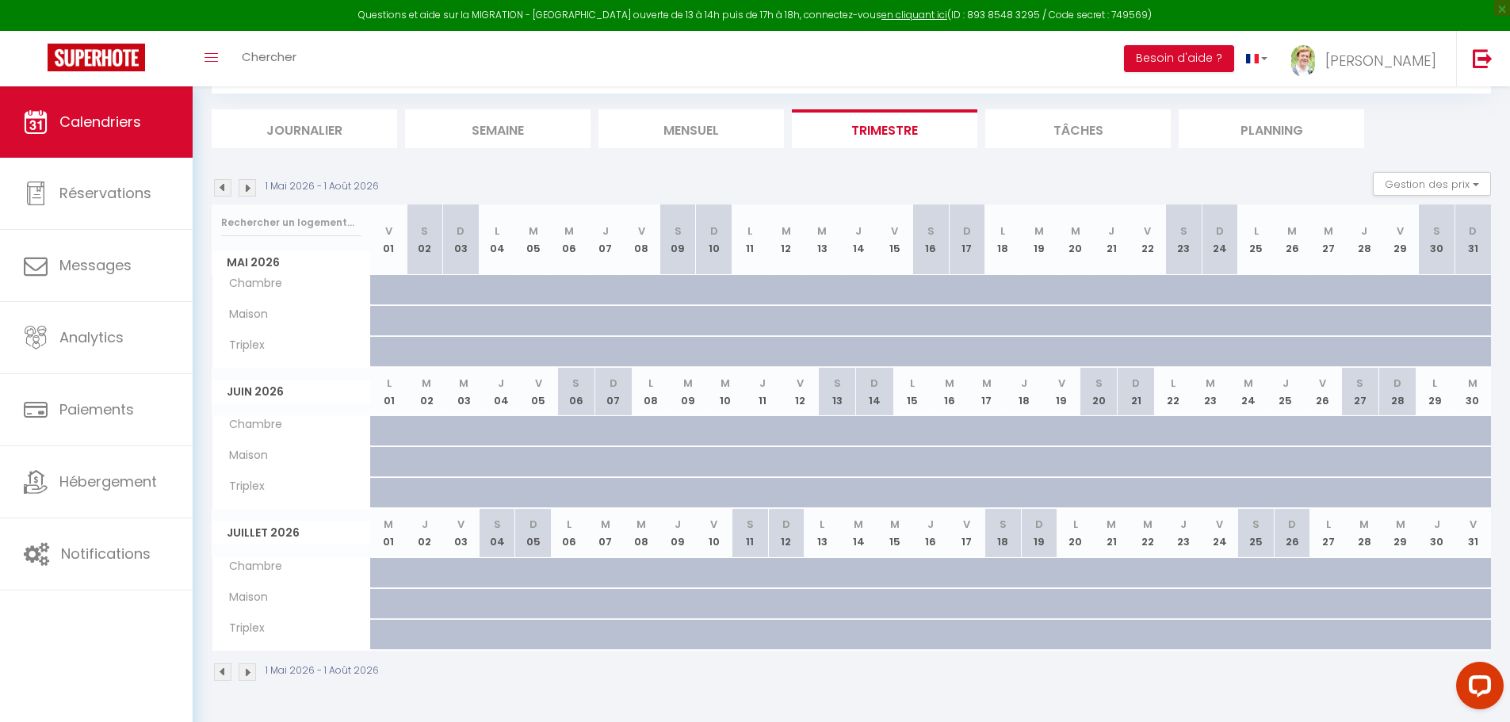
click at [245, 190] on img at bounding box center [247, 187] width 17 height 17
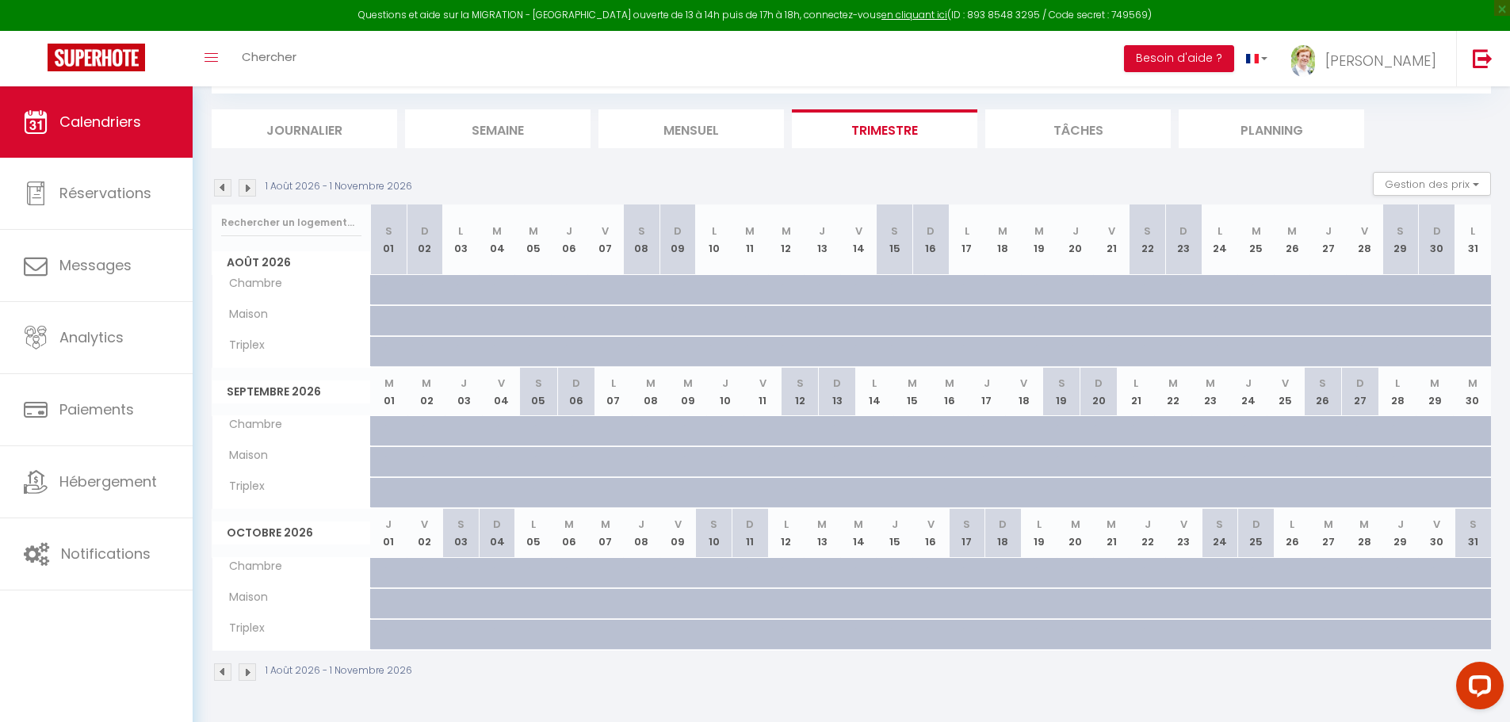
click at [245, 190] on img at bounding box center [247, 187] width 17 height 17
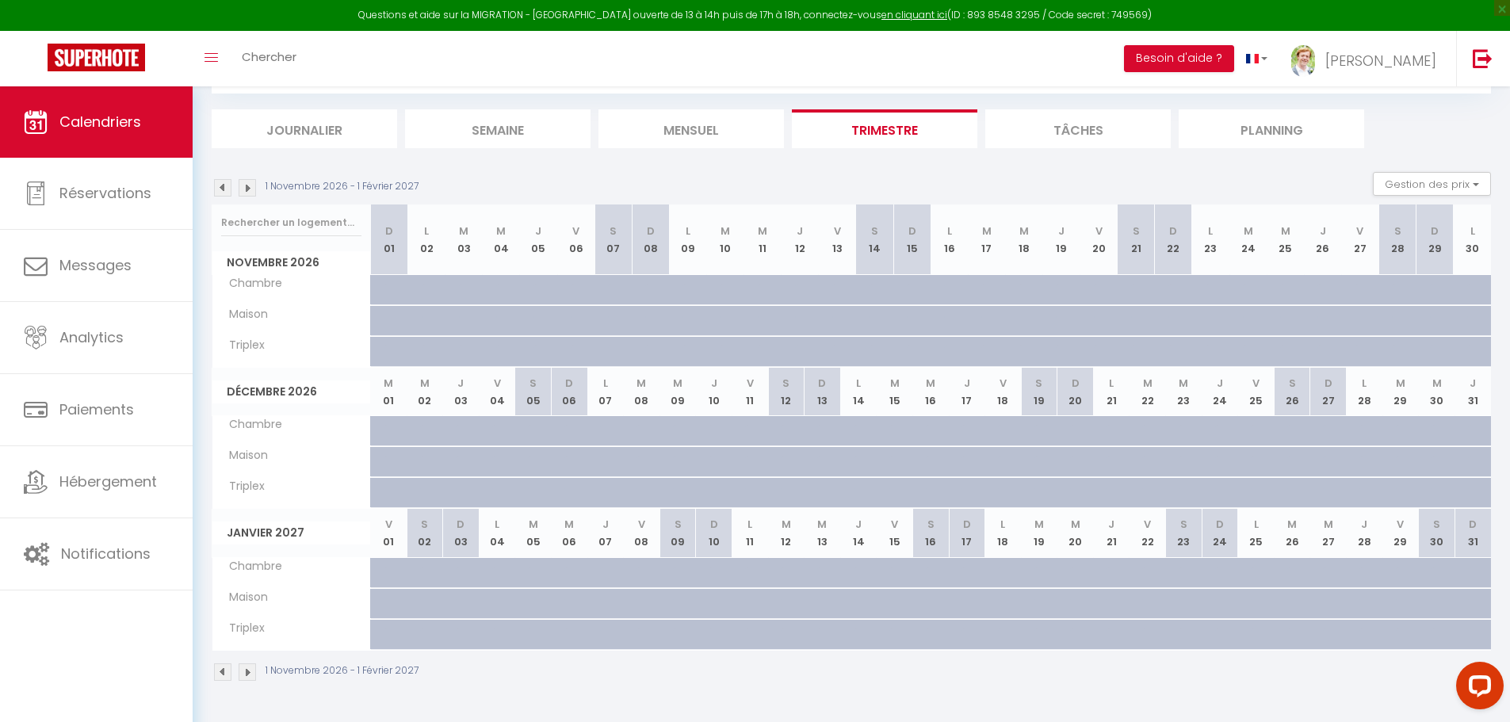
click at [245, 190] on img at bounding box center [247, 187] width 17 height 17
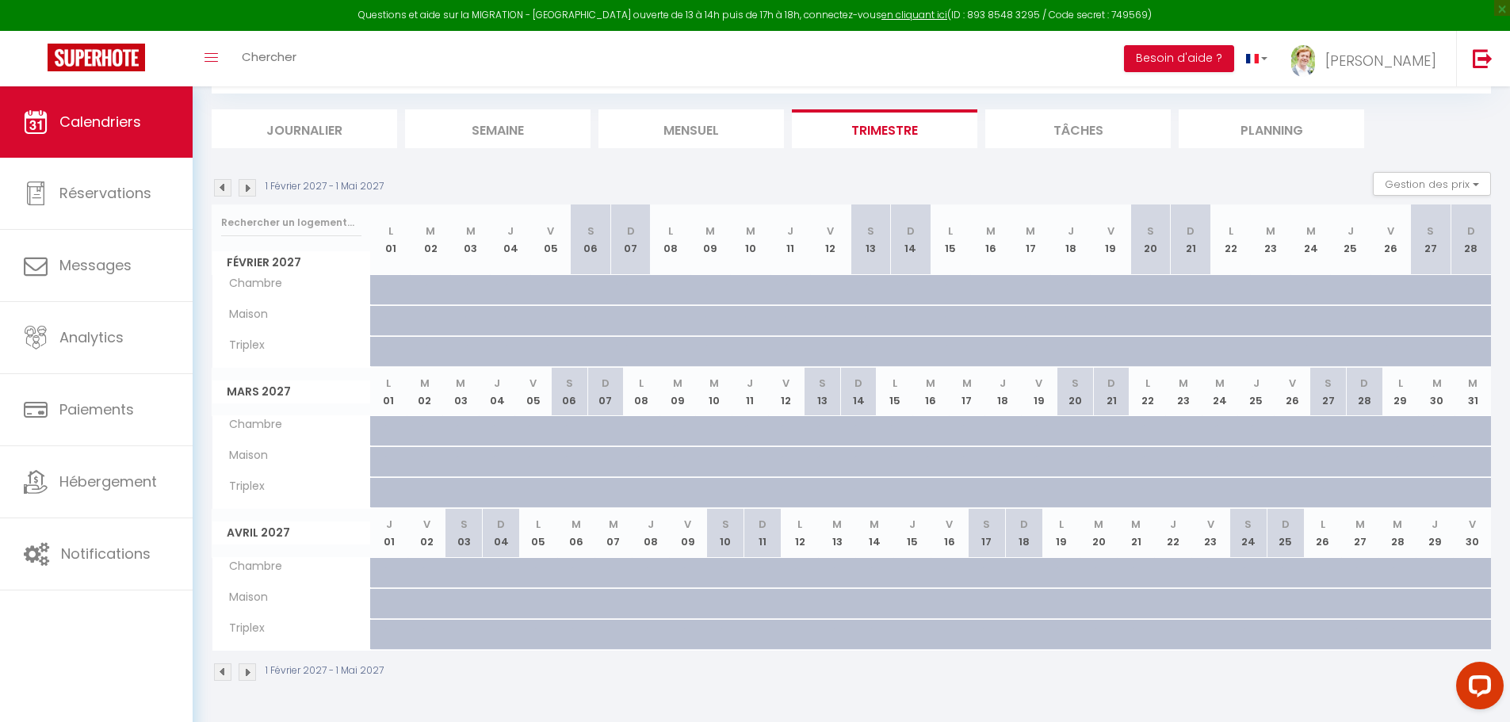
click at [245, 190] on img at bounding box center [247, 187] width 17 height 17
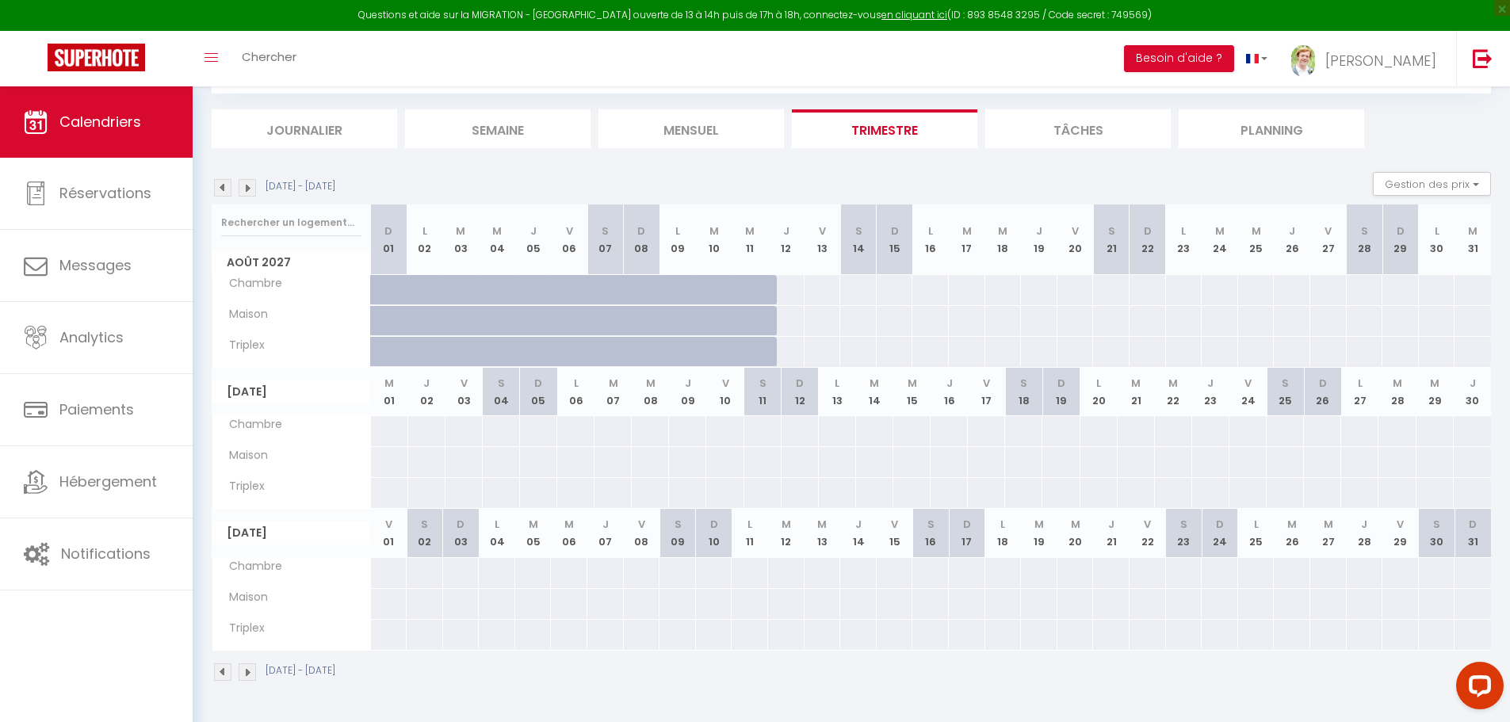
click at [245, 190] on img at bounding box center [247, 187] width 17 height 17
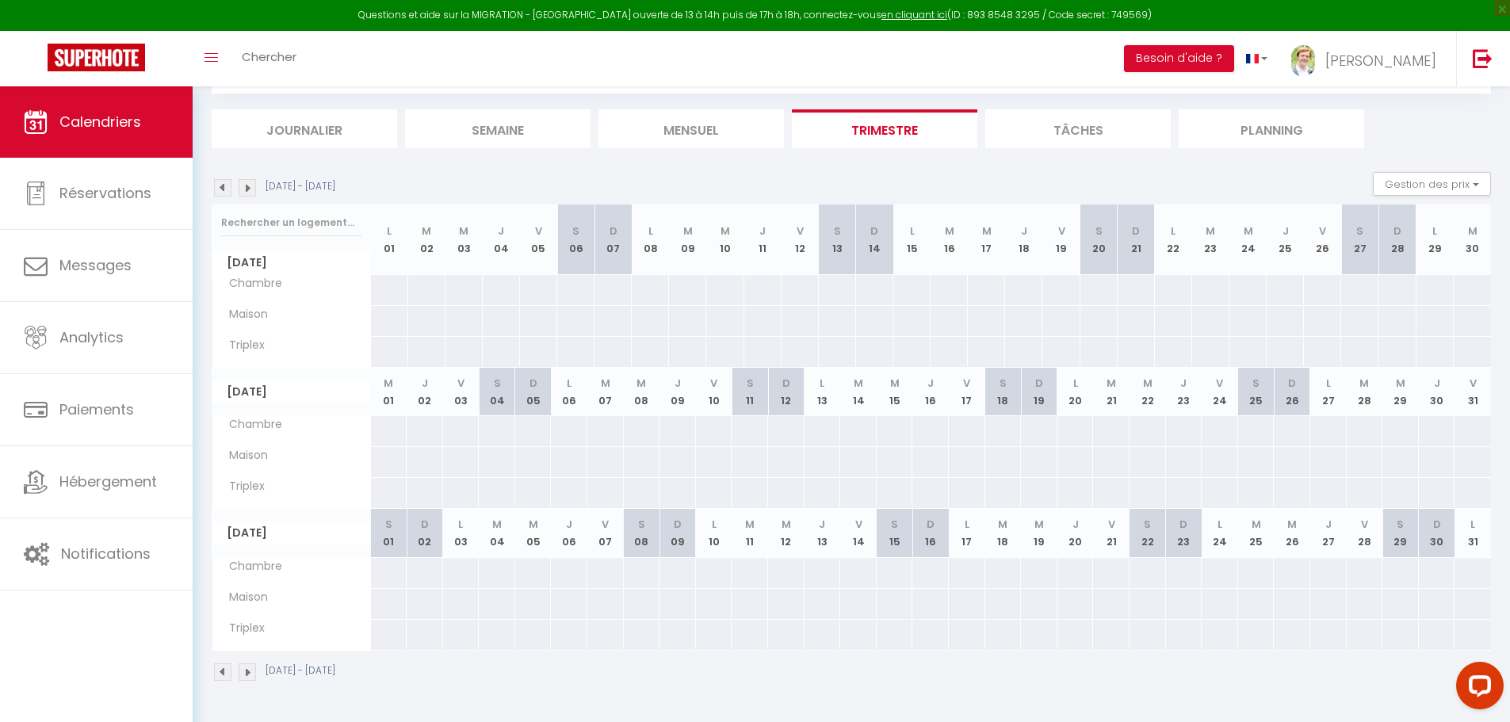
click at [225, 185] on img at bounding box center [222, 187] width 17 height 17
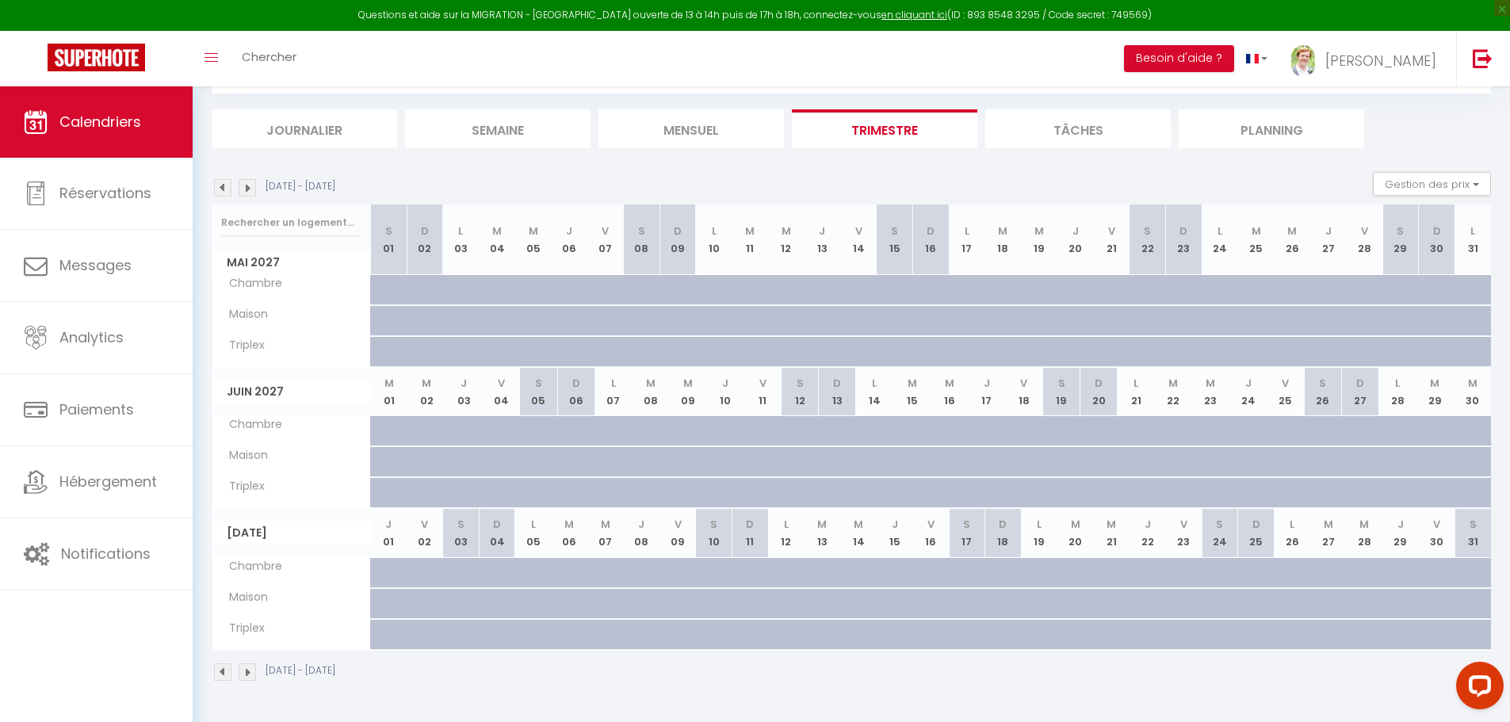
scroll to position [0, 0]
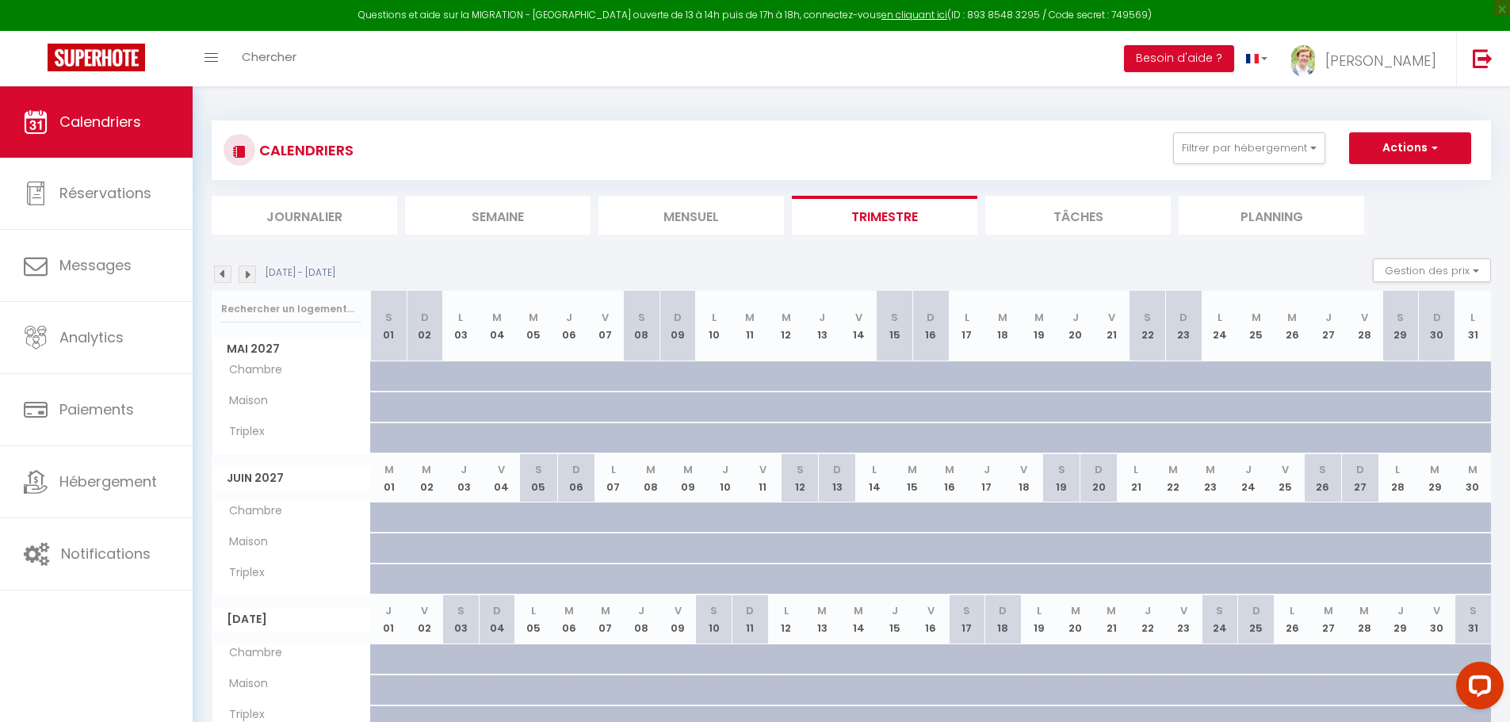
click at [384, 379] on div at bounding box center [402, 385] width 36 height 30
select select "1"
type input "[DATE]"
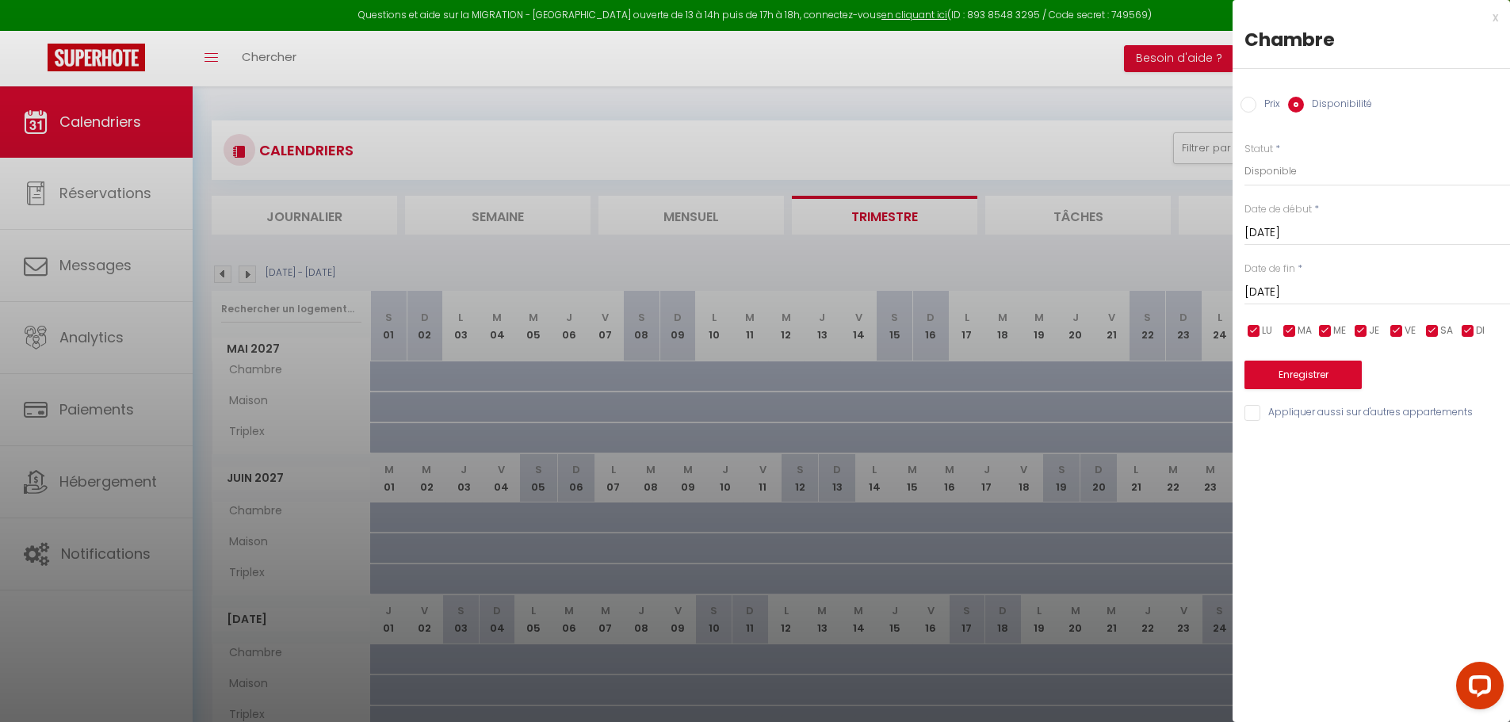
click at [1318, 239] on input "[DATE]" at bounding box center [1376, 233] width 265 height 21
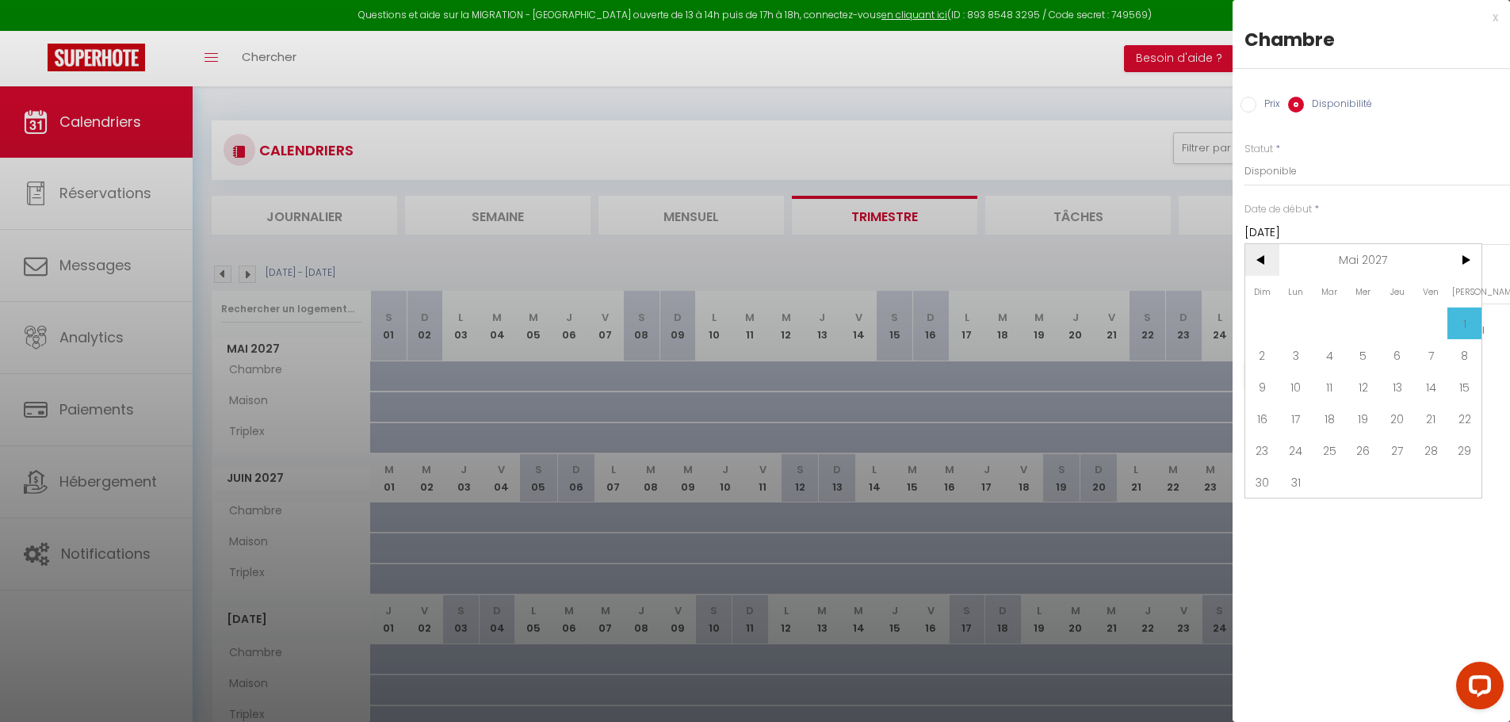
click at [1252, 258] on span "<" at bounding box center [1262, 260] width 34 height 32
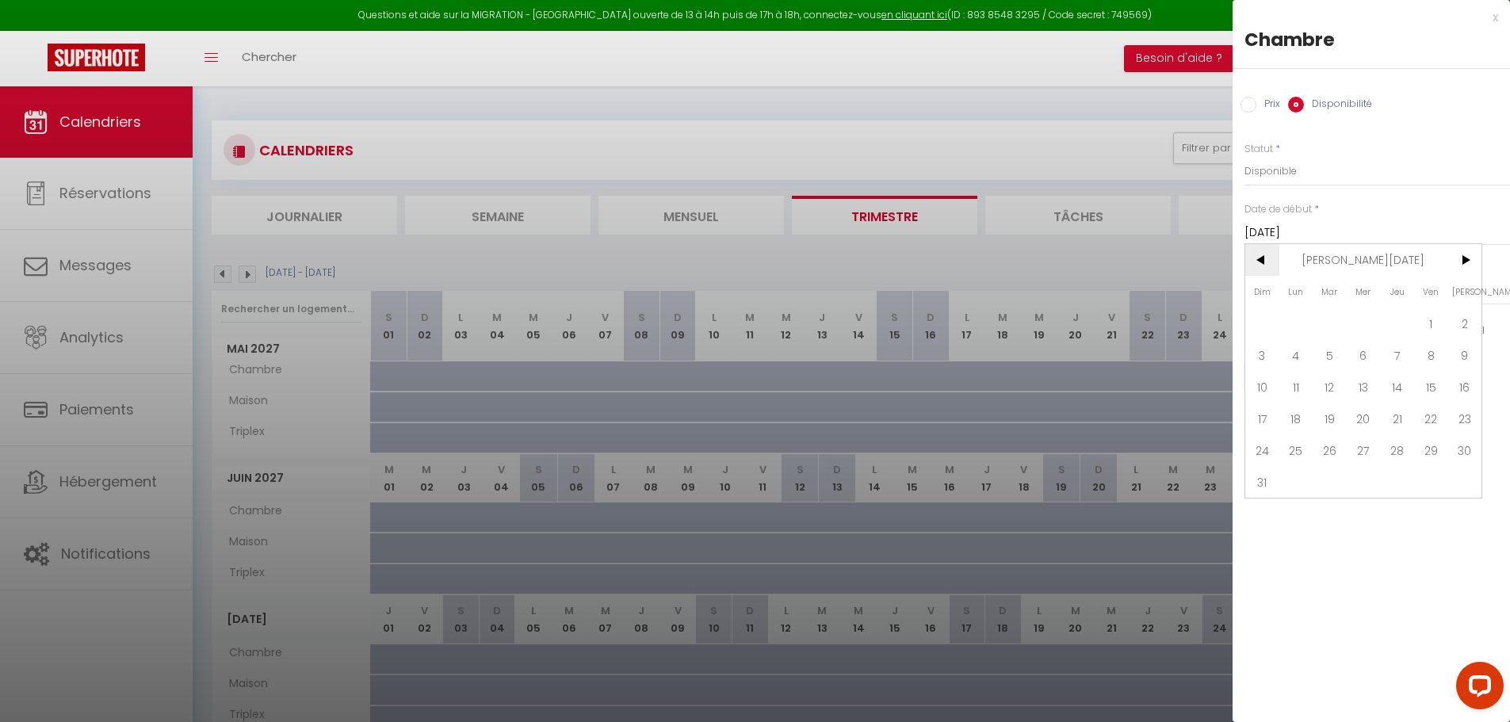
click at [1252, 258] on span "<" at bounding box center [1262, 260] width 34 height 32
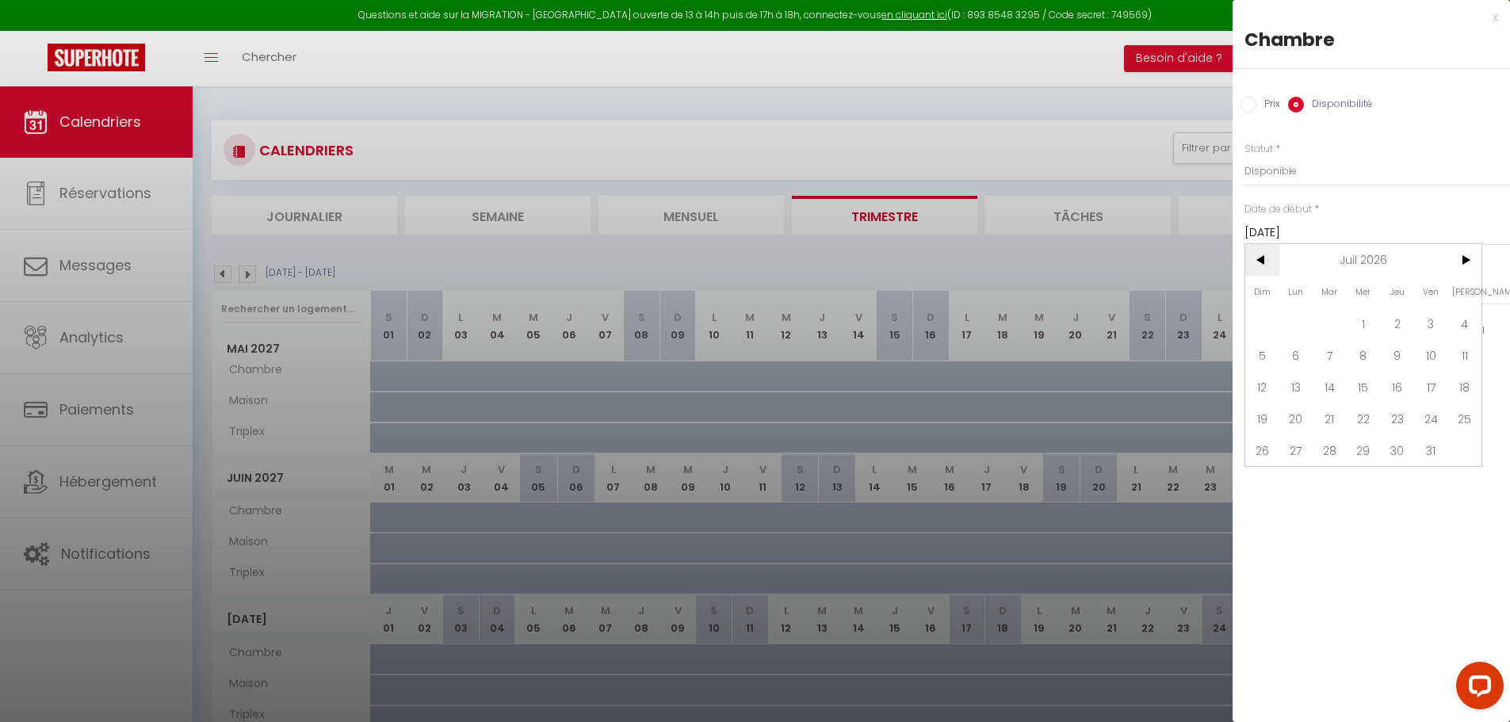
click at [1252, 258] on span "<" at bounding box center [1262, 260] width 34 height 32
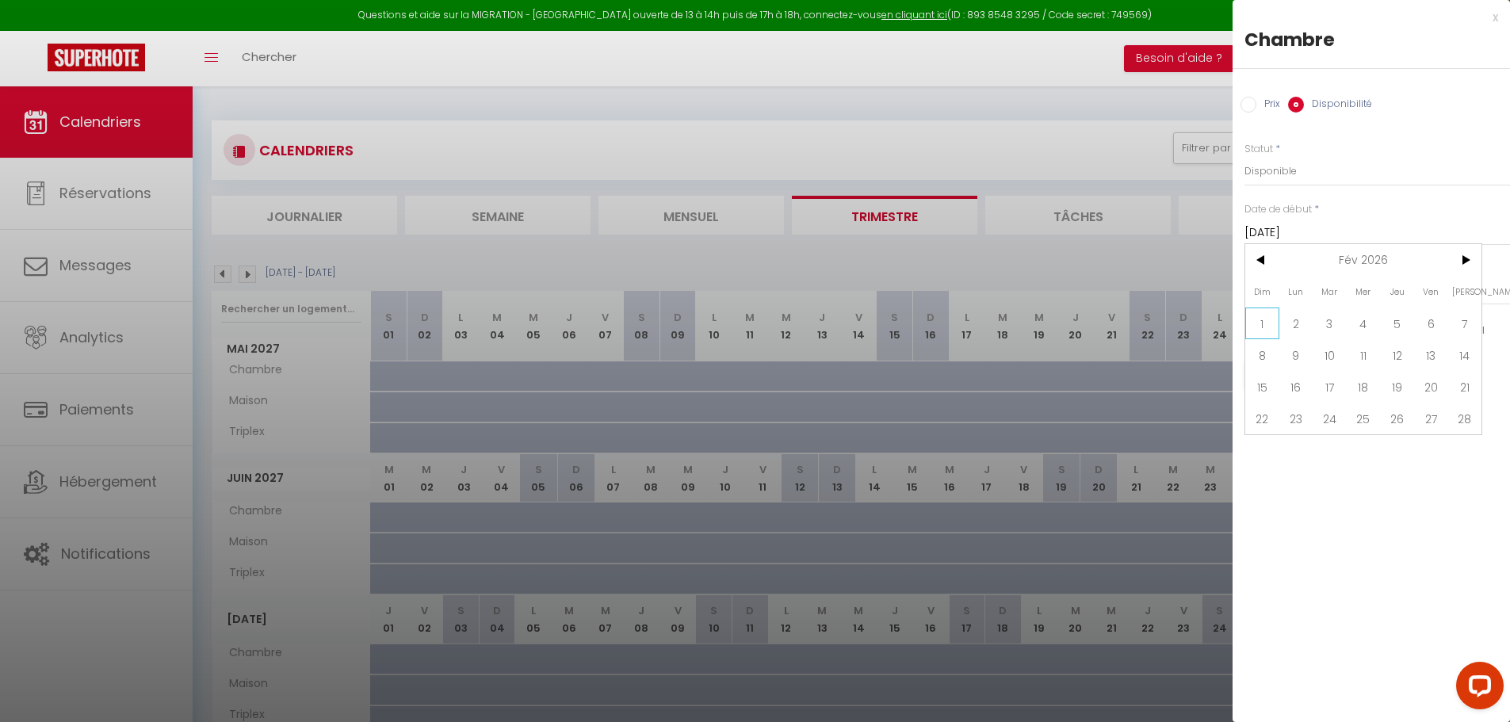
click at [1262, 329] on span "1" at bounding box center [1262, 323] width 34 height 32
type input "Dim 01 Février 2026"
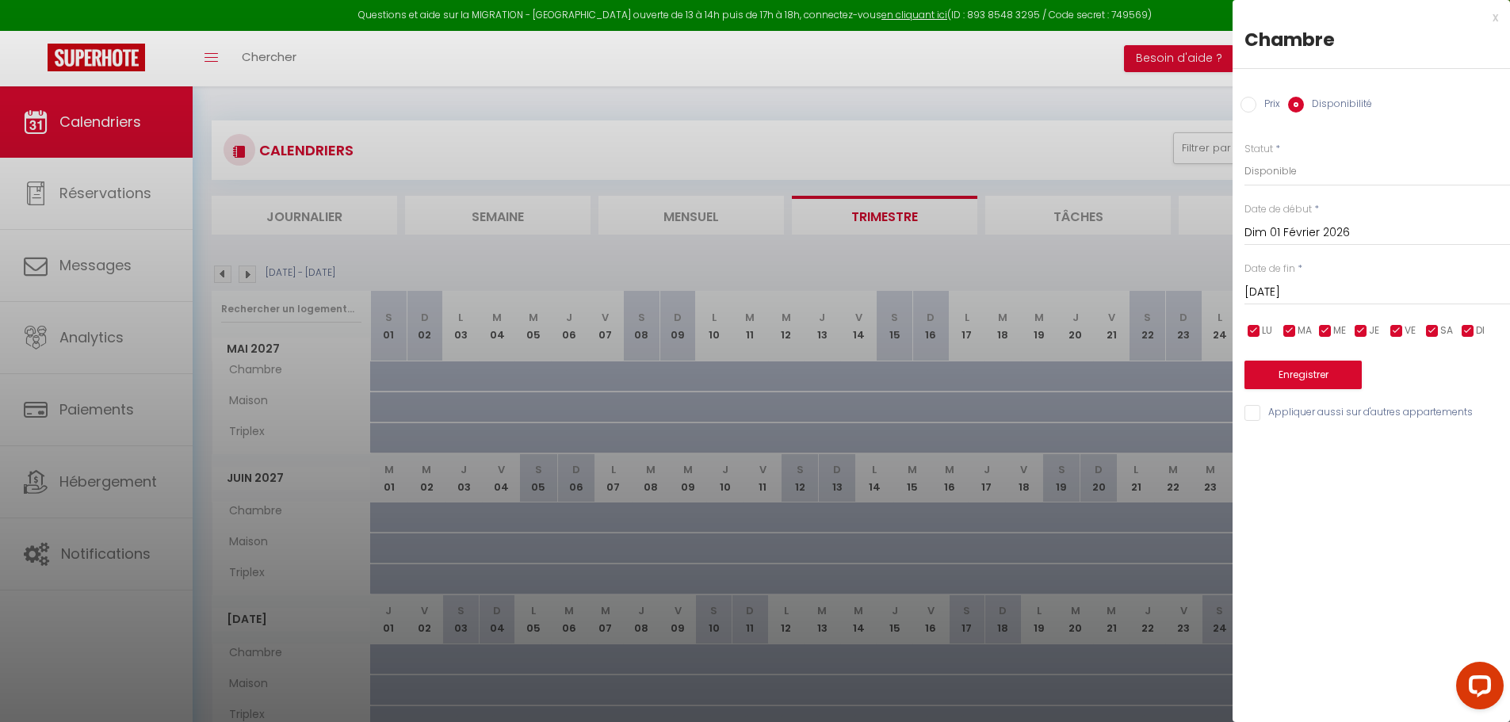
click at [1345, 284] on input "[DATE]" at bounding box center [1376, 292] width 265 height 21
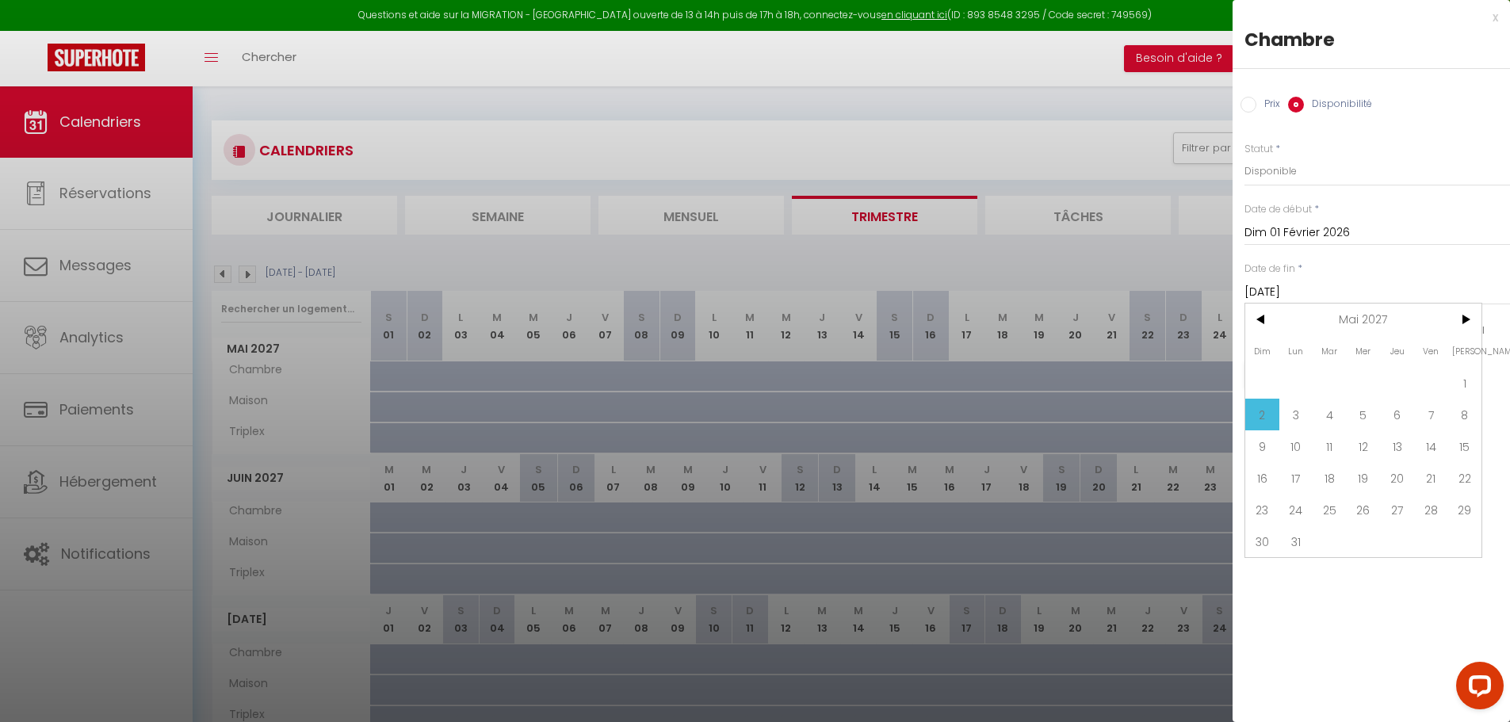
click at [1283, 291] on input "[DATE]" at bounding box center [1376, 292] width 265 height 21
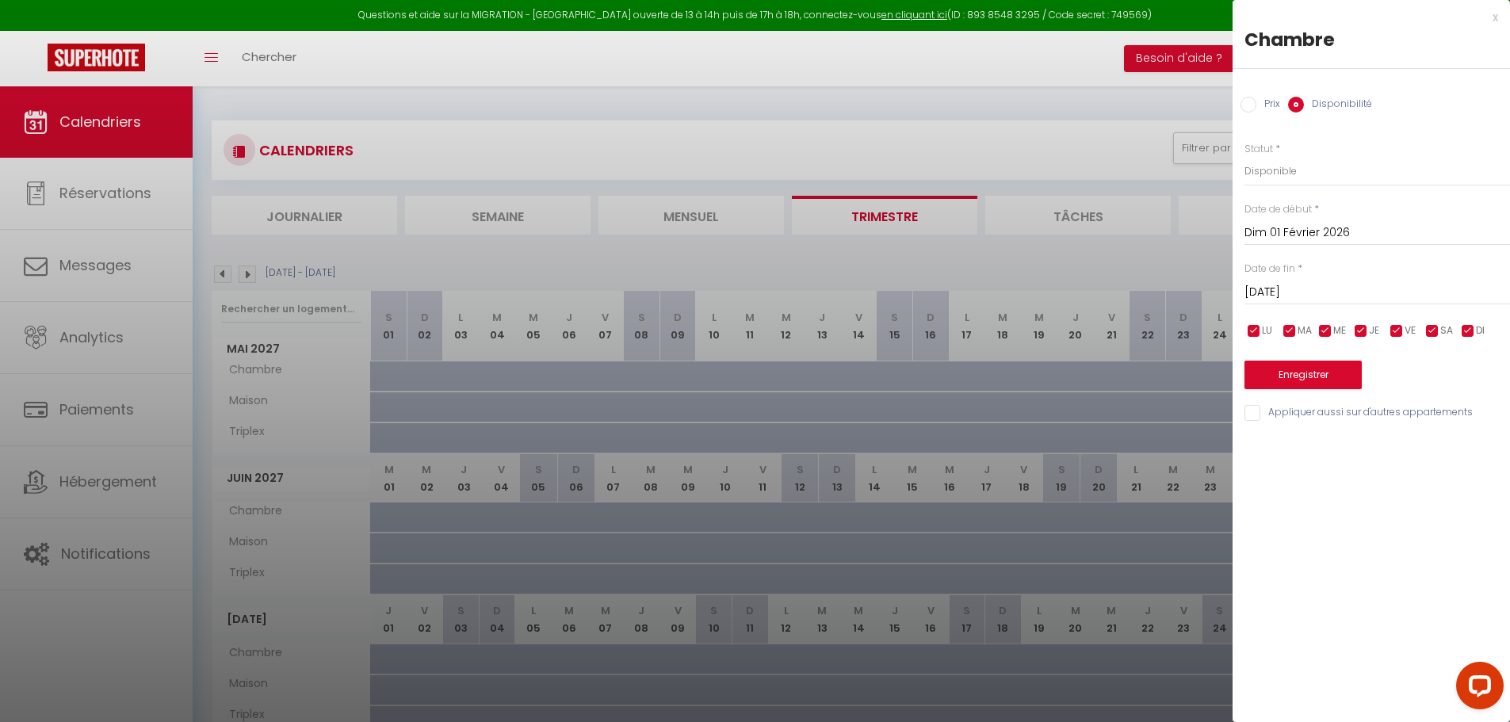
click at [1282, 291] on input "[DATE]" at bounding box center [1376, 292] width 265 height 21
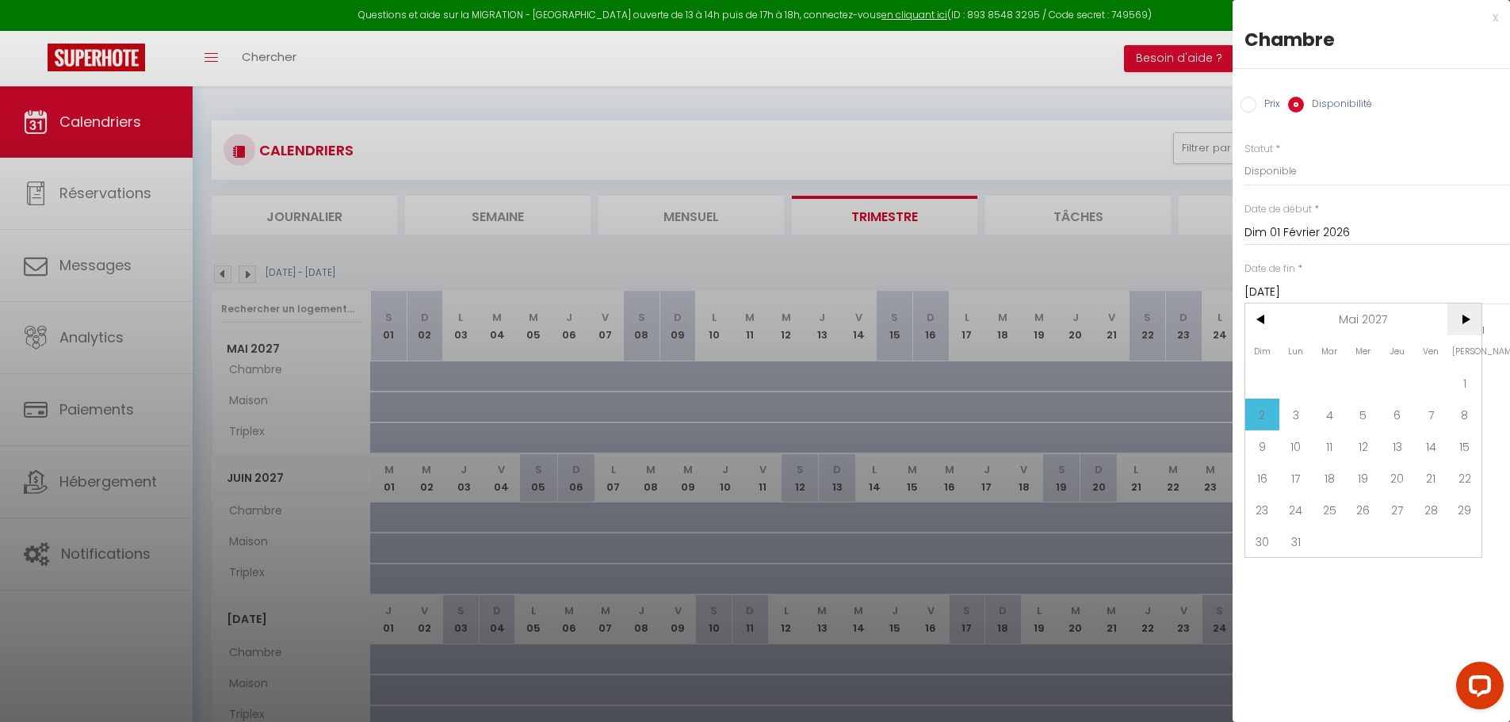
click at [1470, 315] on span ">" at bounding box center [1464, 320] width 34 height 32
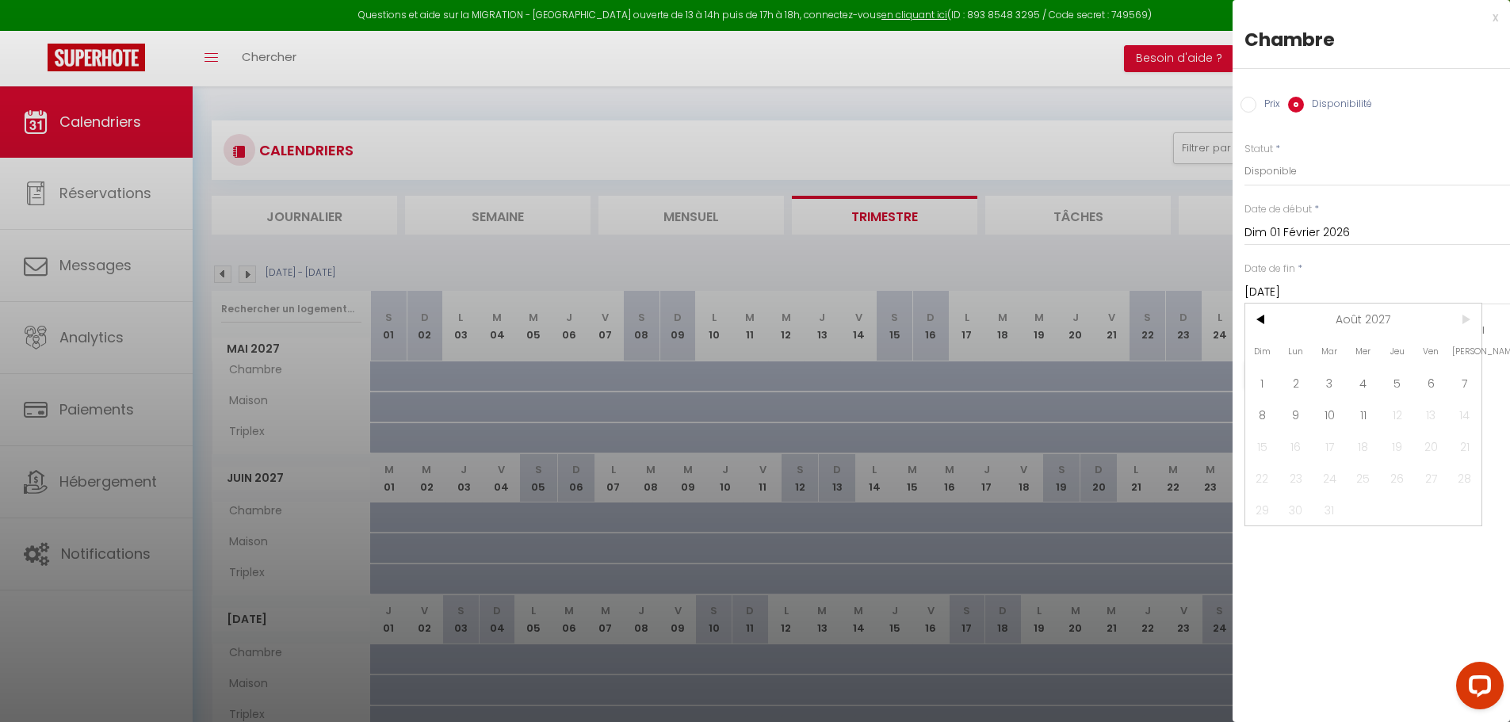
click at [1470, 315] on span ">" at bounding box center [1464, 320] width 34 height 32
click at [1361, 417] on span "11" at bounding box center [1363, 415] width 34 height 32
type input "Mer 11 Août 2027"
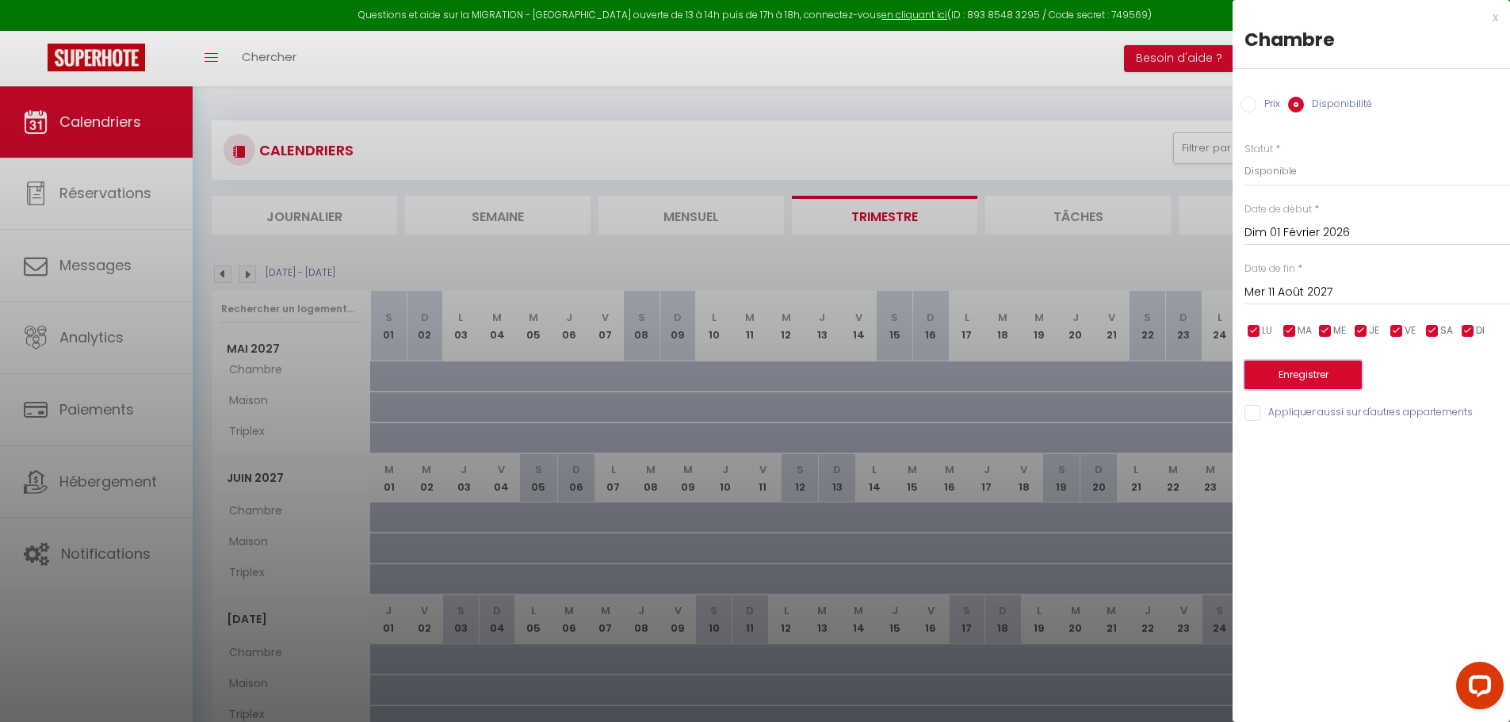
click at [1308, 370] on button "Enregistrer" at bounding box center [1302, 375] width 117 height 29
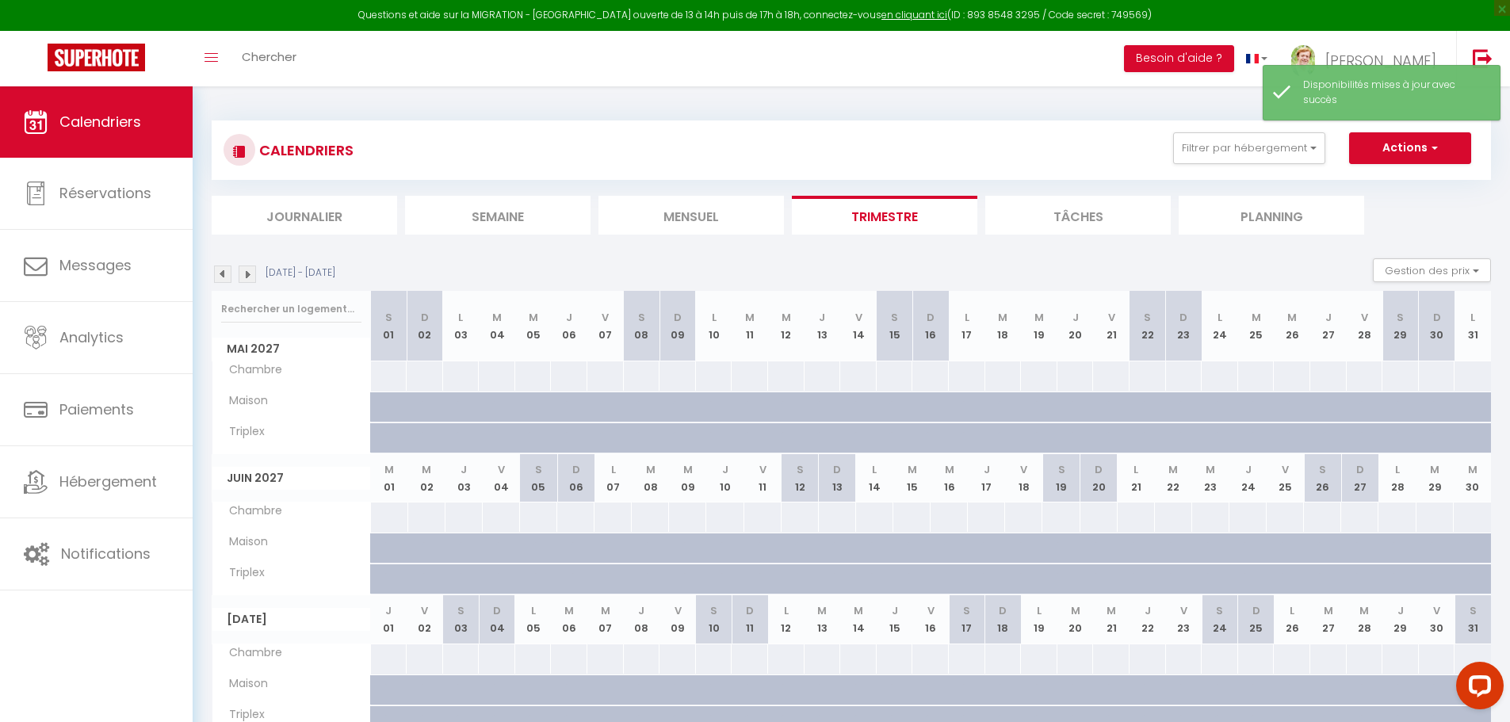
click at [437, 407] on div at bounding box center [438, 416] width 36 height 30
select select "1"
type input "[DATE]"
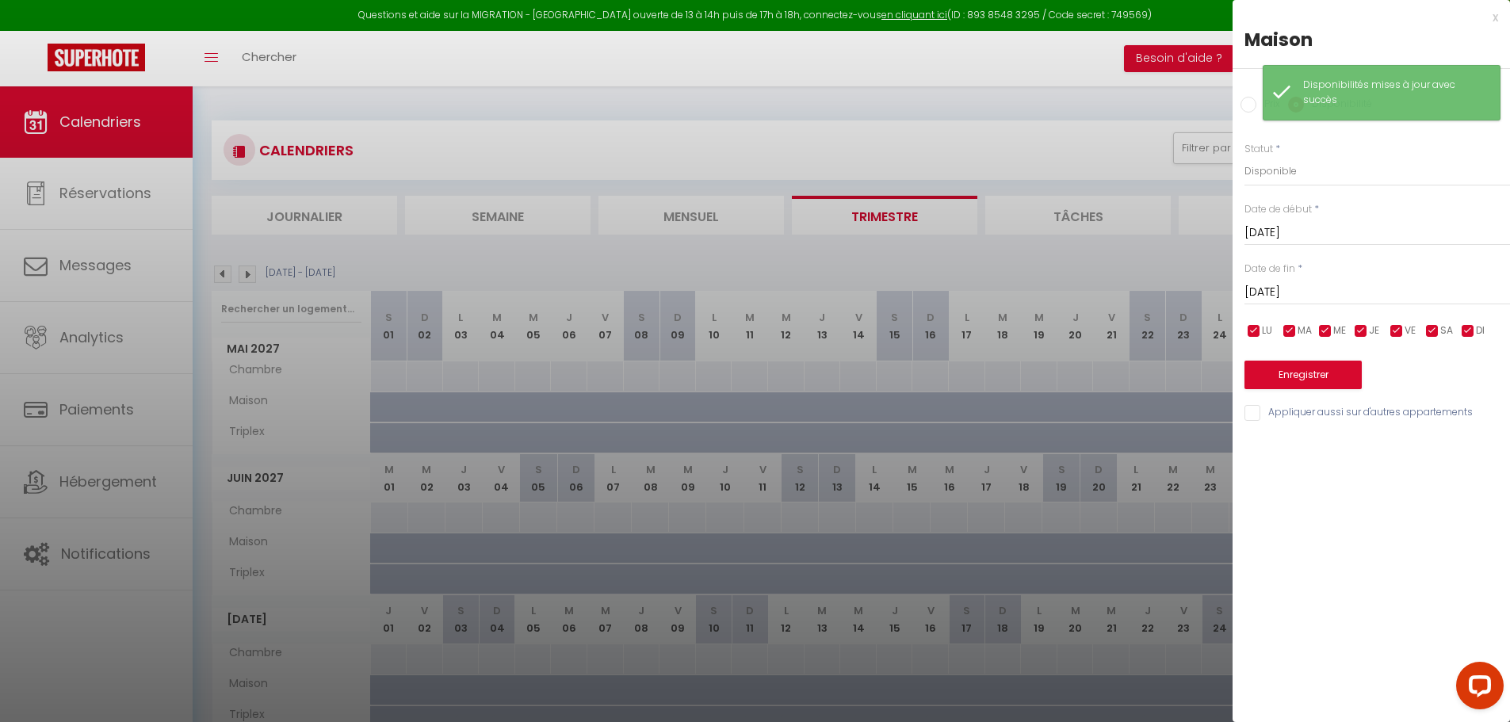
click at [1269, 227] on input "[DATE]" at bounding box center [1376, 233] width 265 height 21
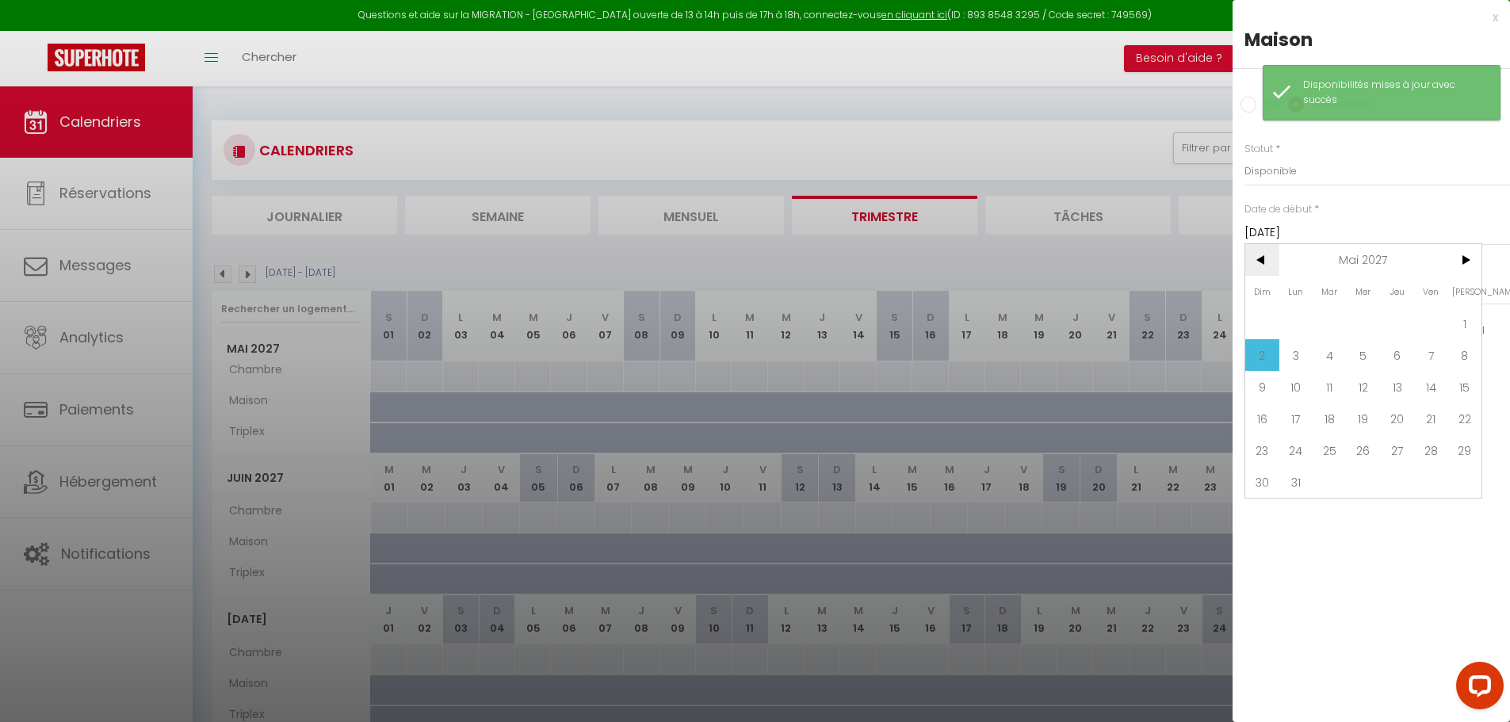
click at [1247, 269] on span "<" at bounding box center [1262, 260] width 34 height 32
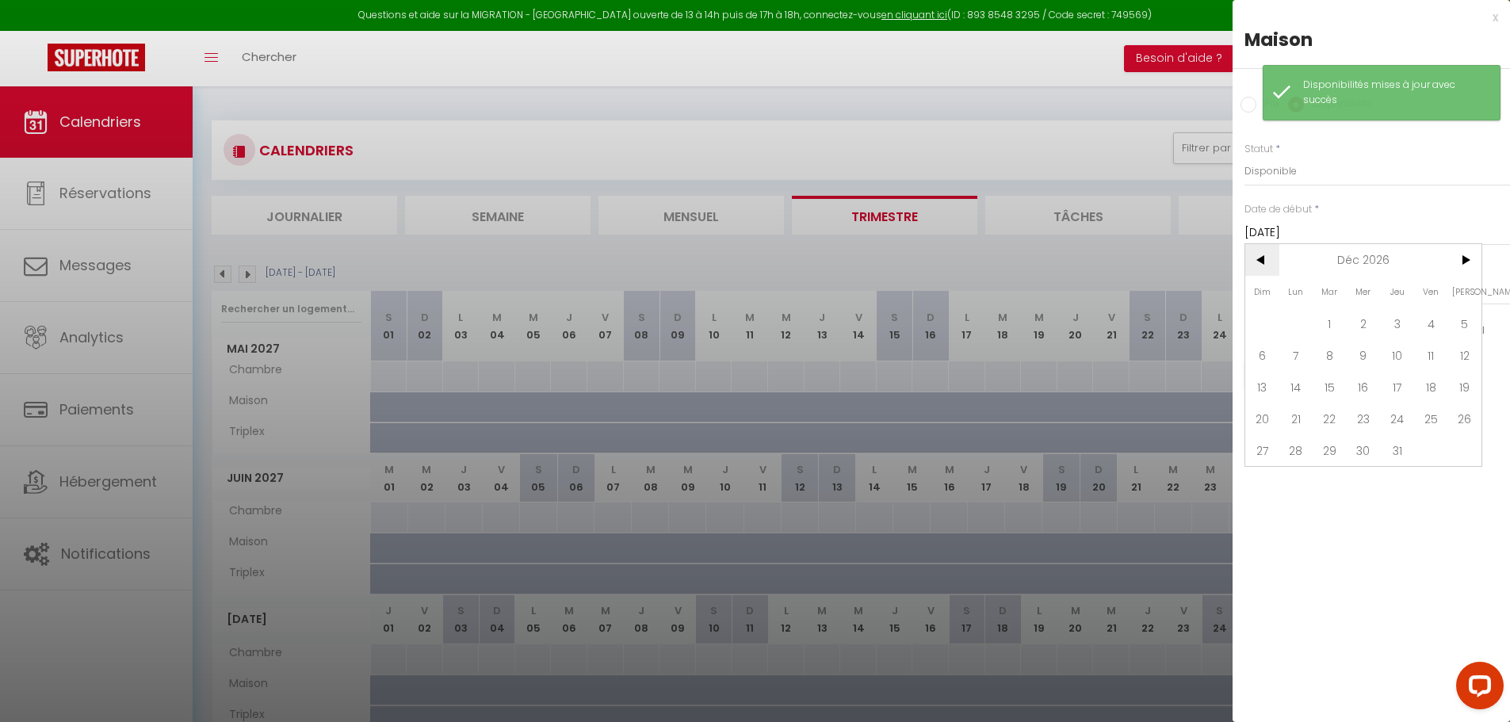
click at [1247, 269] on span "<" at bounding box center [1262, 260] width 34 height 32
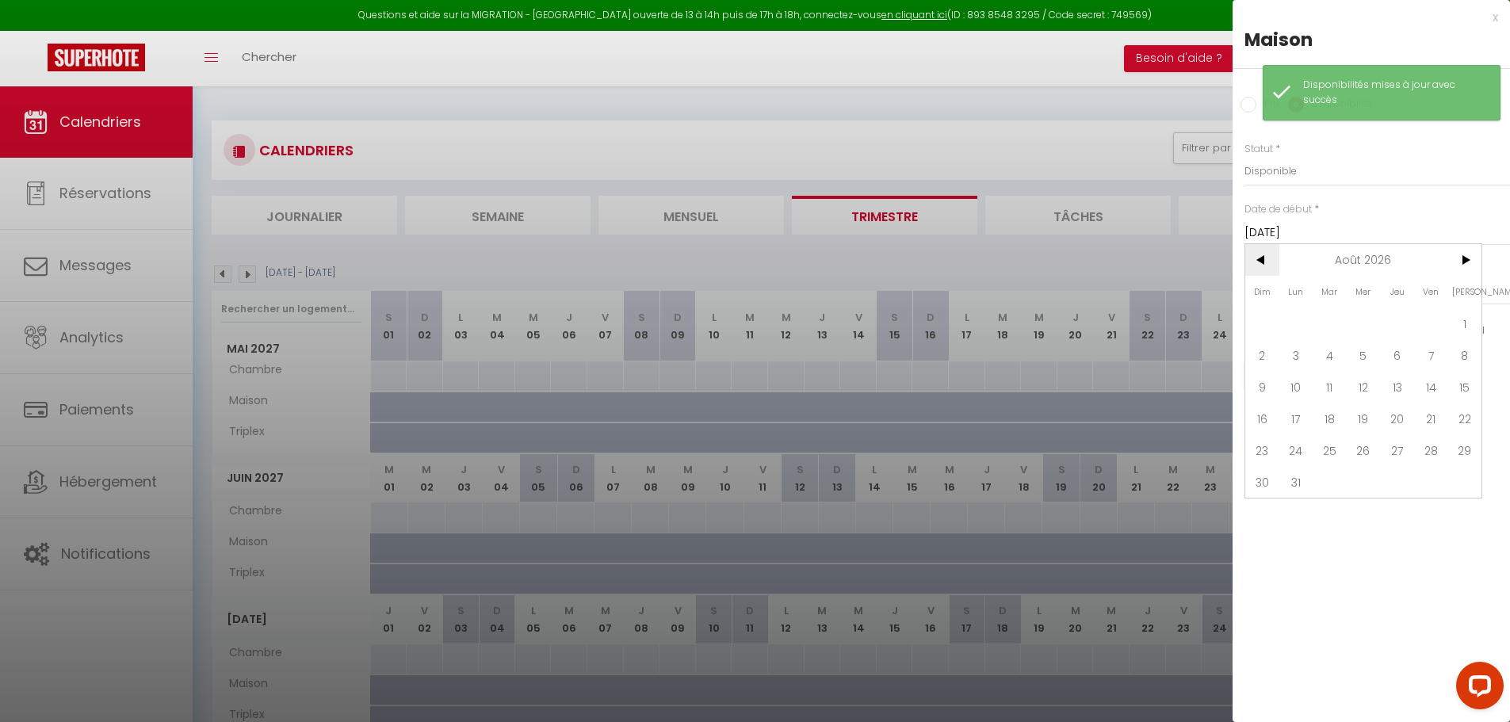
click at [1247, 269] on span "<" at bounding box center [1262, 260] width 34 height 32
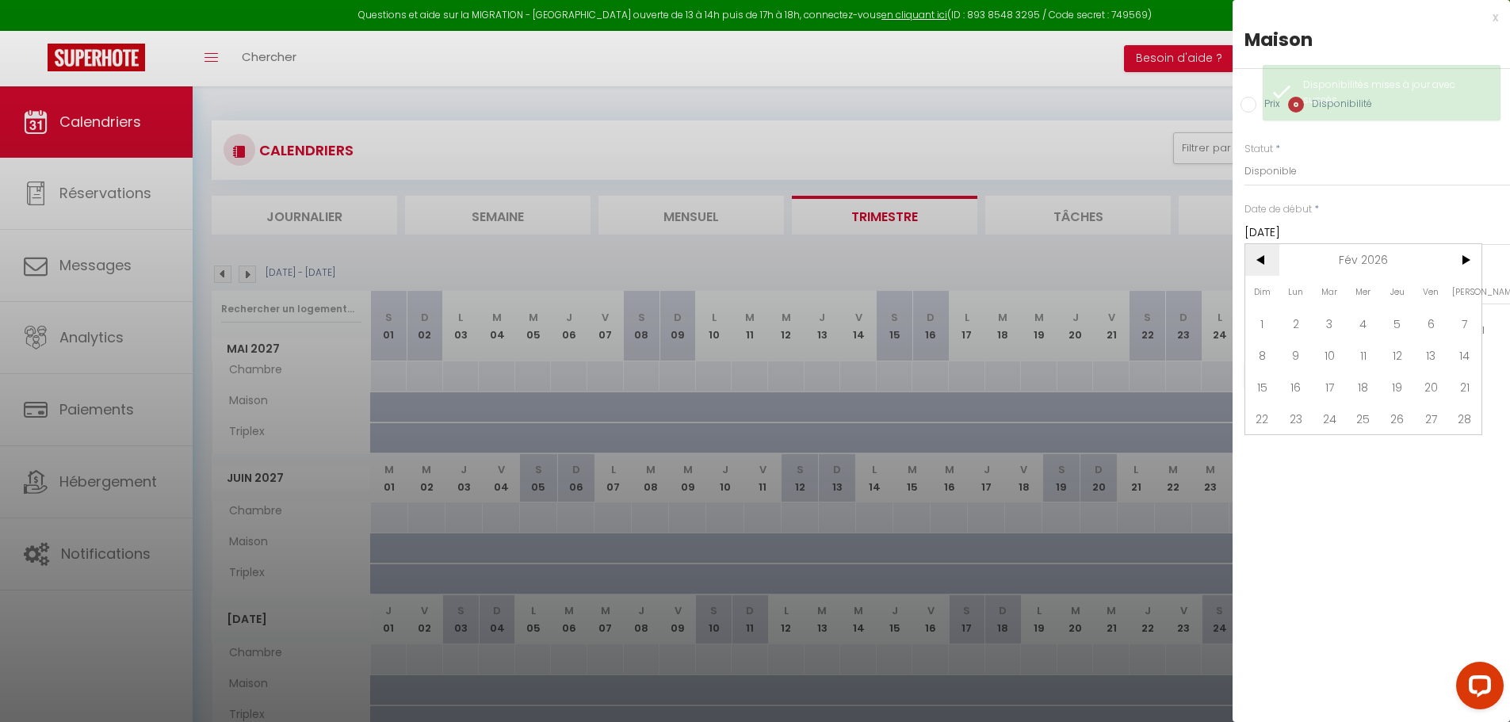
click at [1247, 269] on span "<" at bounding box center [1262, 260] width 34 height 32
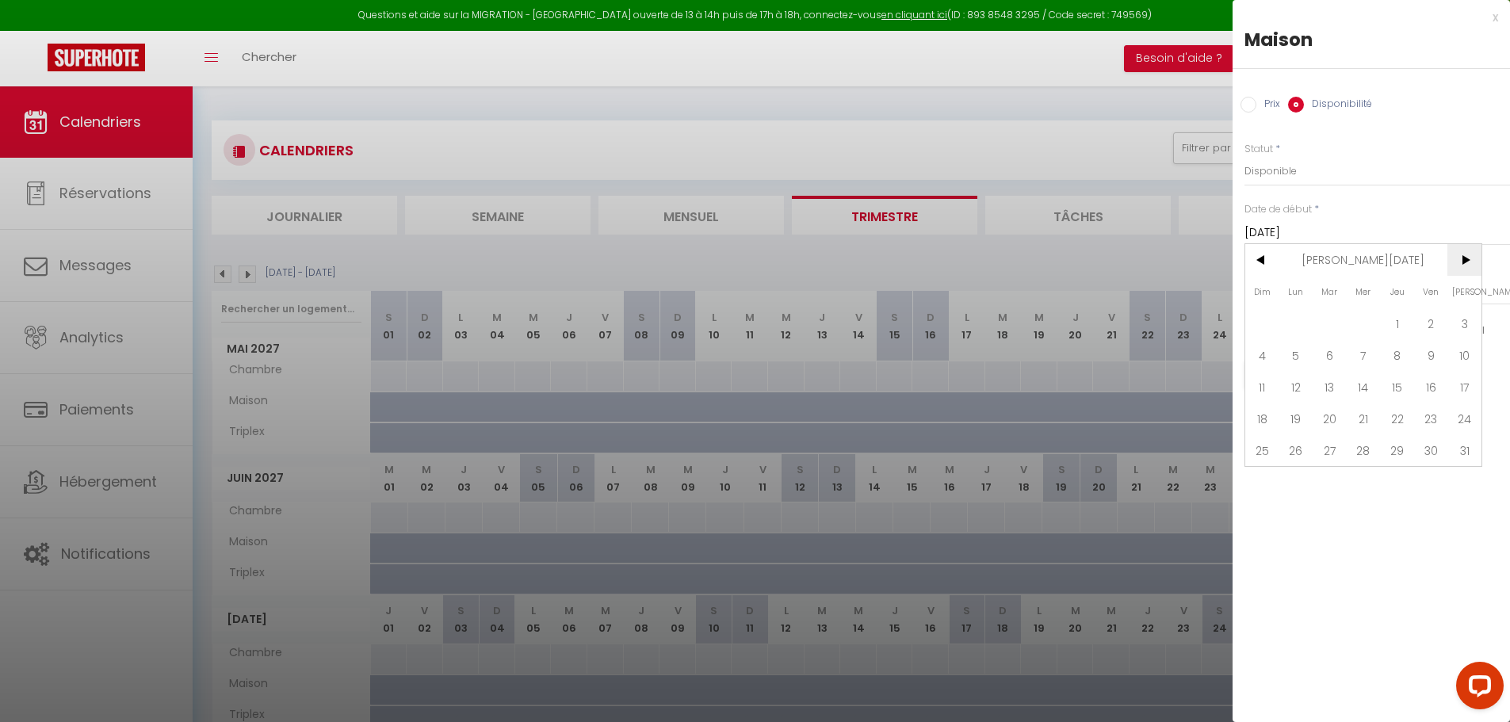
click at [1460, 256] on span ">" at bounding box center [1464, 260] width 34 height 32
click at [1259, 327] on span "1" at bounding box center [1262, 323] width 34 height 32
type input "Dim 01 Février 2026"
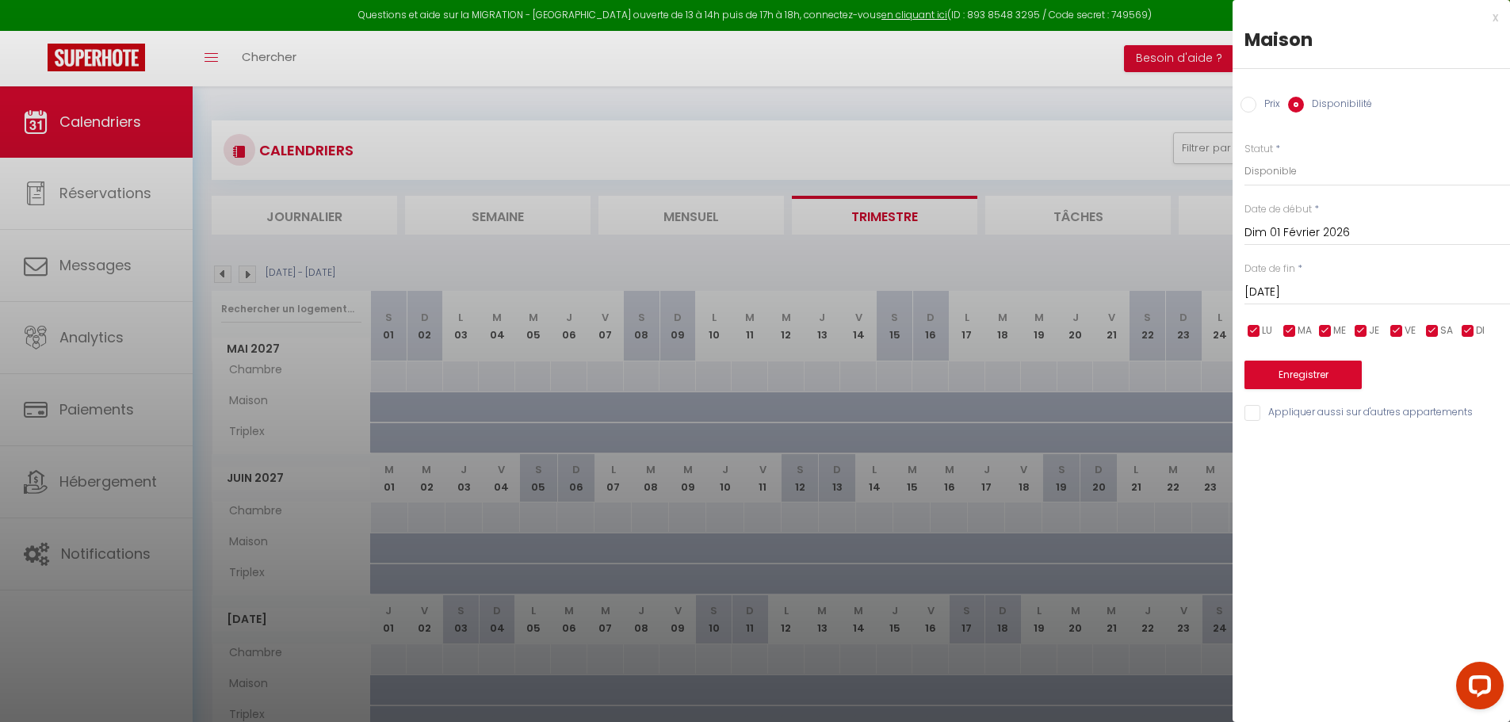
click at [1301, 283] on input "[DATE]" at bounding box center [1376, 292] width 265 height 21
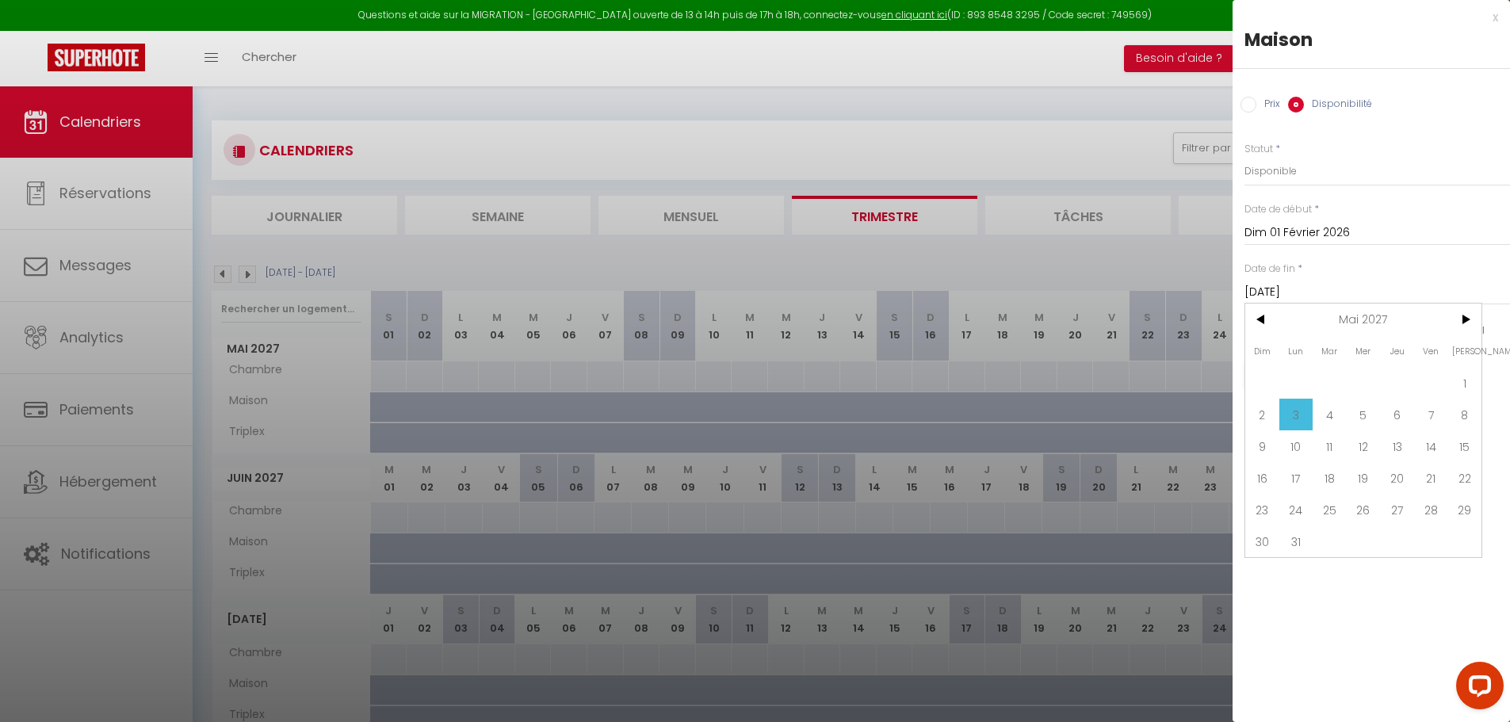
click at [1304, 415] on span "3" at bounding box center [1296, 415] width 34 height 32
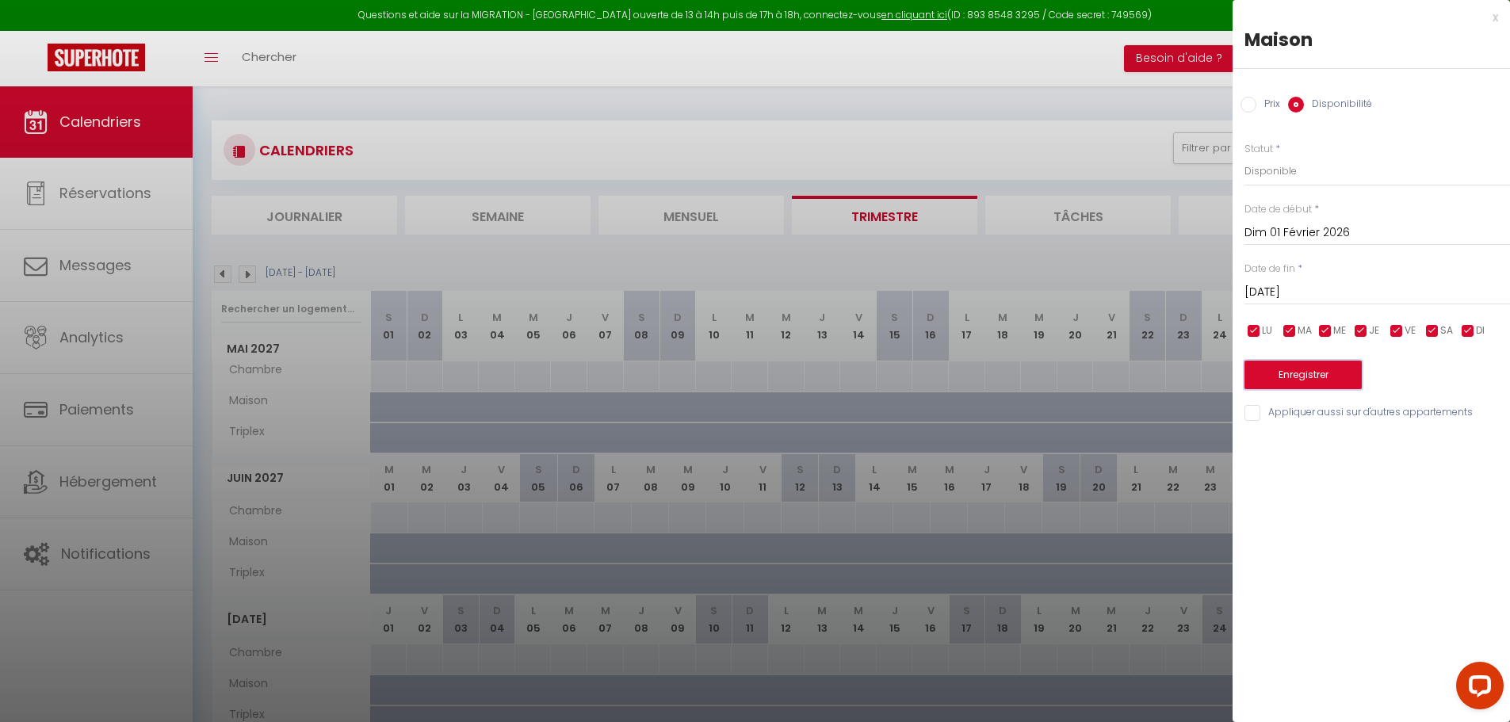
click at [1327, 370] on button "Enregistrer" at bounding box center [1302, 375] width 117 height 29
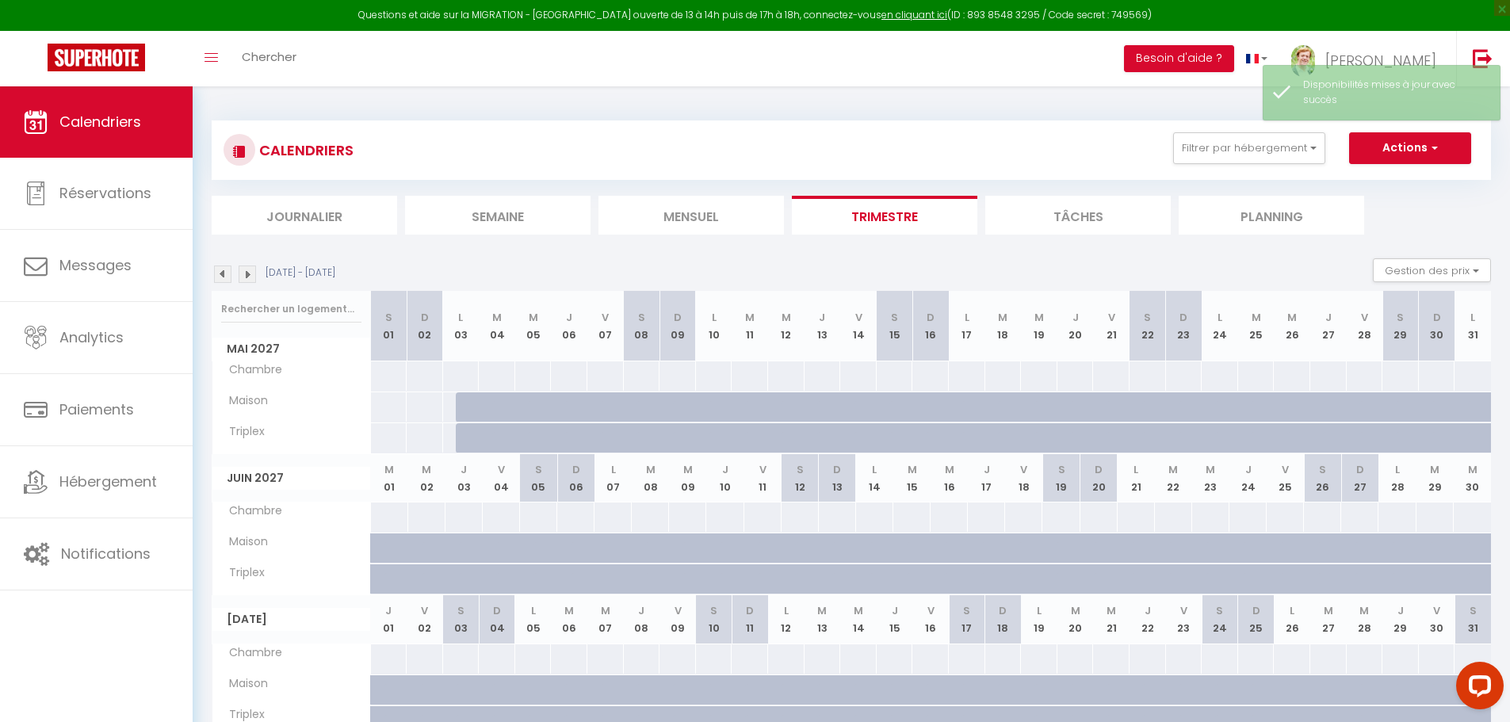
click at [382, 544] on div at bounding box center [389, 548] width 37 height 30
select select "1"
type input "[DATE]"
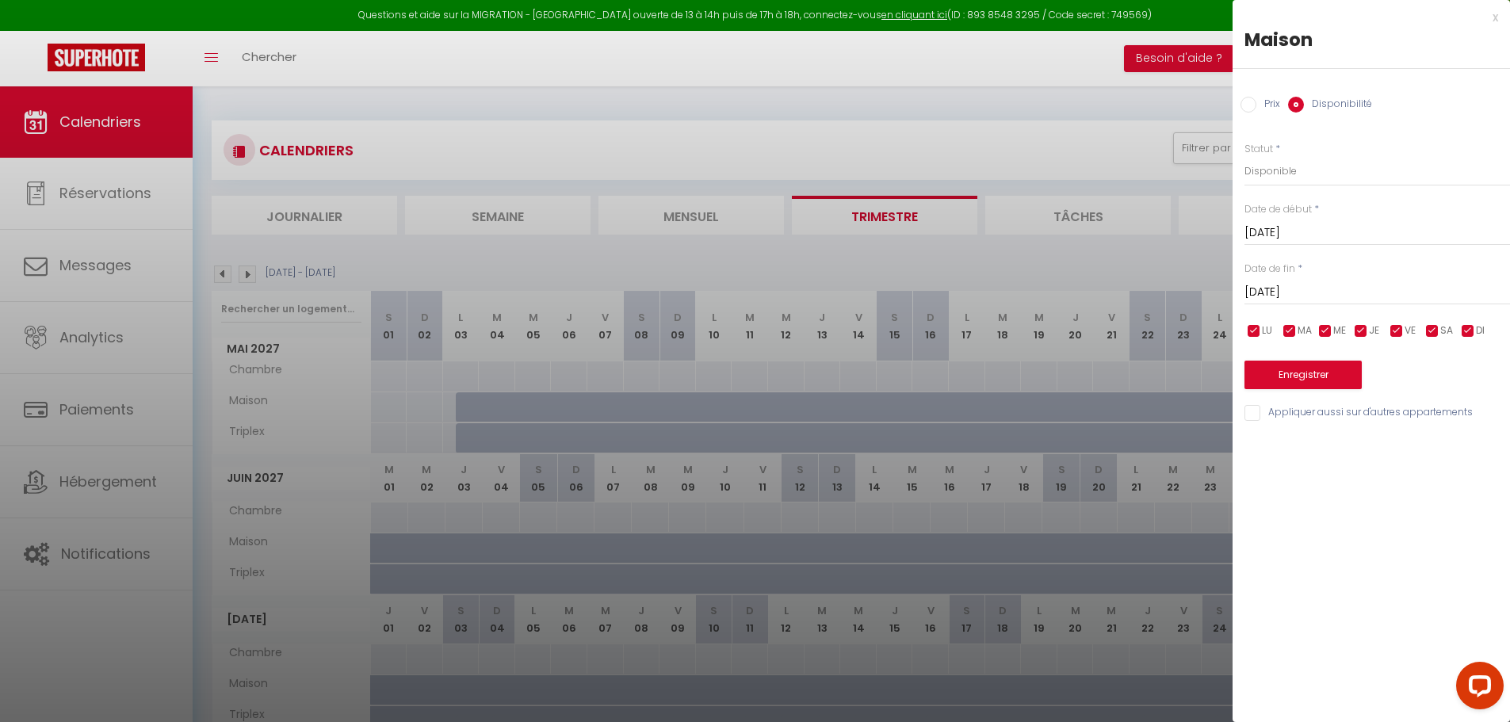
click at [1321, 227] on input "[DATE]" at bounding box center [1376, 233] width 265 height 21
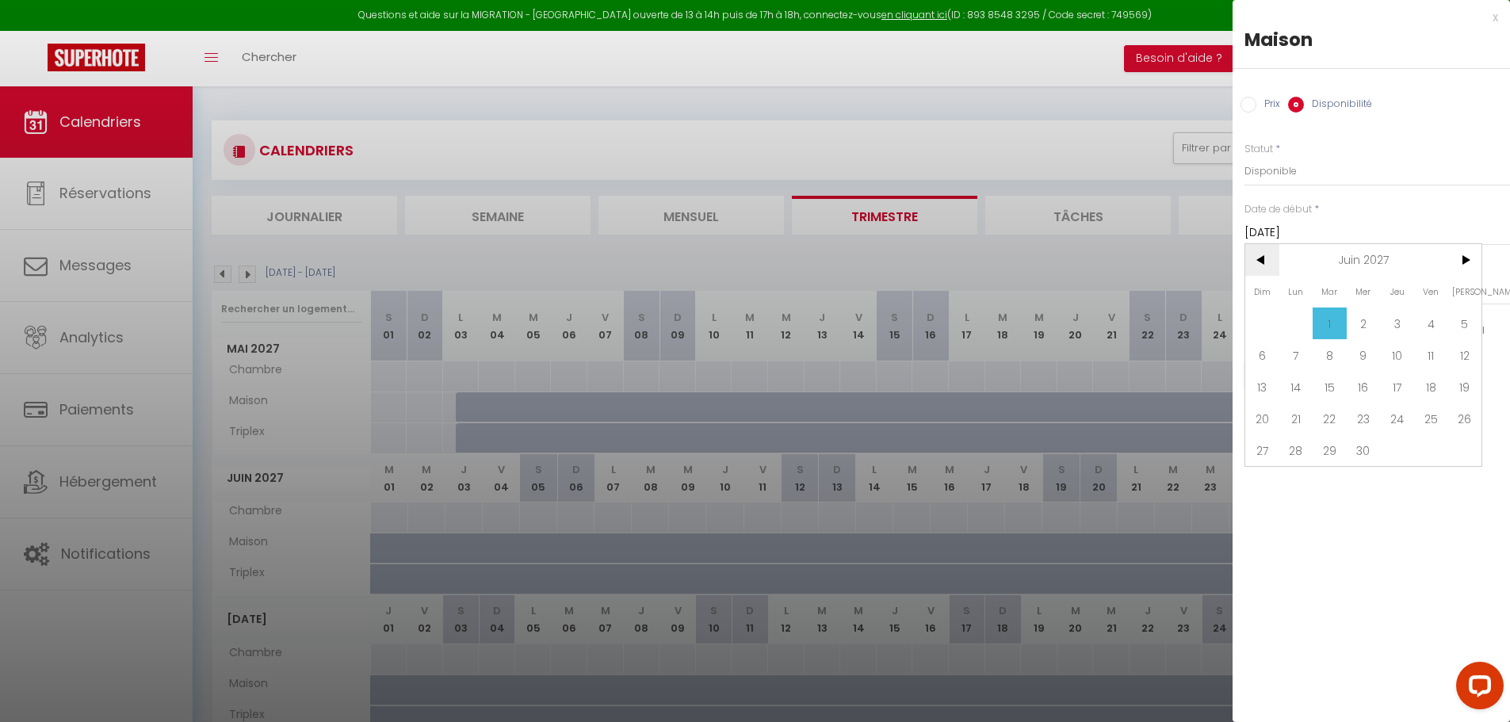
click at [1260, 257] on span "<" at bounding box center [1262, 260] width 34 height 32
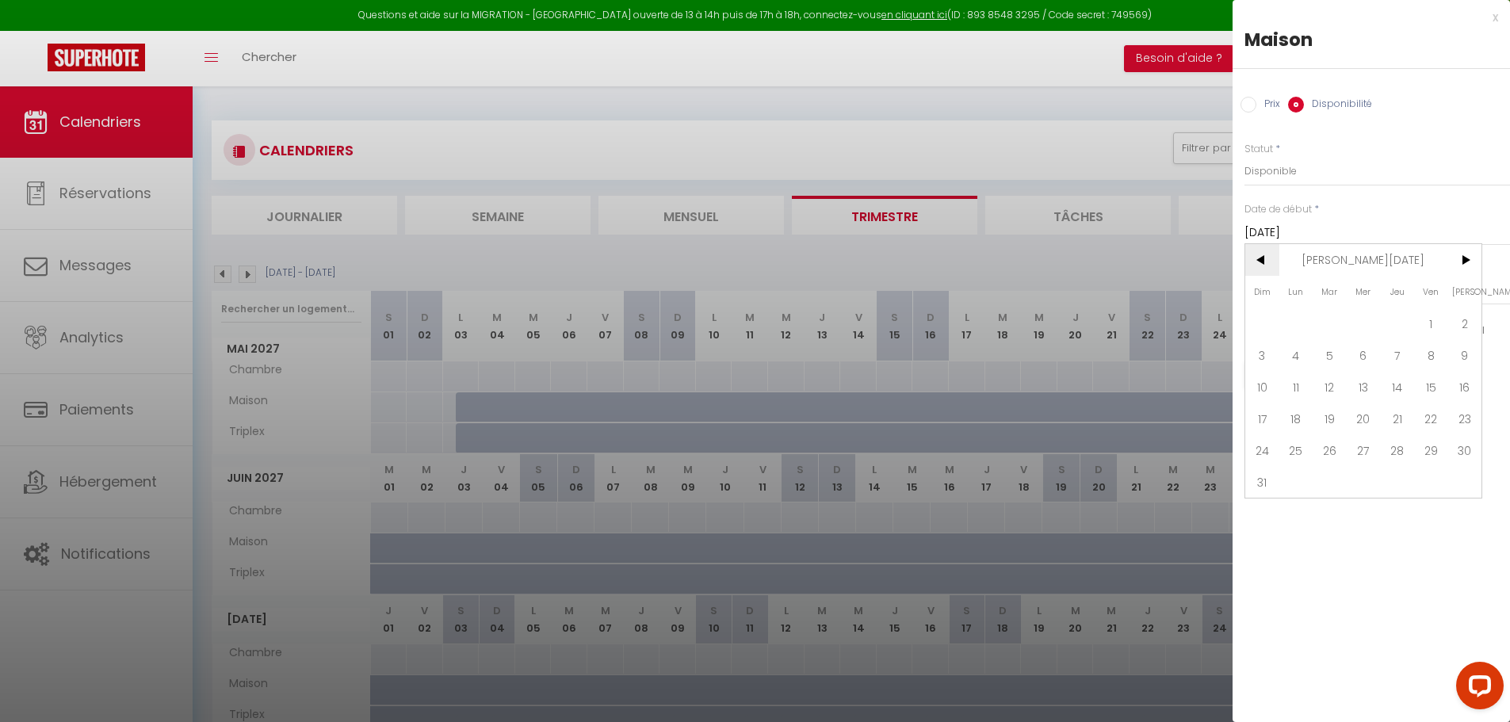
click at [1260, 257] on span "<" at bounding box center [1262, 260] width 34 height 32
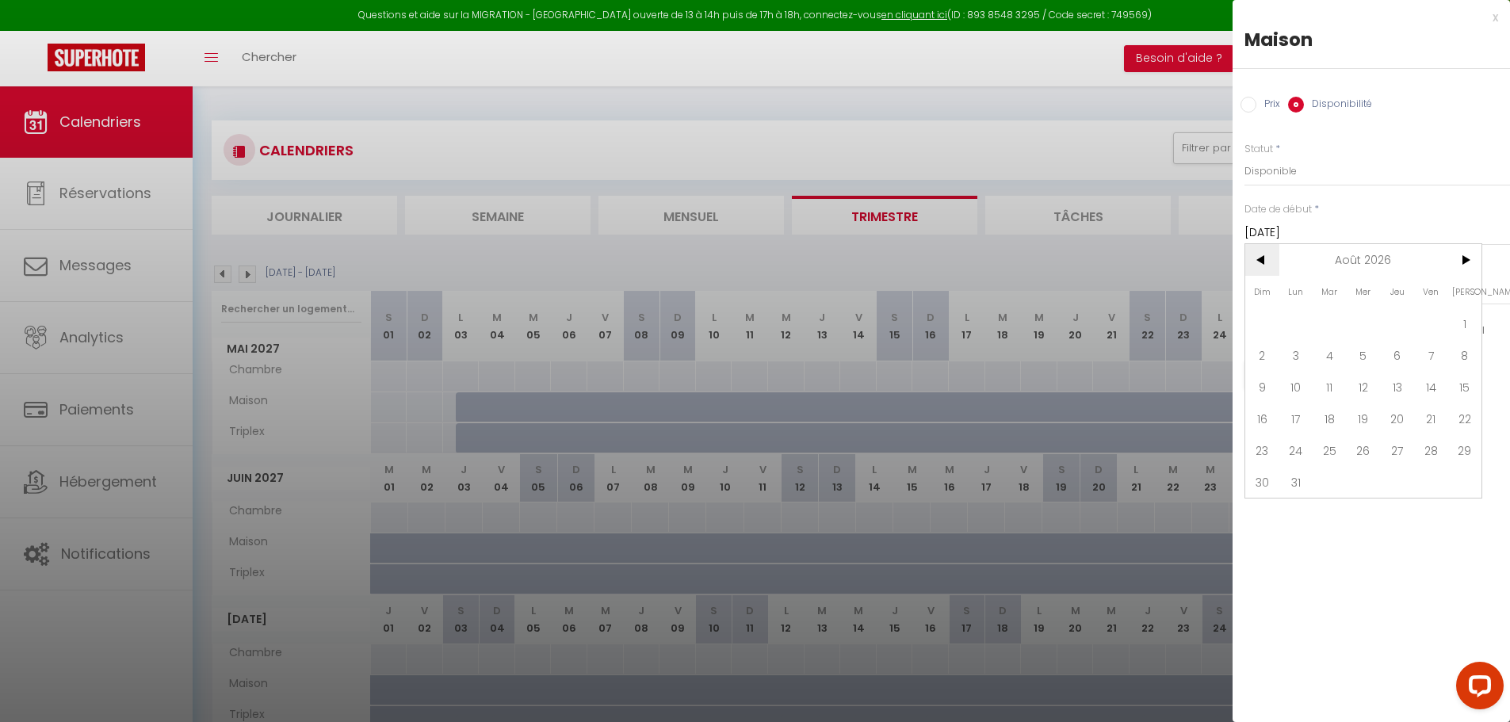
click at [1260, 257] on span "<" at bounding box center [1262, 260] width 34 height 32
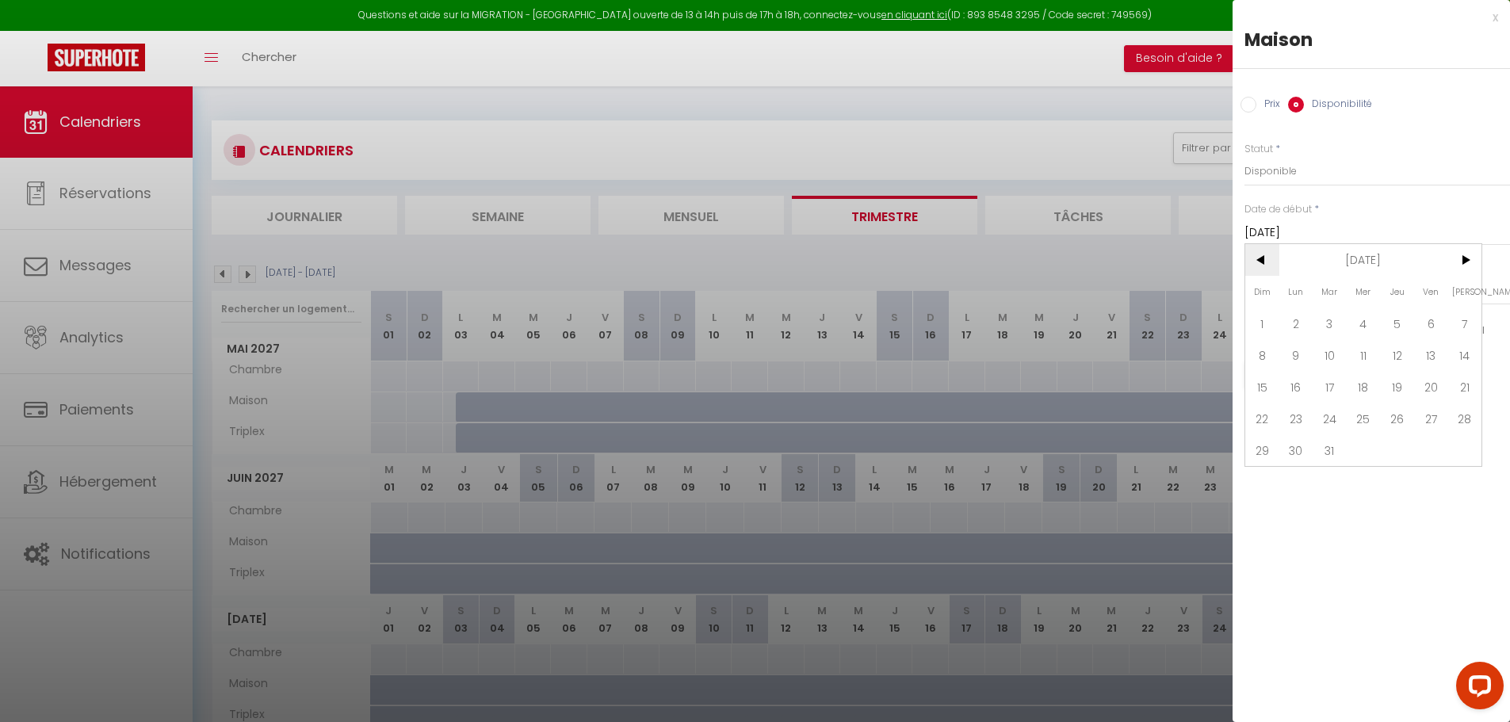
click at [1260, 257] on span "<" at bounding box center [1262, 260] width 34 height 32
click at [1401, 321] on span "1" at bounding box center [1397, 323] width 34 height 32
type input "Jeu 01 Janvier 2026"
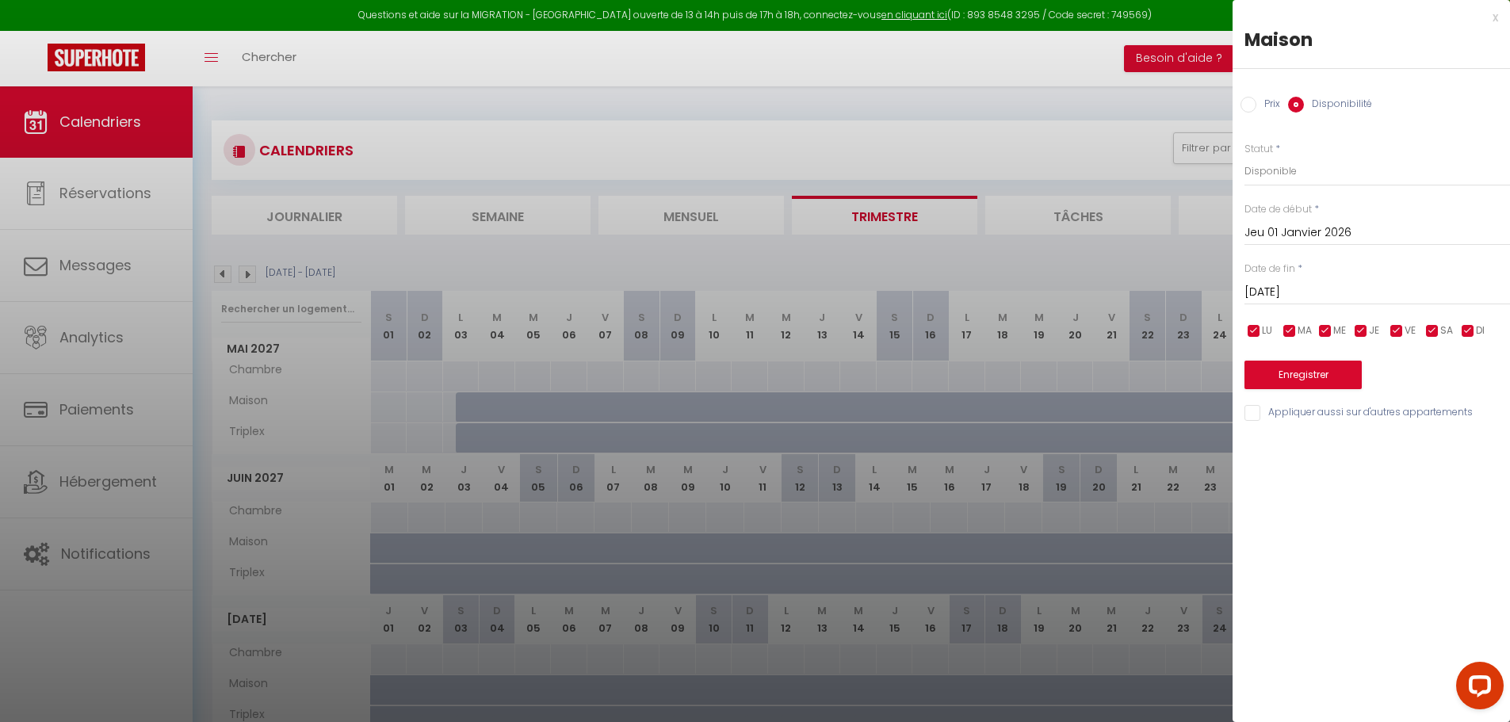
click at [1327, 281] on div "[DATE] < [DATE] > Dim Lun Mar Mer Jeu Ven Sam 1 2 3 4 5 6 7 8 9 10 11 12 13 14 …" at bounding box center [1376, 291] width 265 height 29
click at [1303, 375] on button "Enregistrer" at bounding box center [1302, 375] width 117 height 29
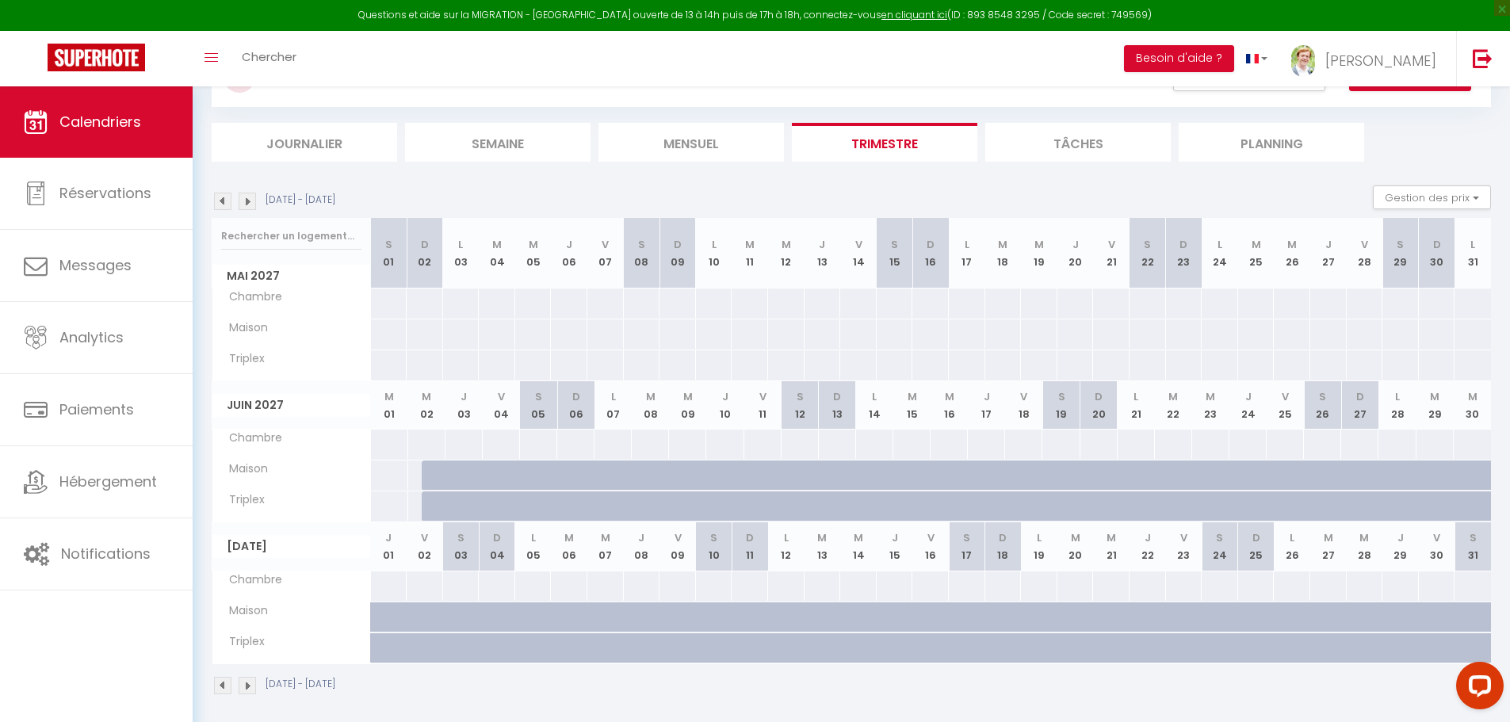
scroll to position [82, 0]
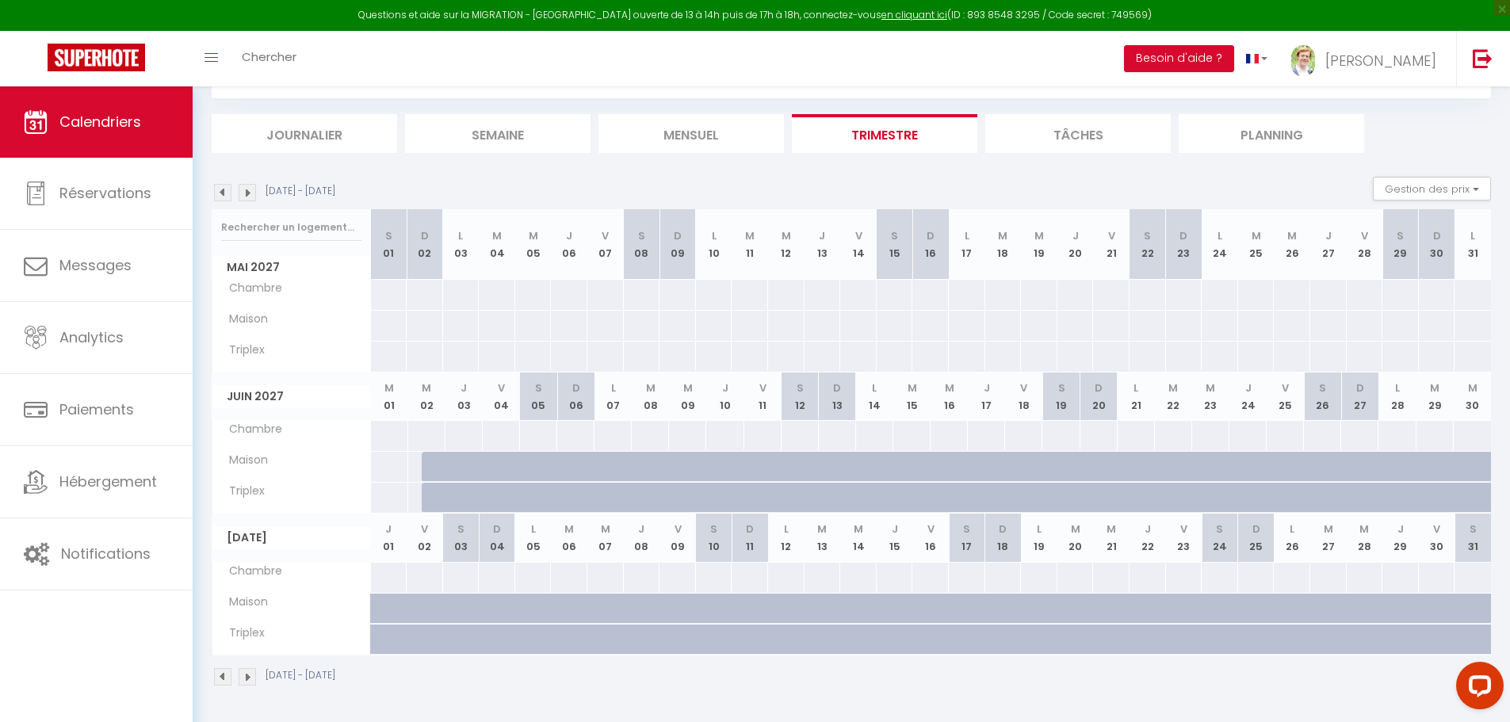
click at [226, 682] on img at bounding box center [222, 676] width 17 height 17
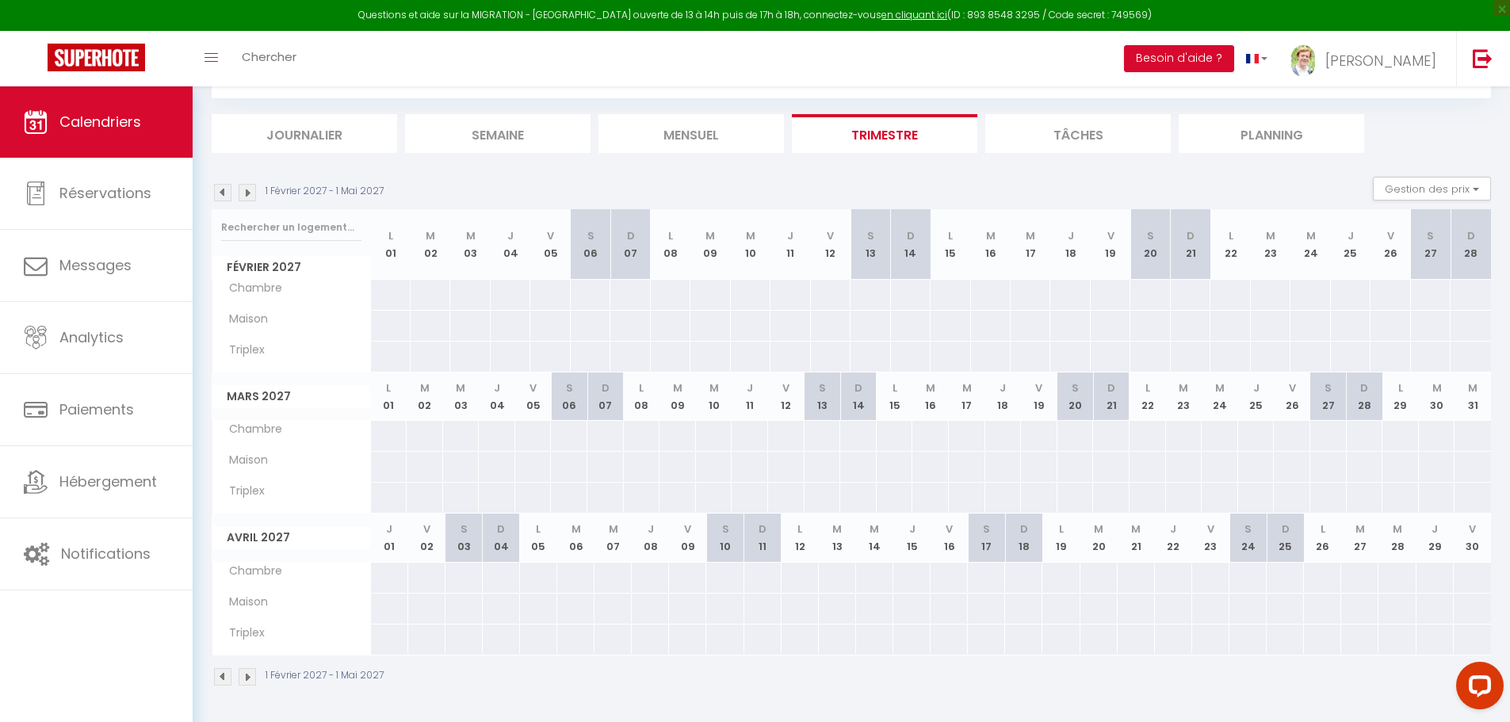
click at [223, 678] on img at bounding box center [222, 676] width 17 height 17
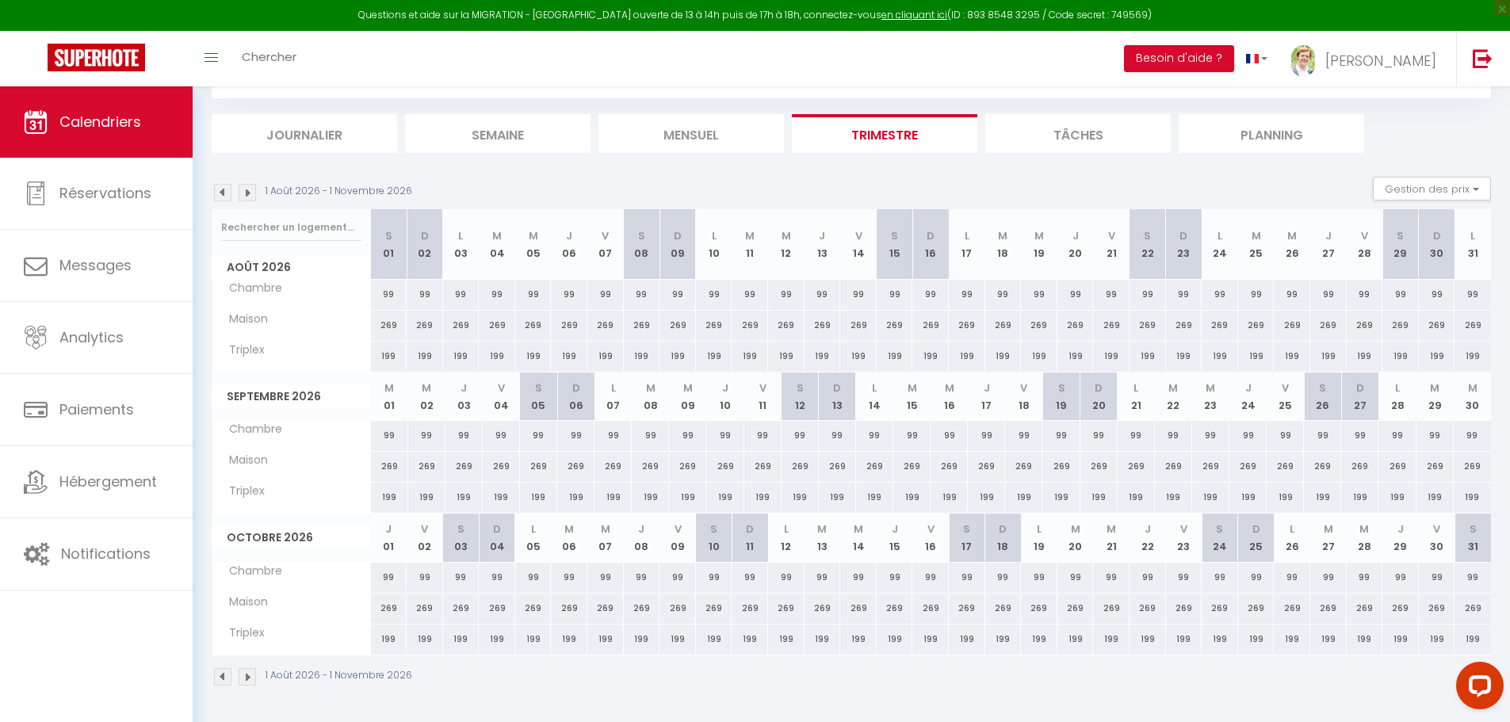
click at [223, 678] on img at bounding box center [222, 676] width 17 height 17
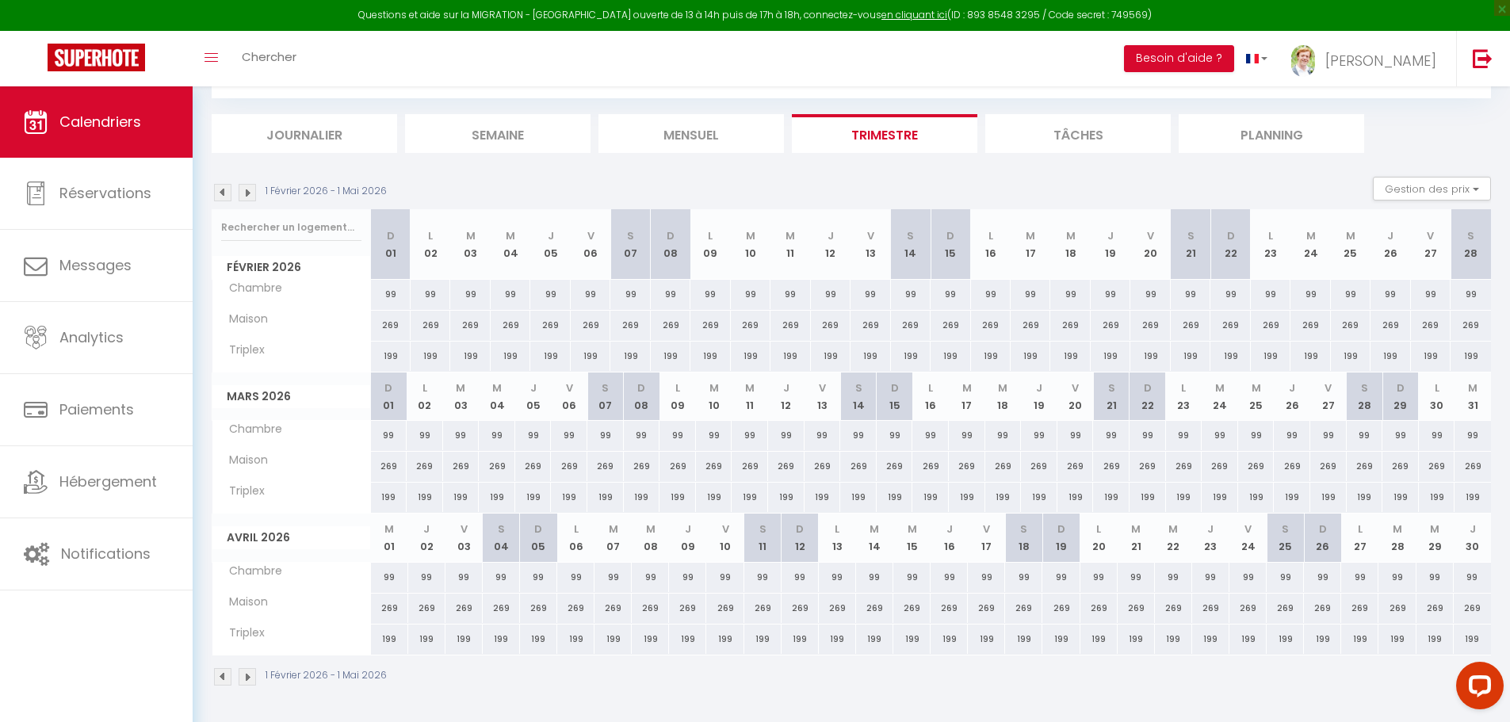
click at [243, 675] on img at bounding box center [247, 676] width 17 height 17
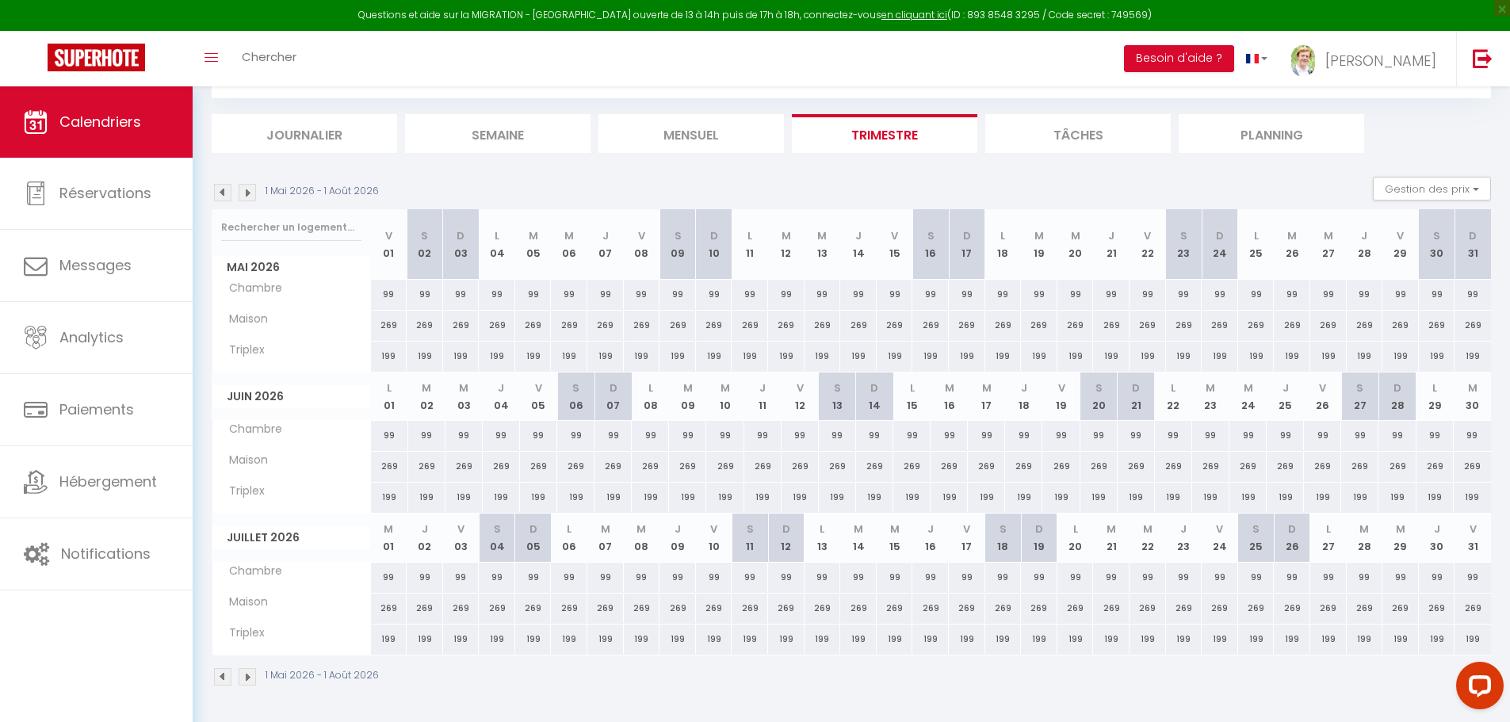
click at [243, 675] on img at bounding box center [247, 676] width 17 height 17
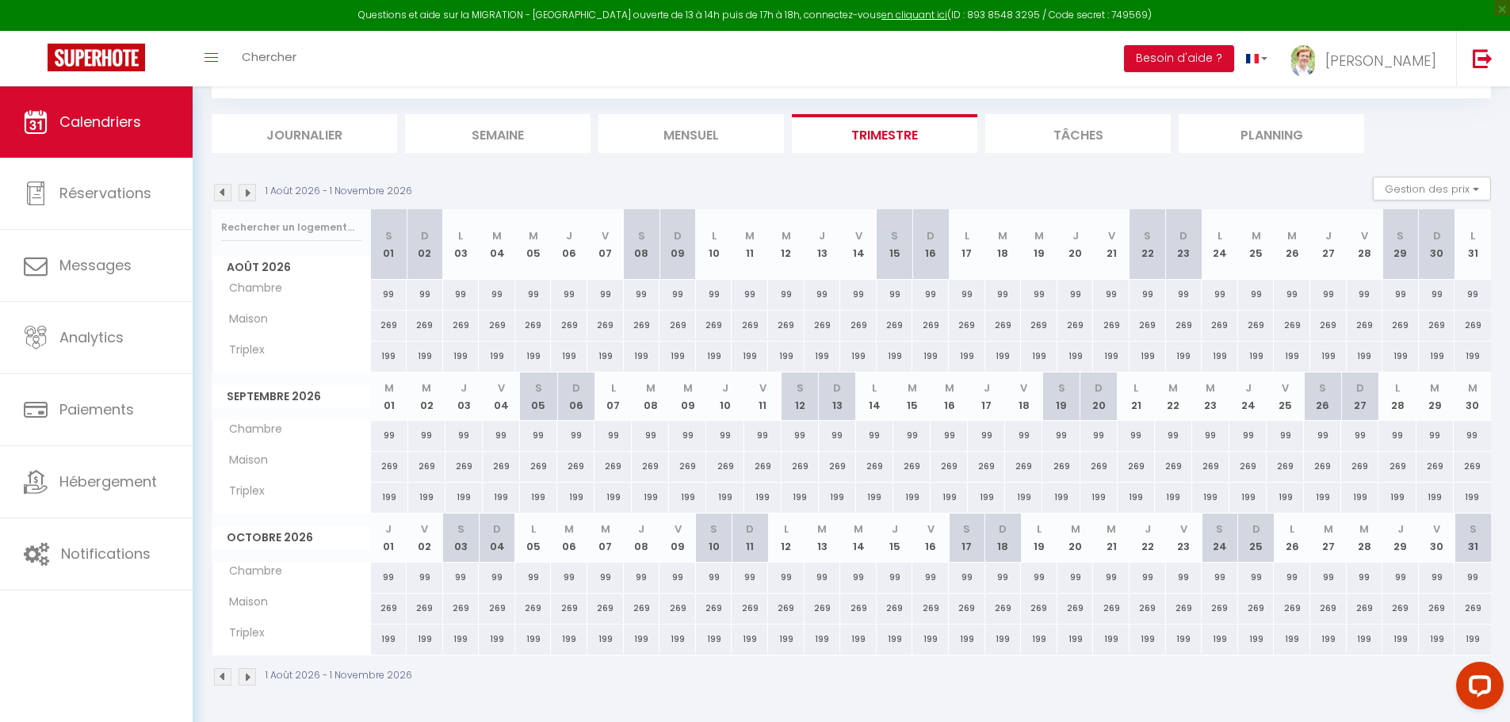
click at [243, 675] on img at bounding box center [247, 676] width 17 height 17
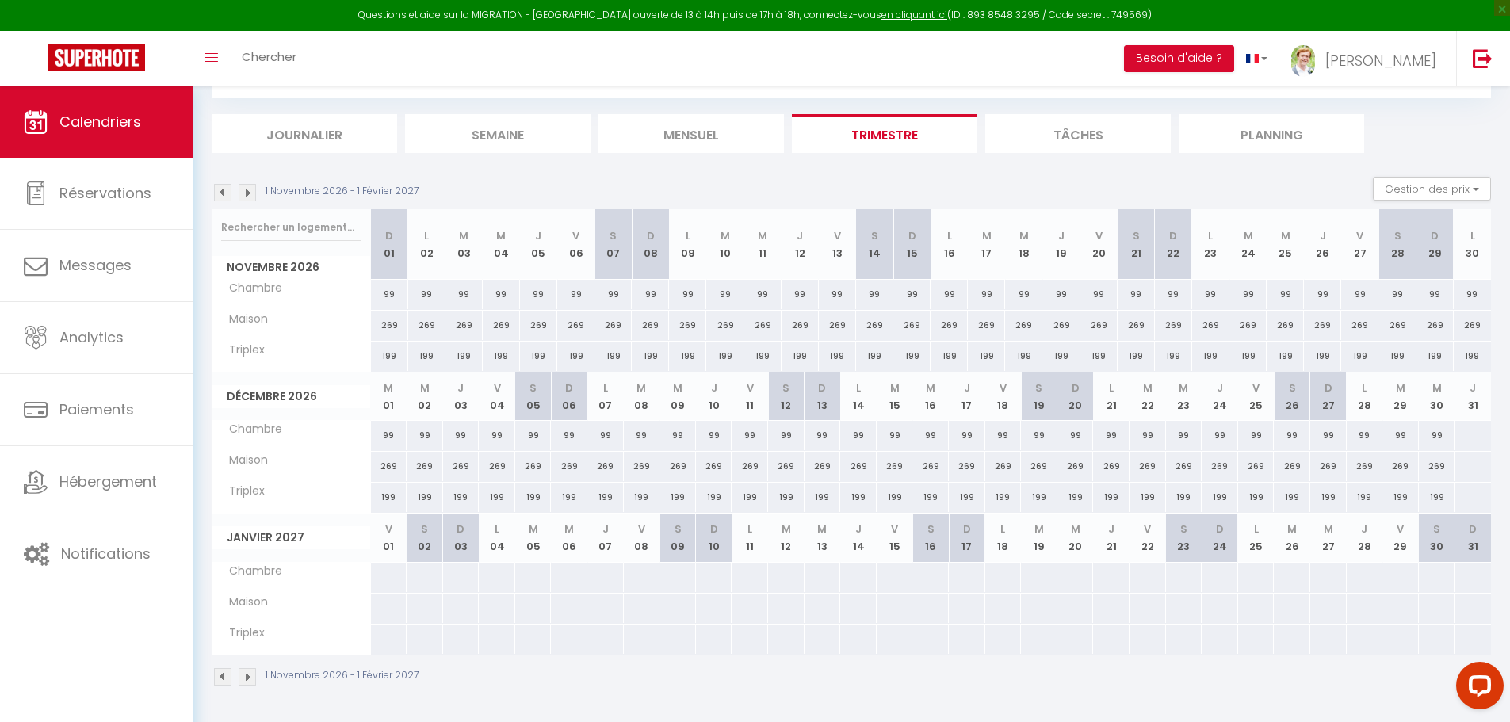
click at [227, 678] on img at bounding box center [222, 676] width 17 height 17
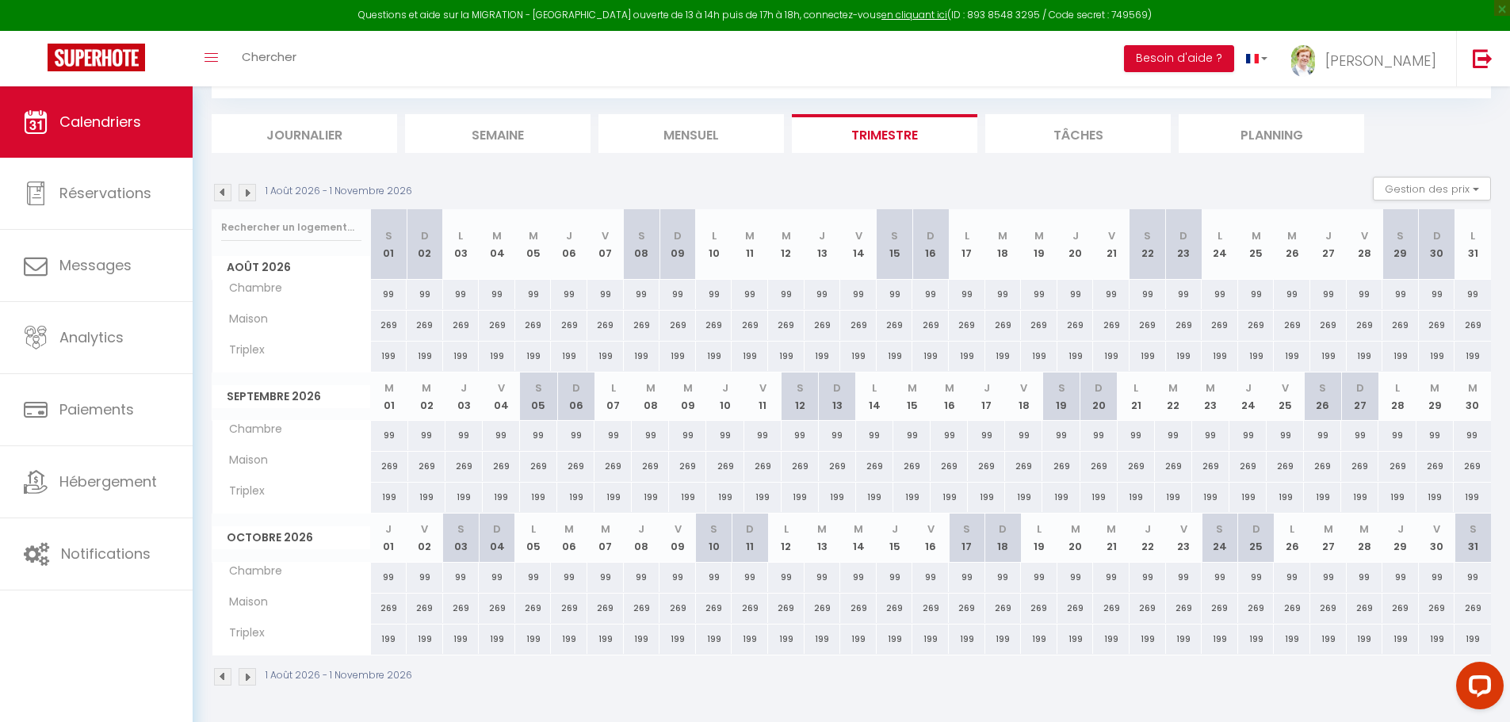
drag, startPoint x: 304, startPoint y: 151, endPoint x: 291, endPoint y: 434, distance: 284.0
click at [286, 403] on div "CALENDRIERS Filtrer par hébergement Tous Maison Triplex Chambre Effacer Sauvega…" at bounding box center [851, 363] width 1279 height 678
click at [484, 699] on div "1 Août 2026 - 1 Novembre 2026" at bounding box center [851, 678] width 1279 height 47
click at [223, 680] on img at bounding box center [222, 676] width 17 height 17
click at [223, 680] on body "Questions et aide sur la MIGRATION - [GEOGRAPHIC_DATA] ouverte de 13 à 14h puis…" at bounding box center [755, 366] width 1510 height 722
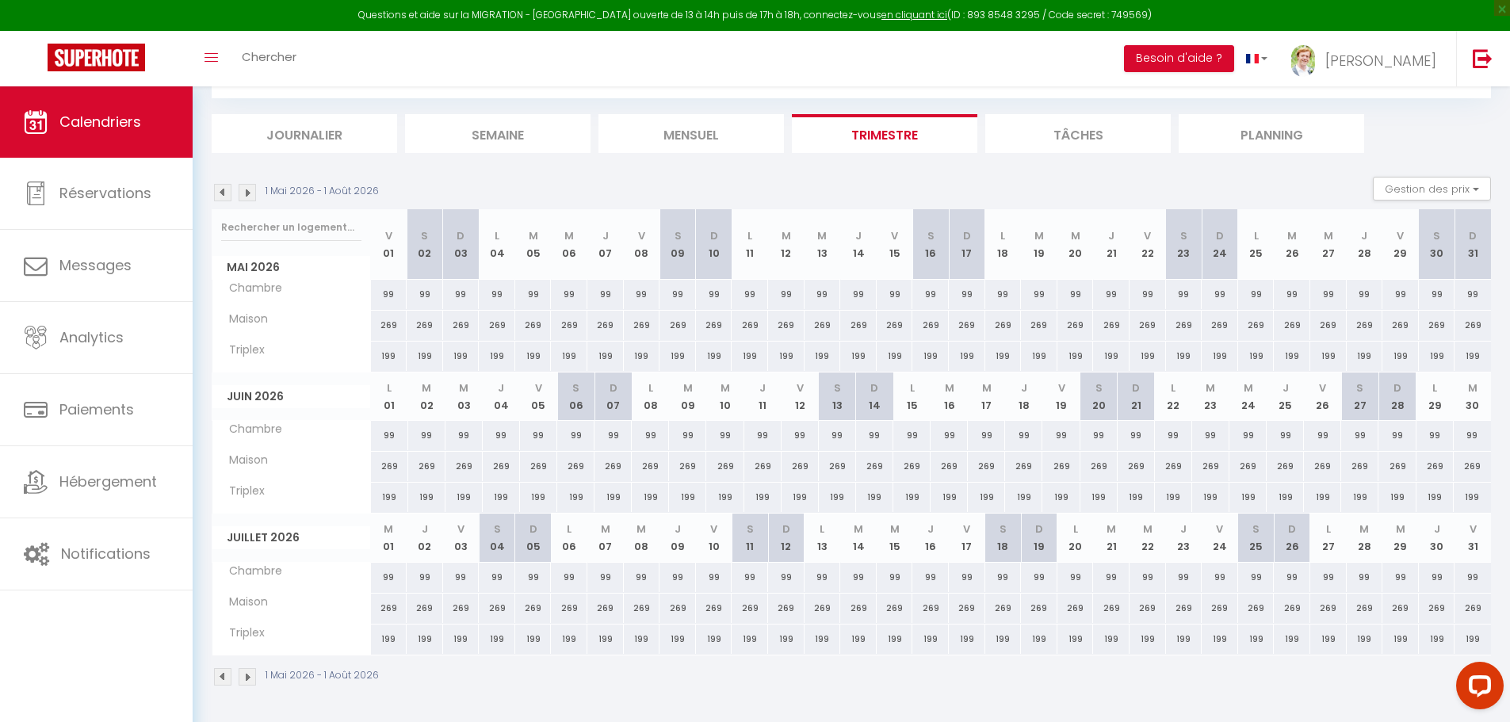
click at [223, 680] on img at bounding box center [222, 676] width 17 height 17
click at [223, 680] on body "Questions et aide sur la MIGRATION - [GEOGRAPHIC_DATA] ouverte de 13 à 14h puis…" at bounding box center [755, 366] width 1510 height 722
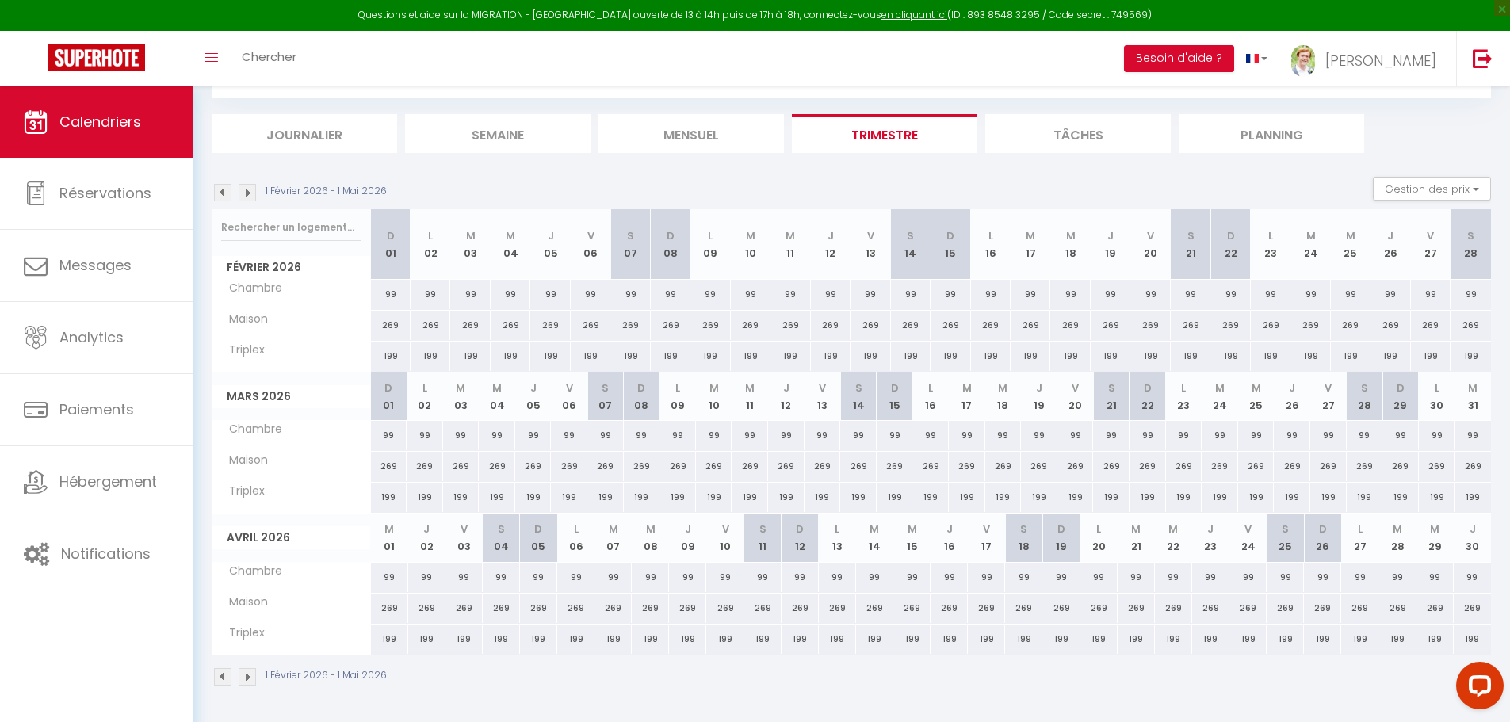
click at [223, 680] on img at bounding box center [222, 676] width 17 height 17
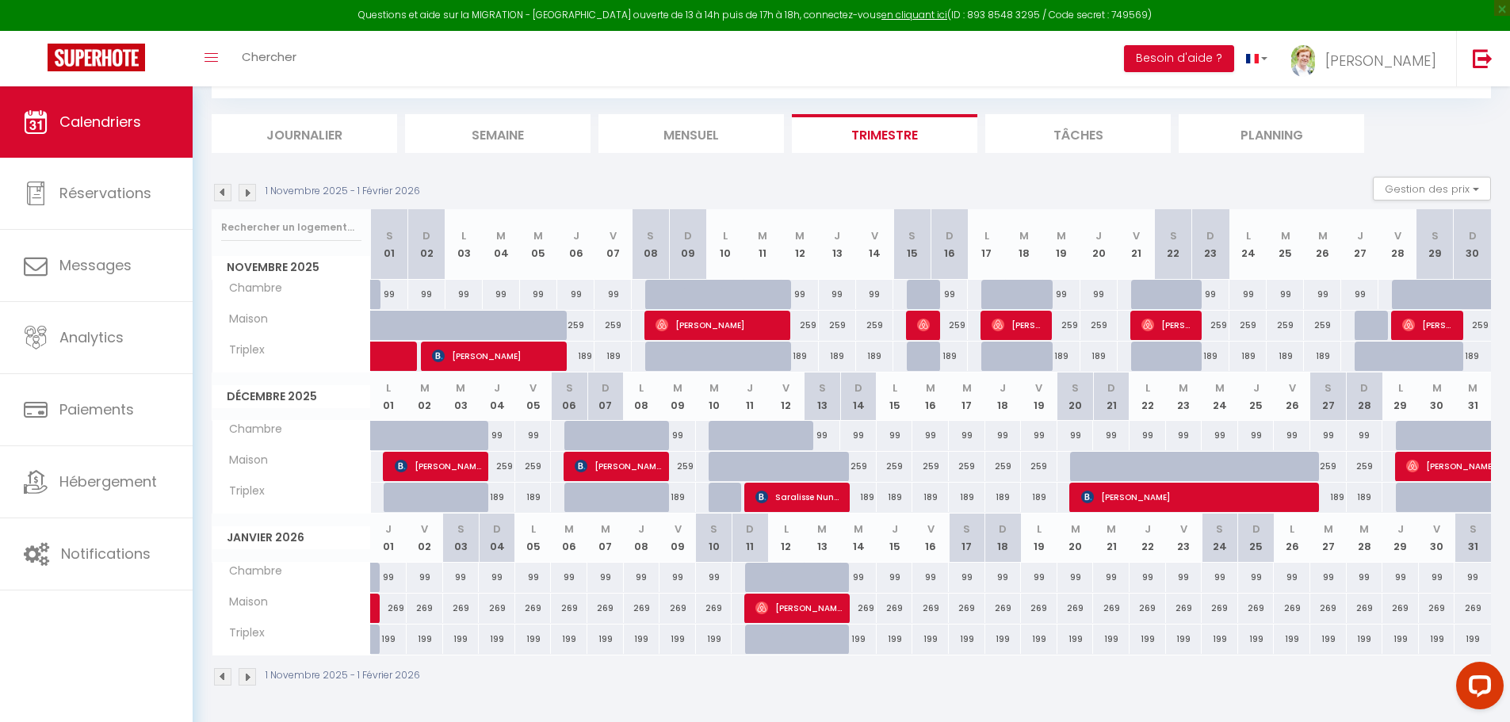
click at [223, 680] on img at bounding box center [222, 676] width 17 height 17
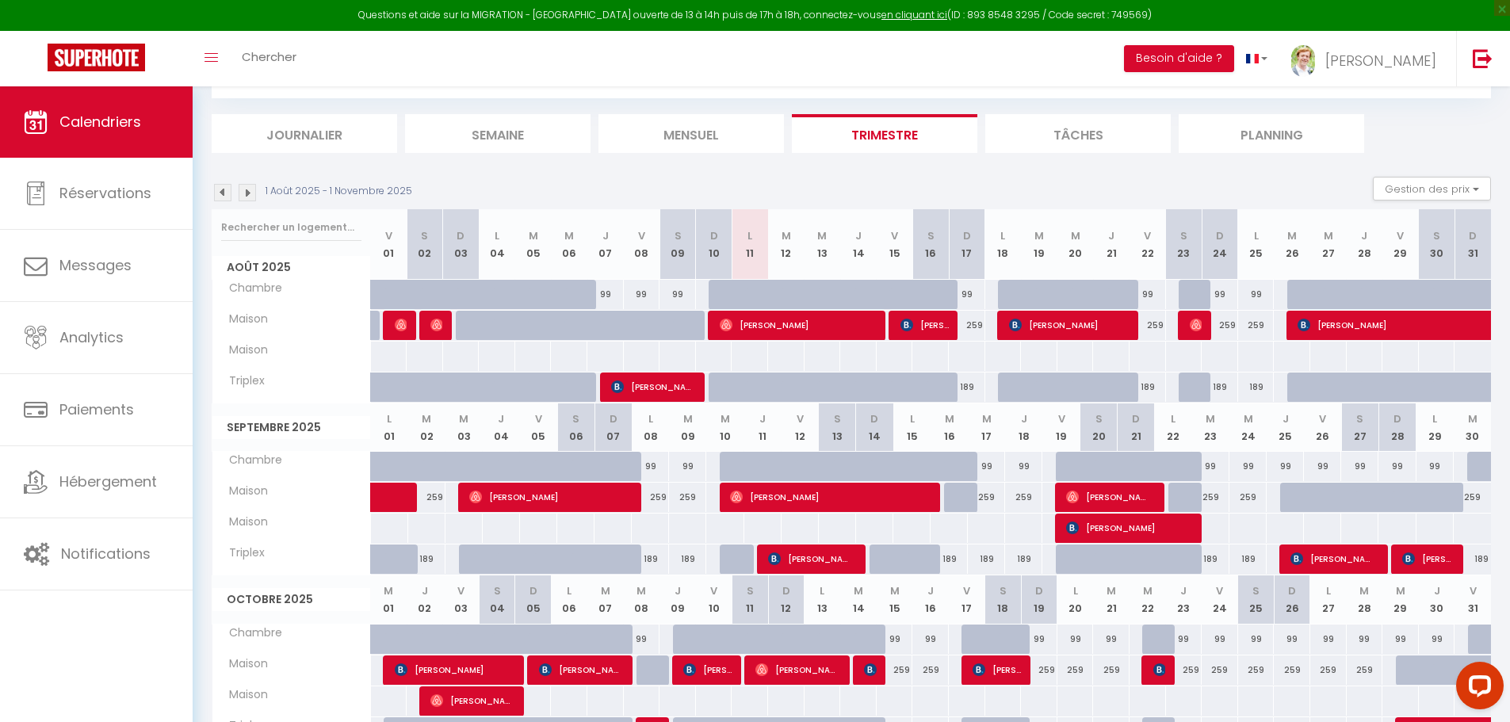
scroll to position [174, 0]
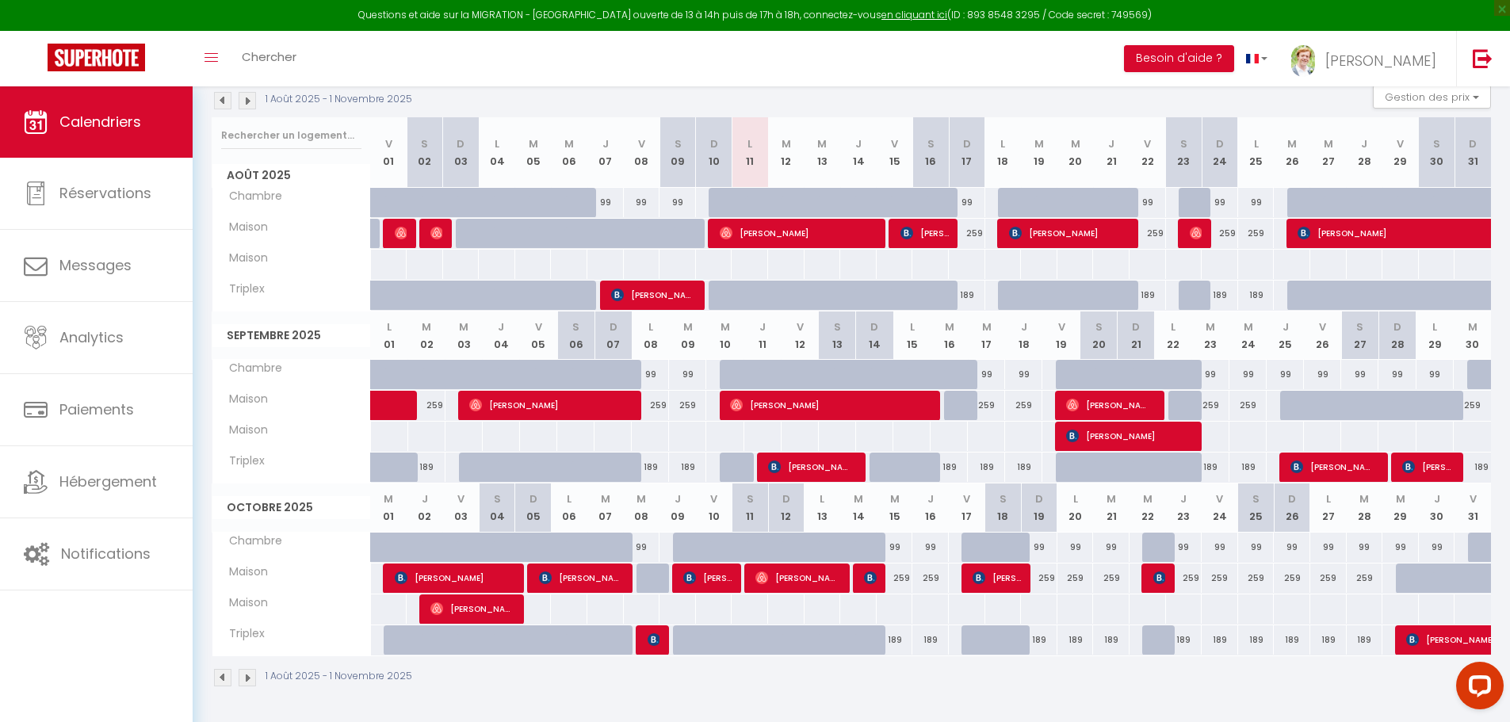
click at [243, 683] on img at bounding box center [247, 677] width 17 height 17
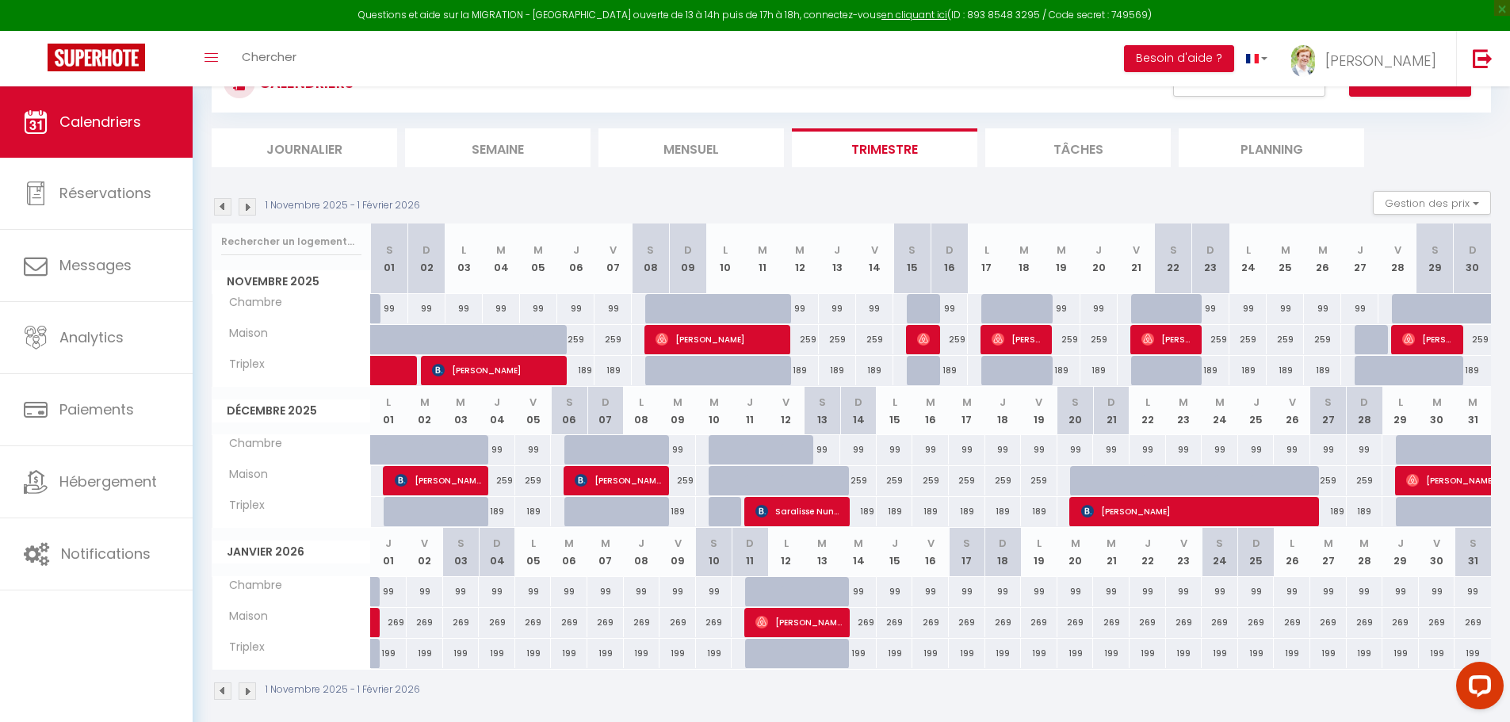
scroll to position [86, 0]
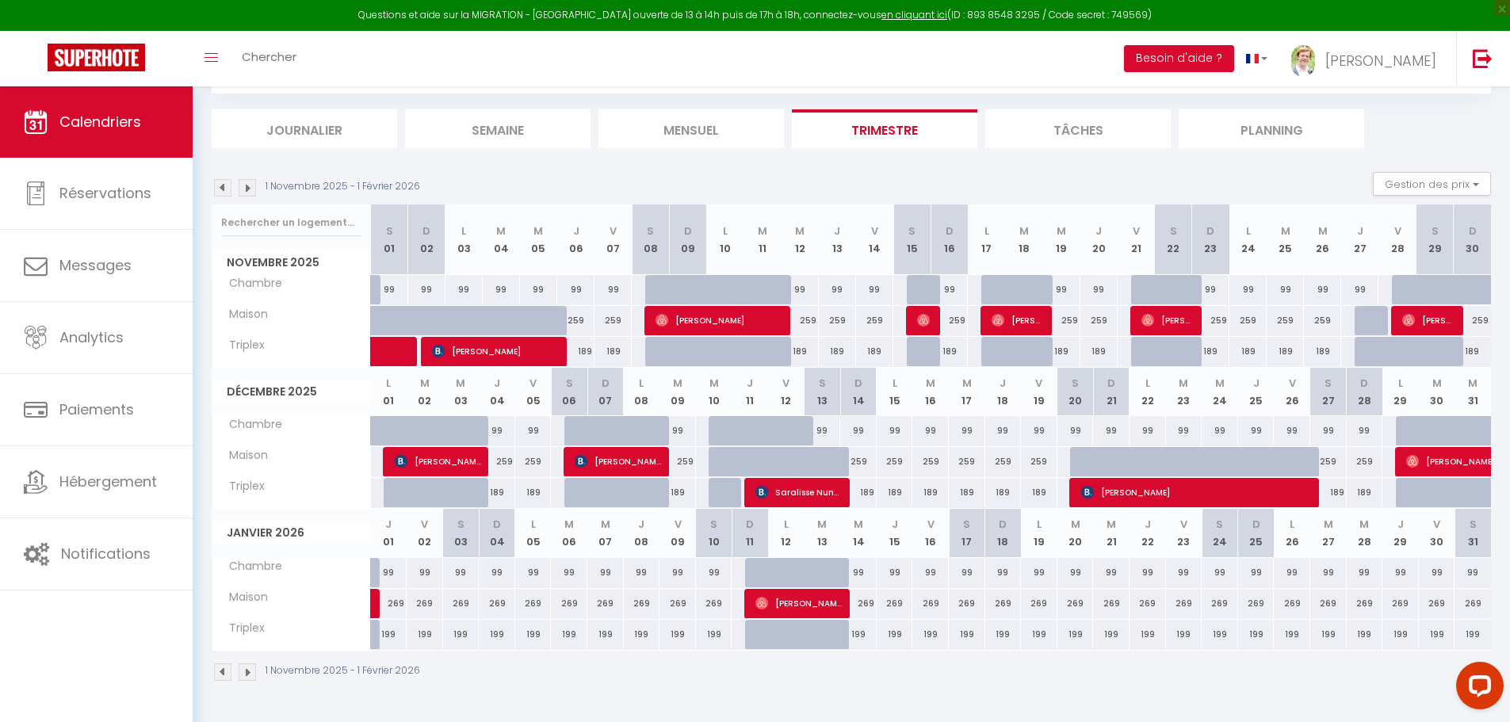
click at [243, 188] on img at bounding box center [247, 187] width 17 height 17
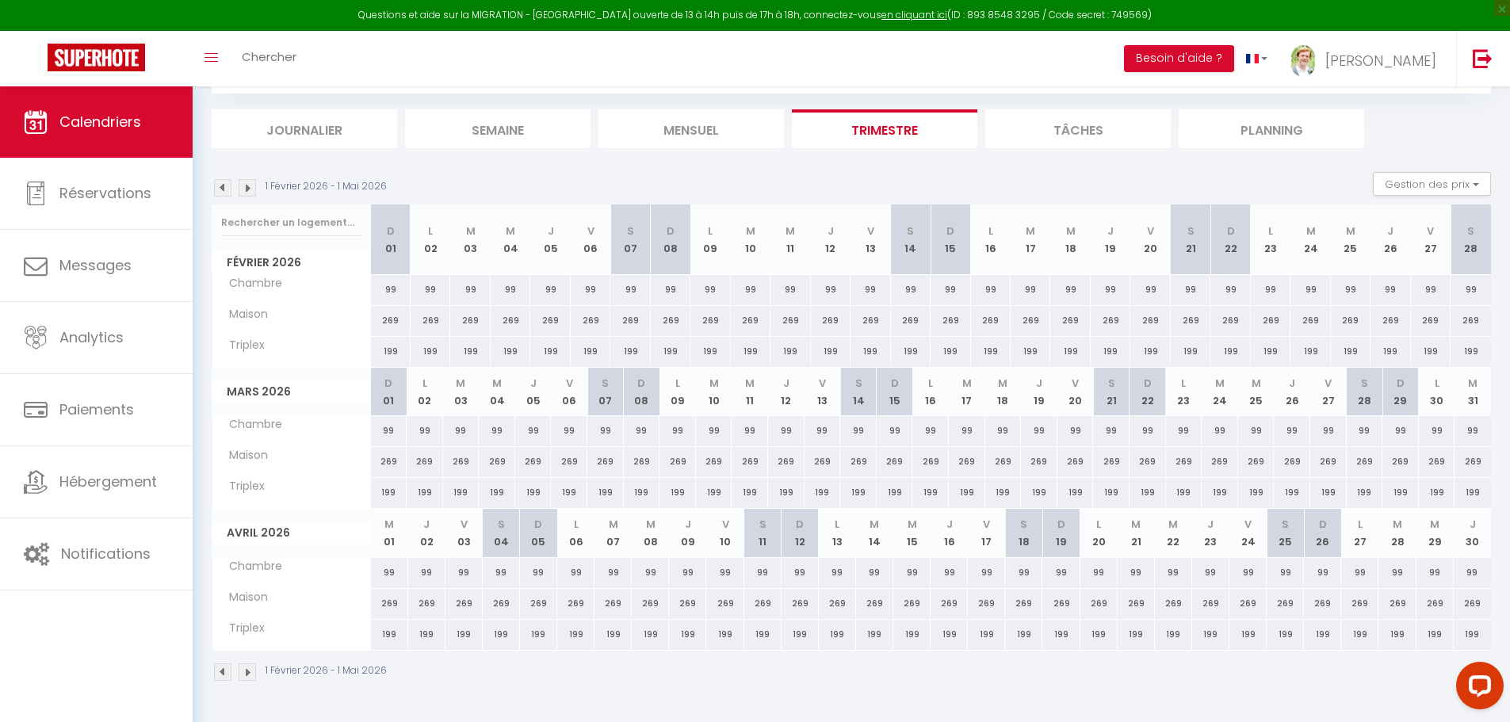
click at [243, 188] on img at bounding box center [247, 187] width 17 height 17
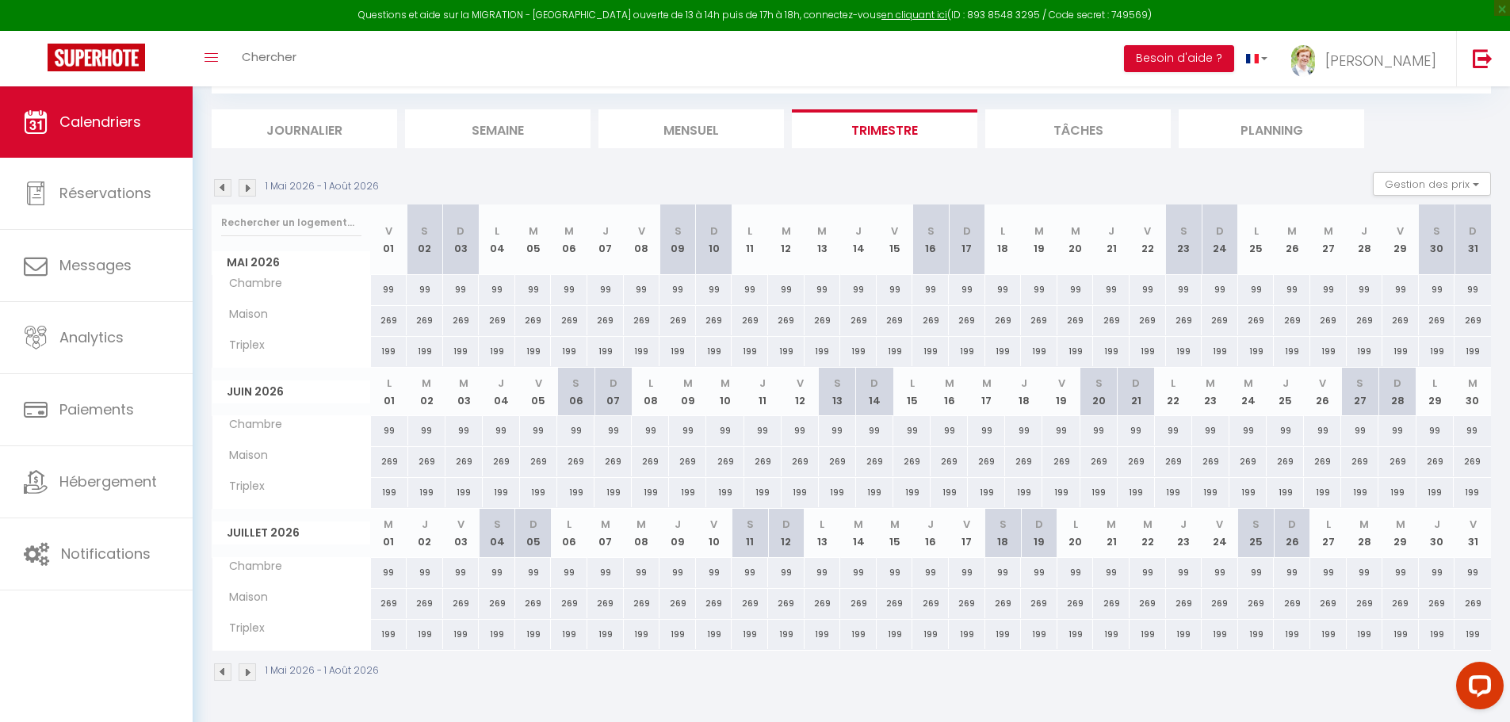
click at [243, 188] on img at bounding box center [247, 187] width 17 height 17
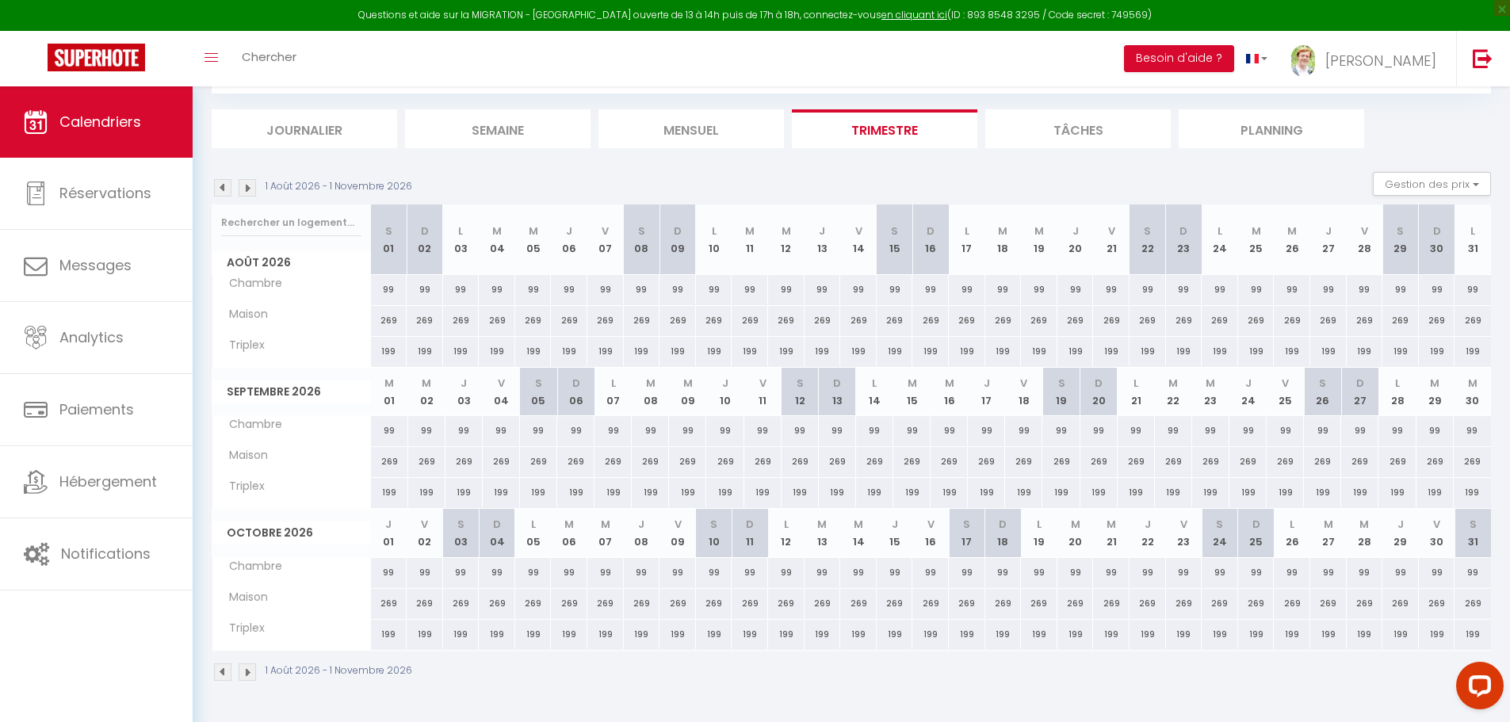
click at [243, 188] on img at bounding box center [247, 187] width 17 height 17
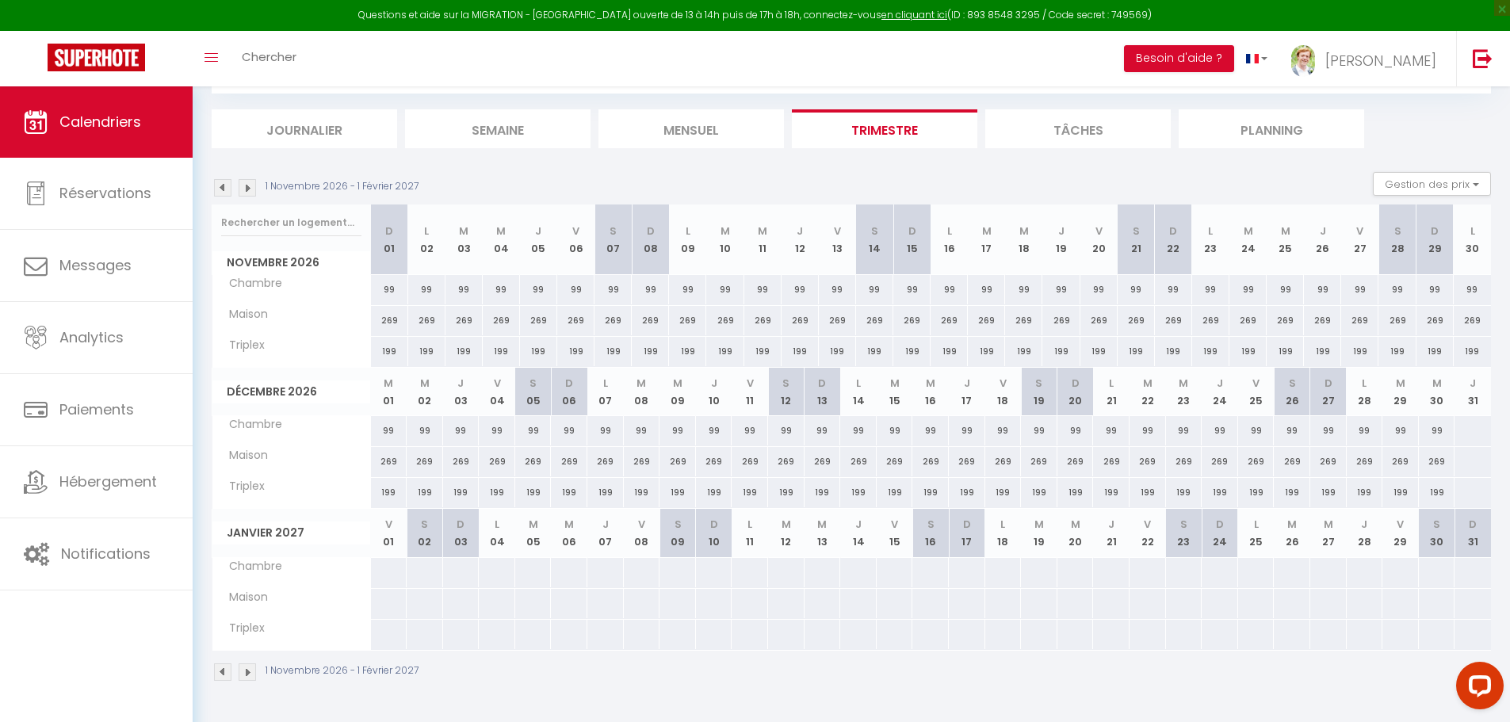
click at [243, 188] on img at bounding box center [247, 187] width 17 height 17
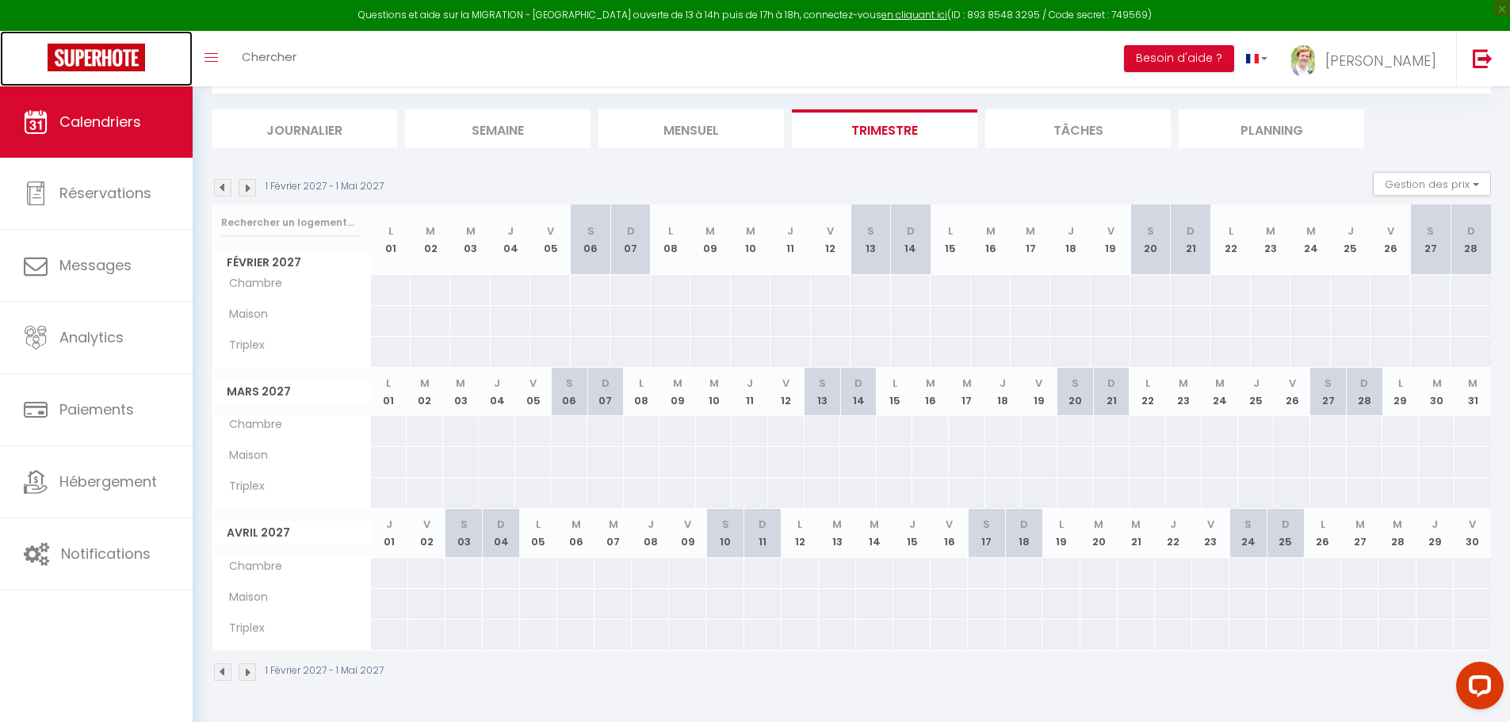
click at [109, 57] on img at bounding box center [96, 58] width 97 height 28
